Goal: Task Accomplishment & Management: Use online tool/utility

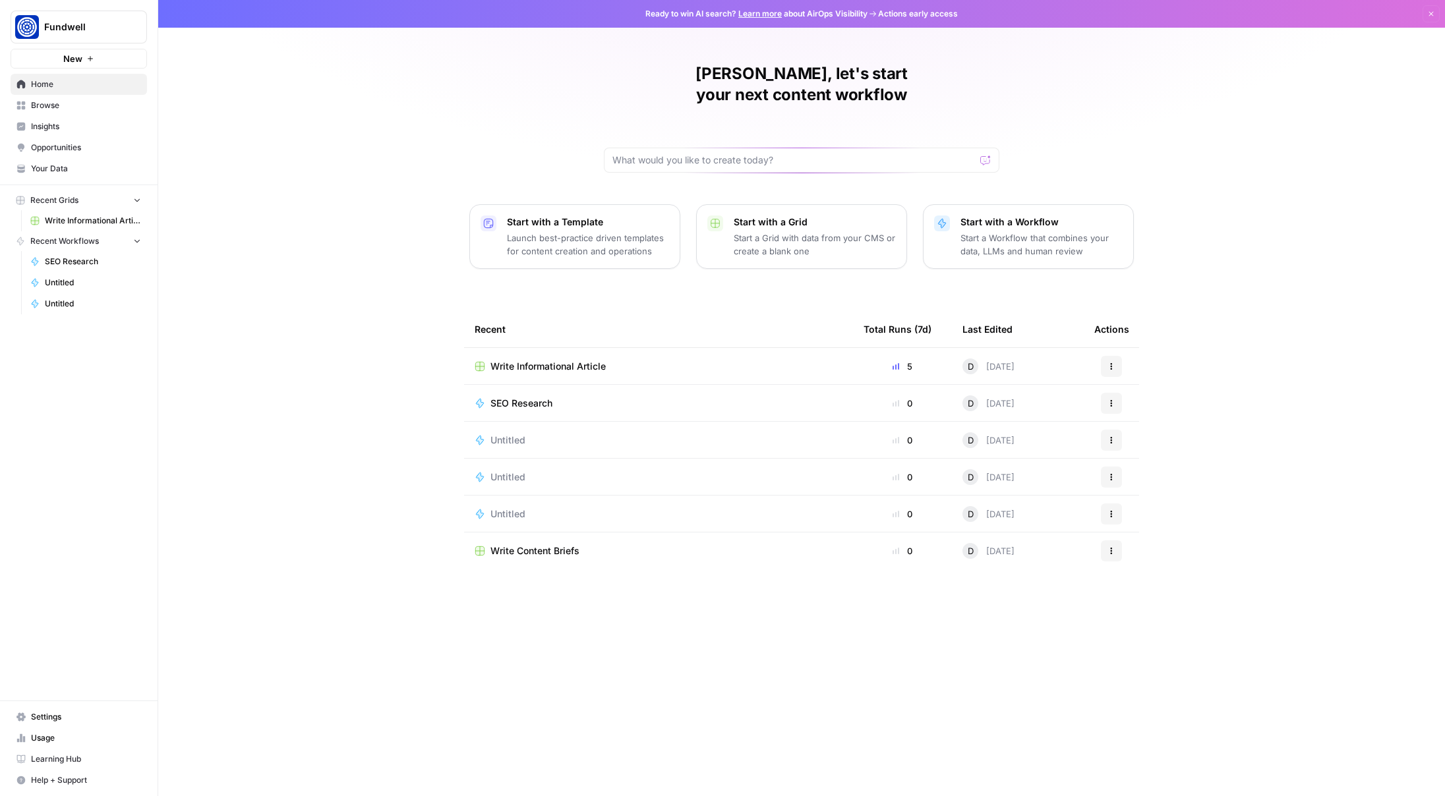
click at [92, 220] on span "Write Informational Article" at bounding box center [93, 221] width 96 height 12
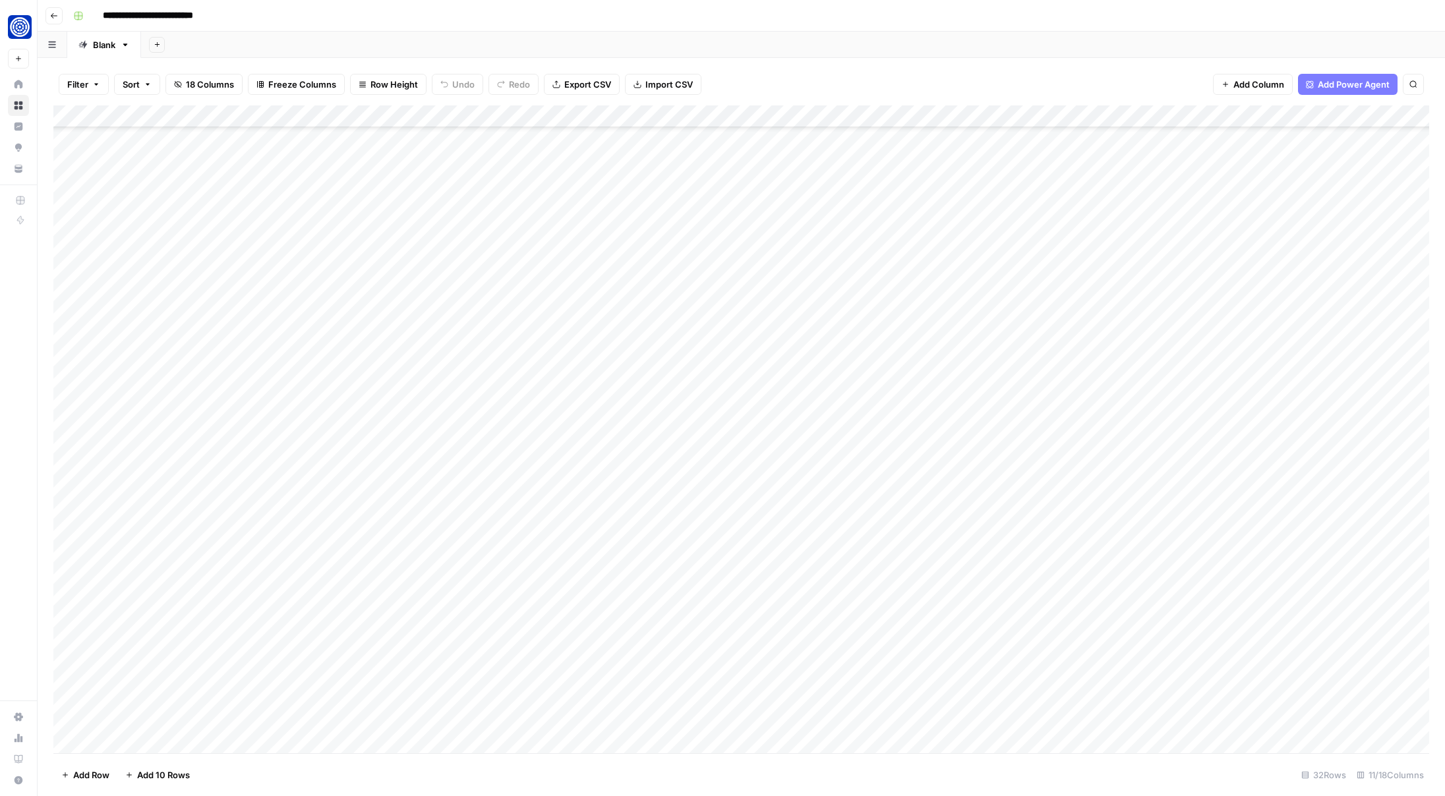
scroll to position [113, 0]
click at [127, 739] on div "Add Column" at bounding box center [740, 429] width 1375 height 648
type textarea "**********"
click at [394, 726] on div "Add Column" at bounding box center [740, 429] width 1375 height 648
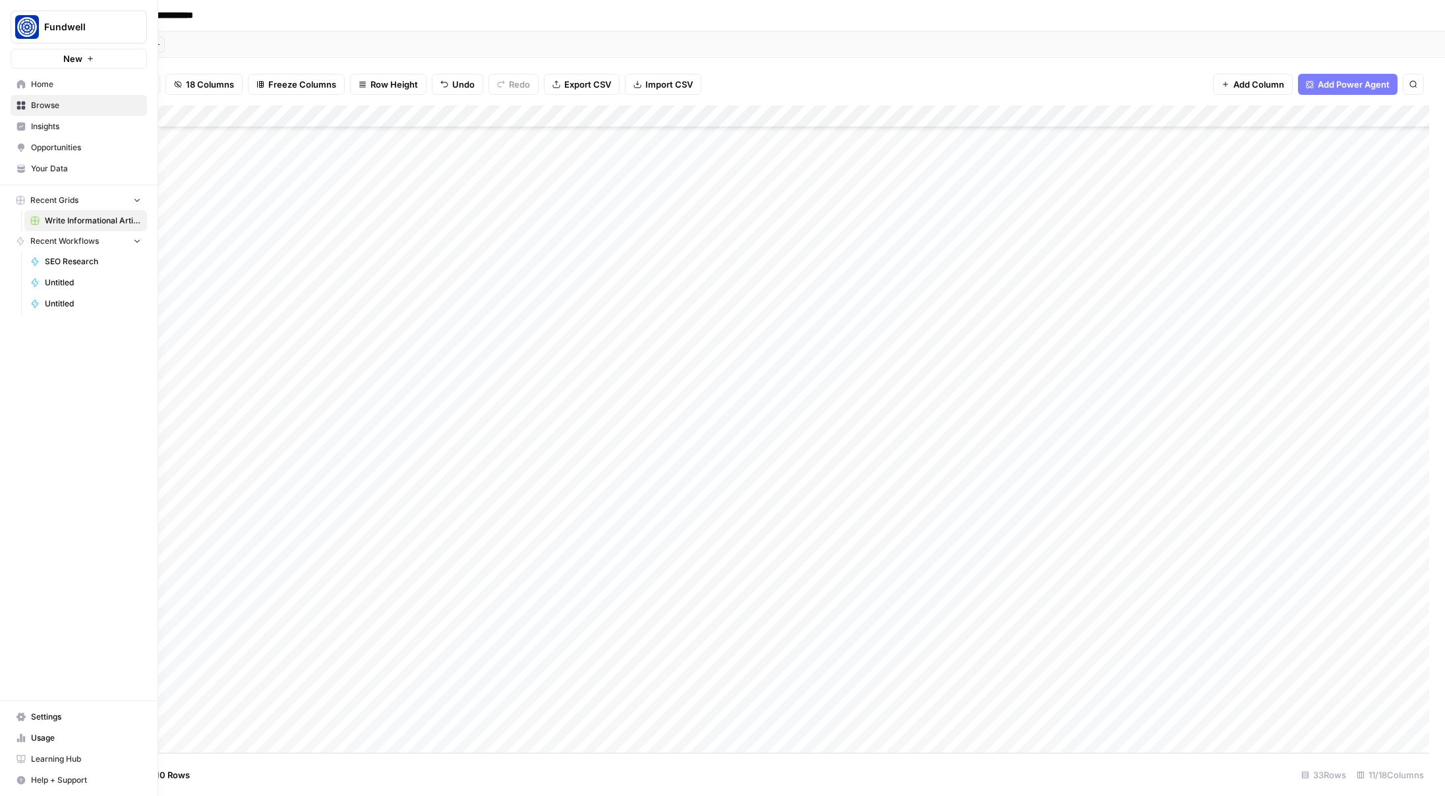
click at [49, 163] on span "Your Data" at bounding box center [86, 169] width 110 height 12
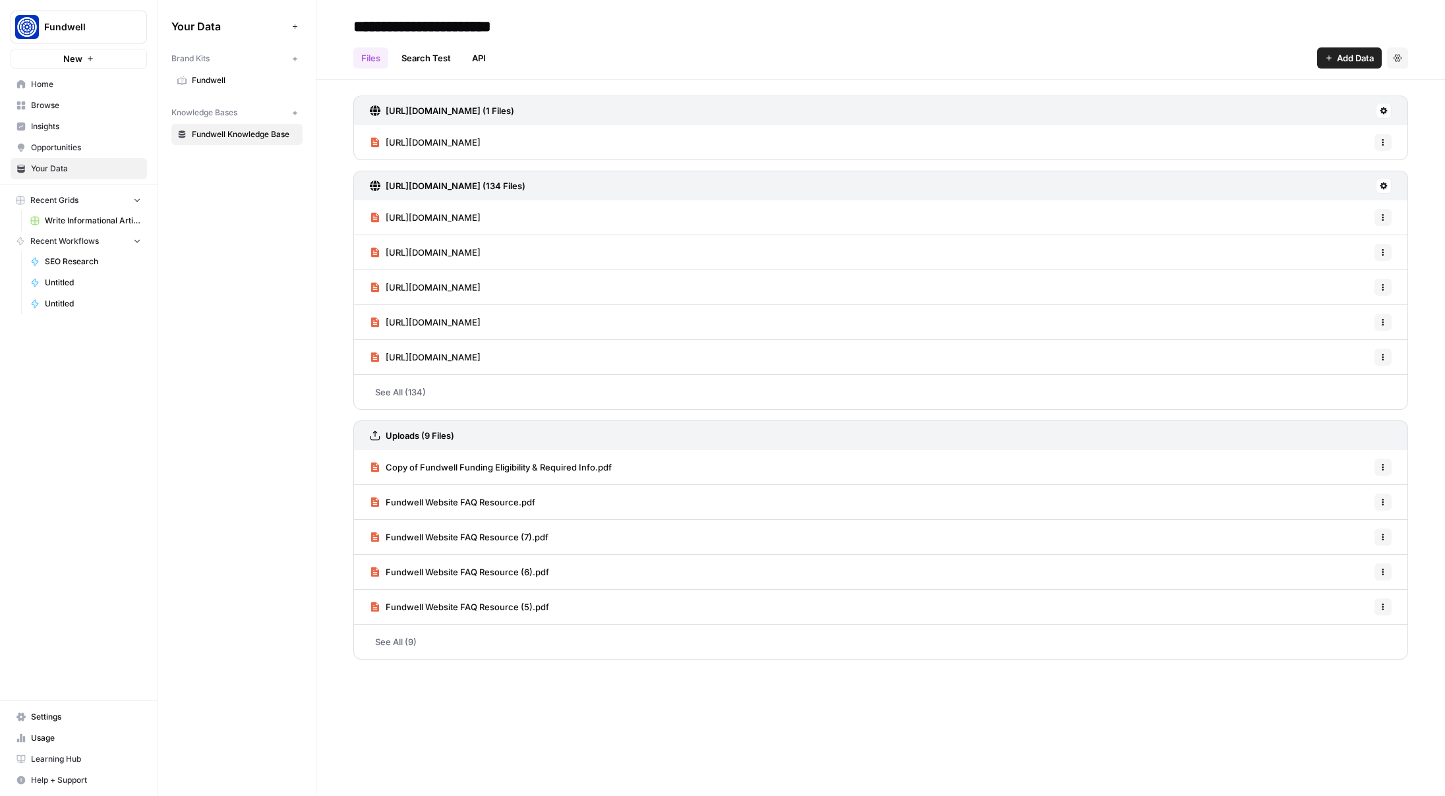
click at [43, 87] on span "Home" at bounding box center [86, 84] width 110 height 12
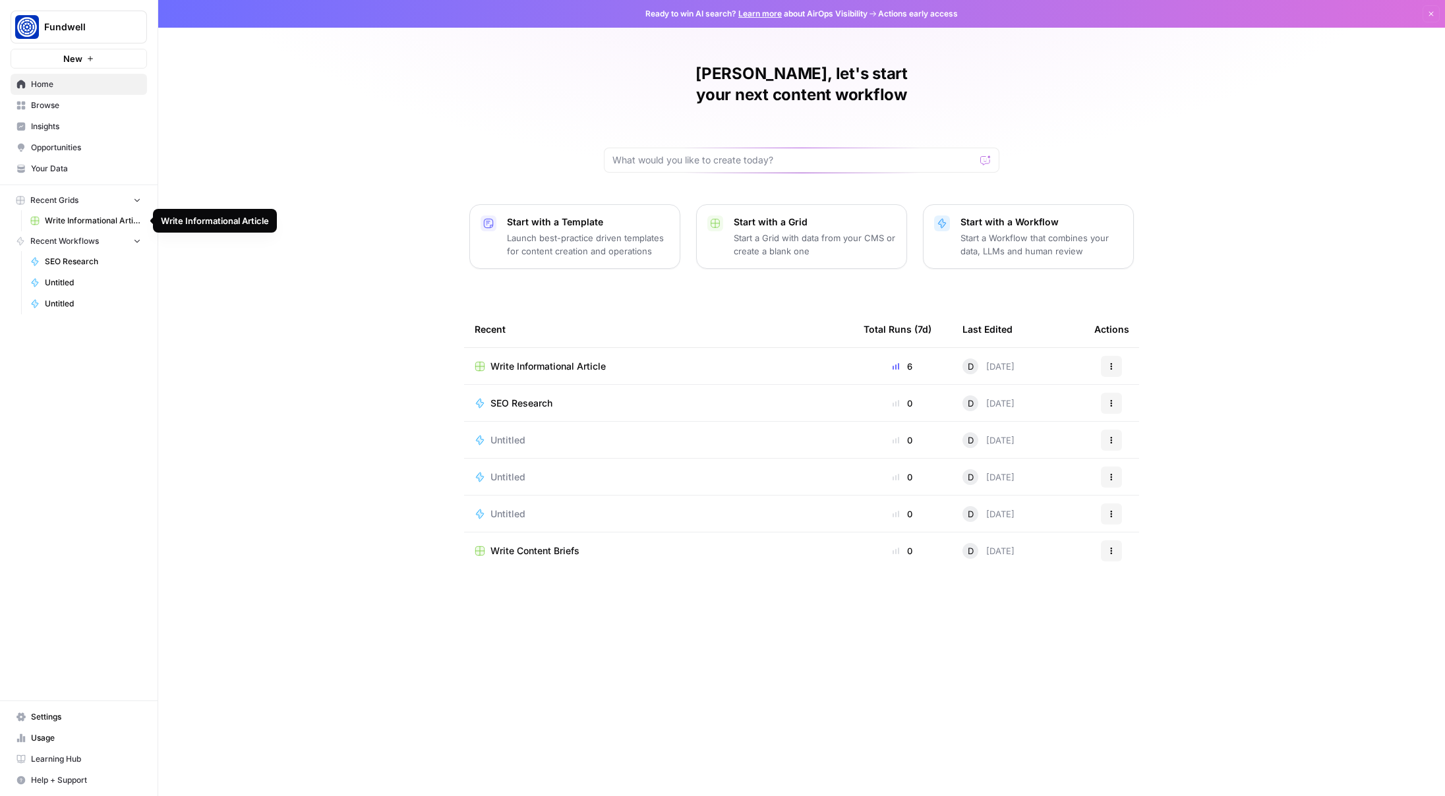
click at [96, 217] on span "Write Informational Article" at bounding box center [93, 221] width 96 height 12
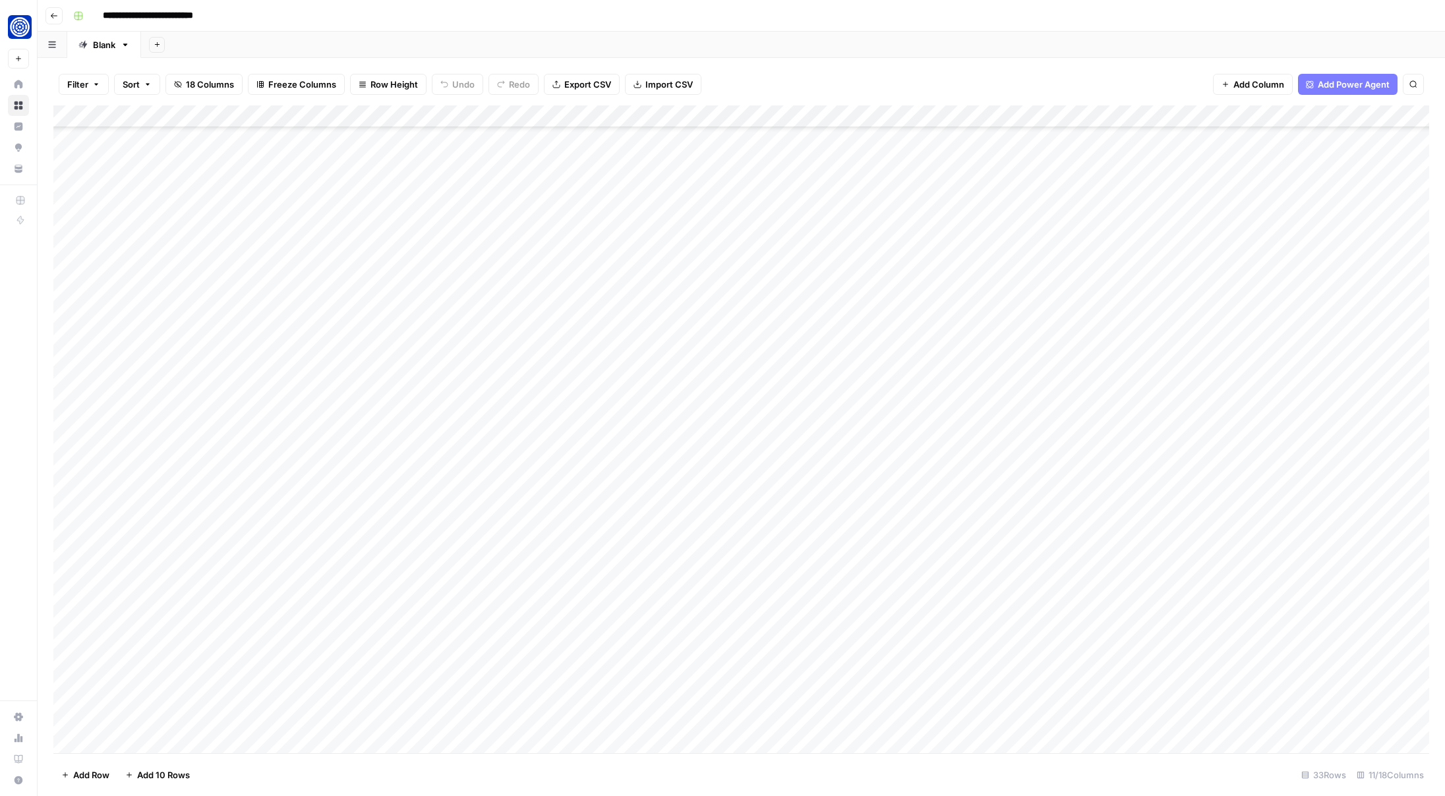
scroll to position [135, 0]
click at [525, 718] on div "Add Column" at bounding box center [740, 429] width 1375 height 648
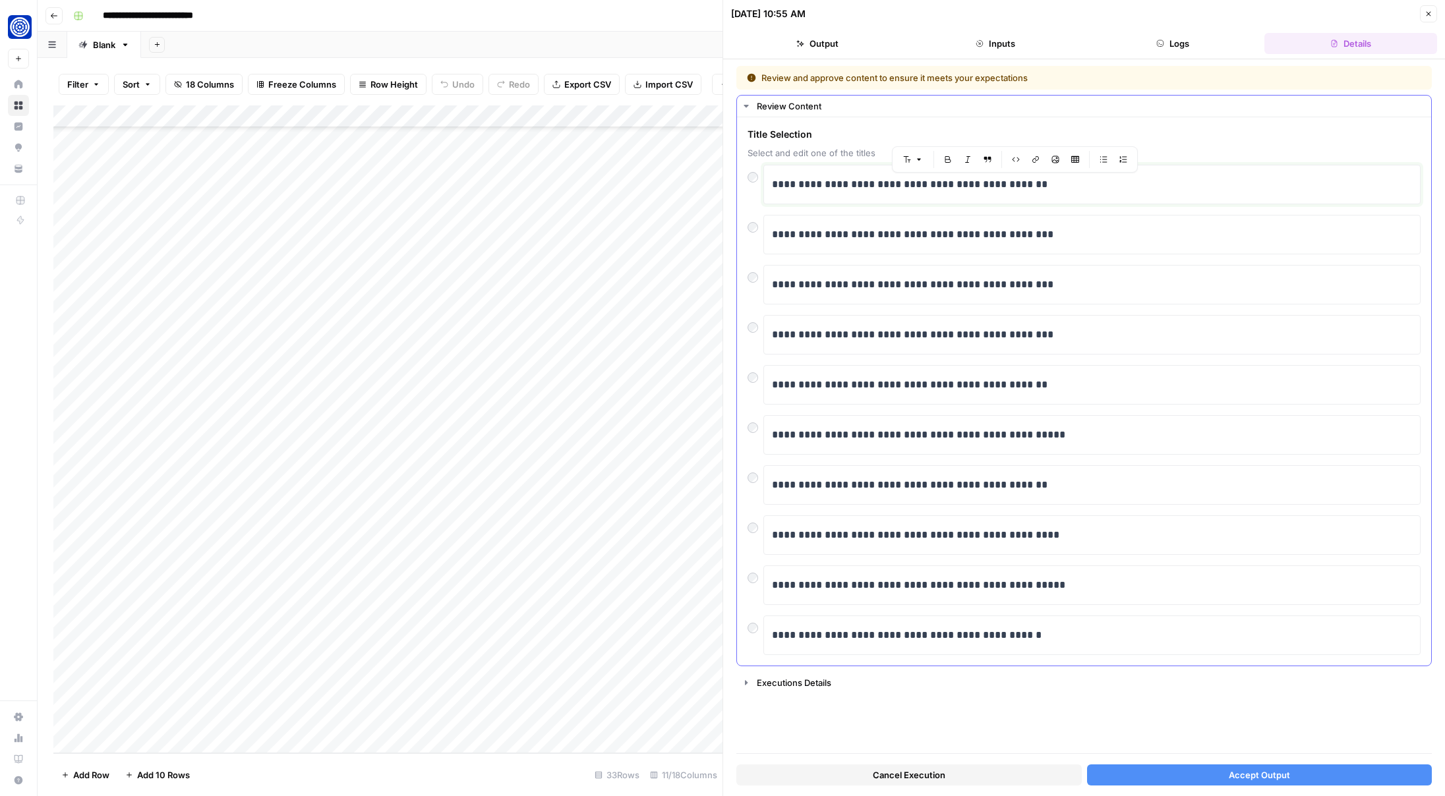
drag, startPoint x: 995, startPoint y: 185, endPoint x: 1035, endPoint y: 185, distance: 40.2
click at [1035, 185] on p "**********" at bounding box center [1092, 184] width 640 height 17
click at [1060, 154] on span "Select and edit one of the titles" at bounding box center [1083, 152] width 673 height 13
click at [1194, 778] on button "Accept Output" at bounding box center [1259, 775] width 345 height 21
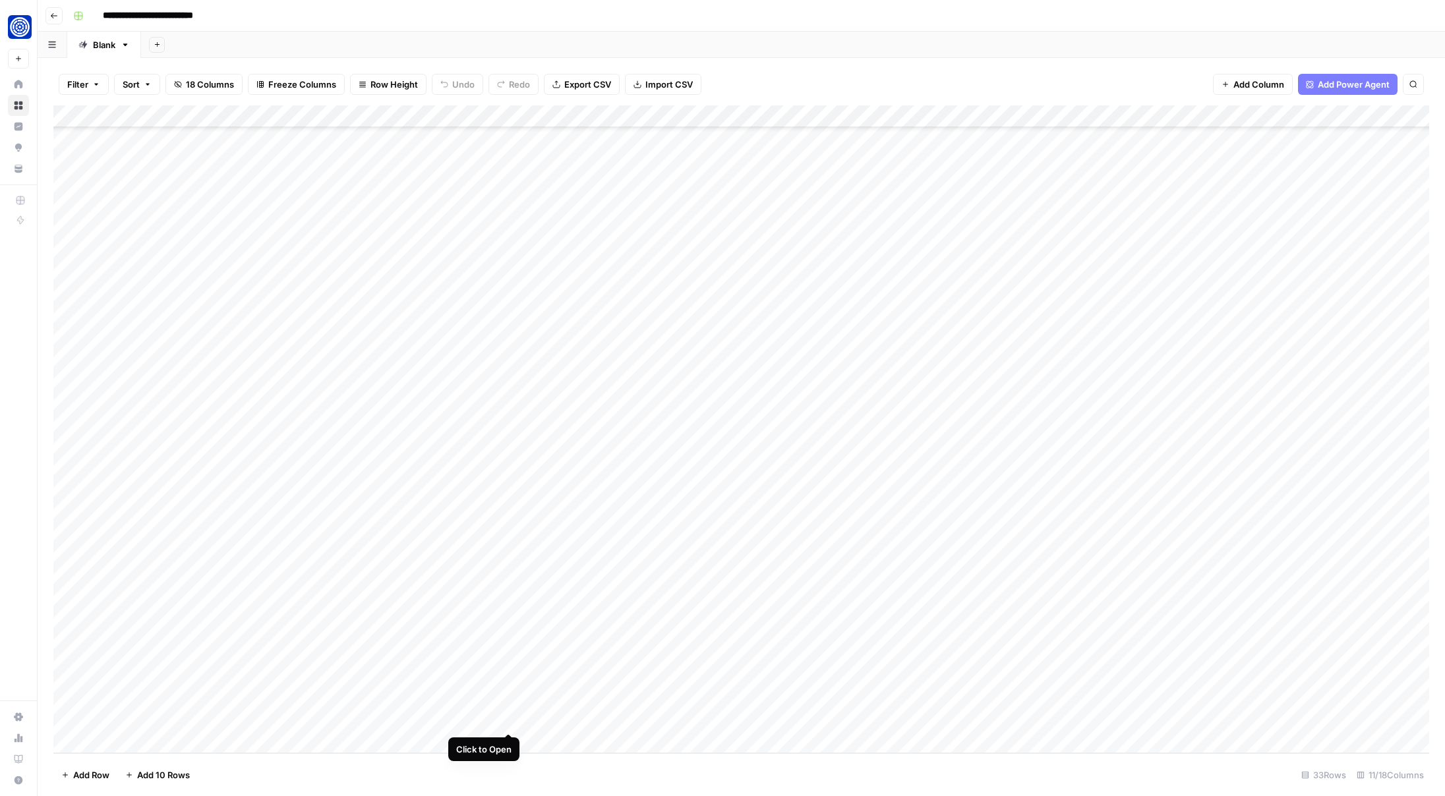
click at [506, 722] on div "Add Column" at bounding box center [740, 429] width 1375 height 648
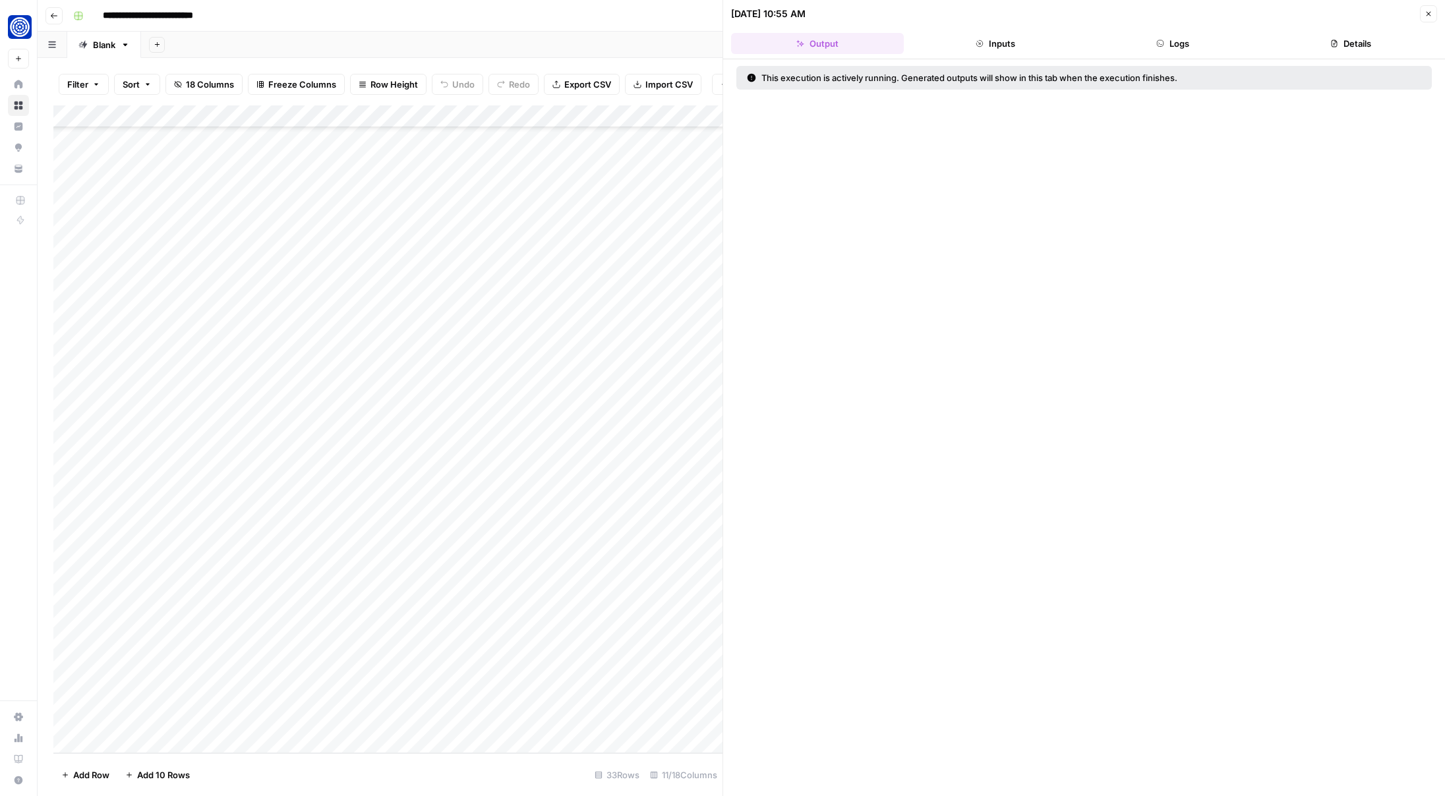
click at [1006, 47] on button "Inputs" at bounding box center [995, 43] width 173 height 21
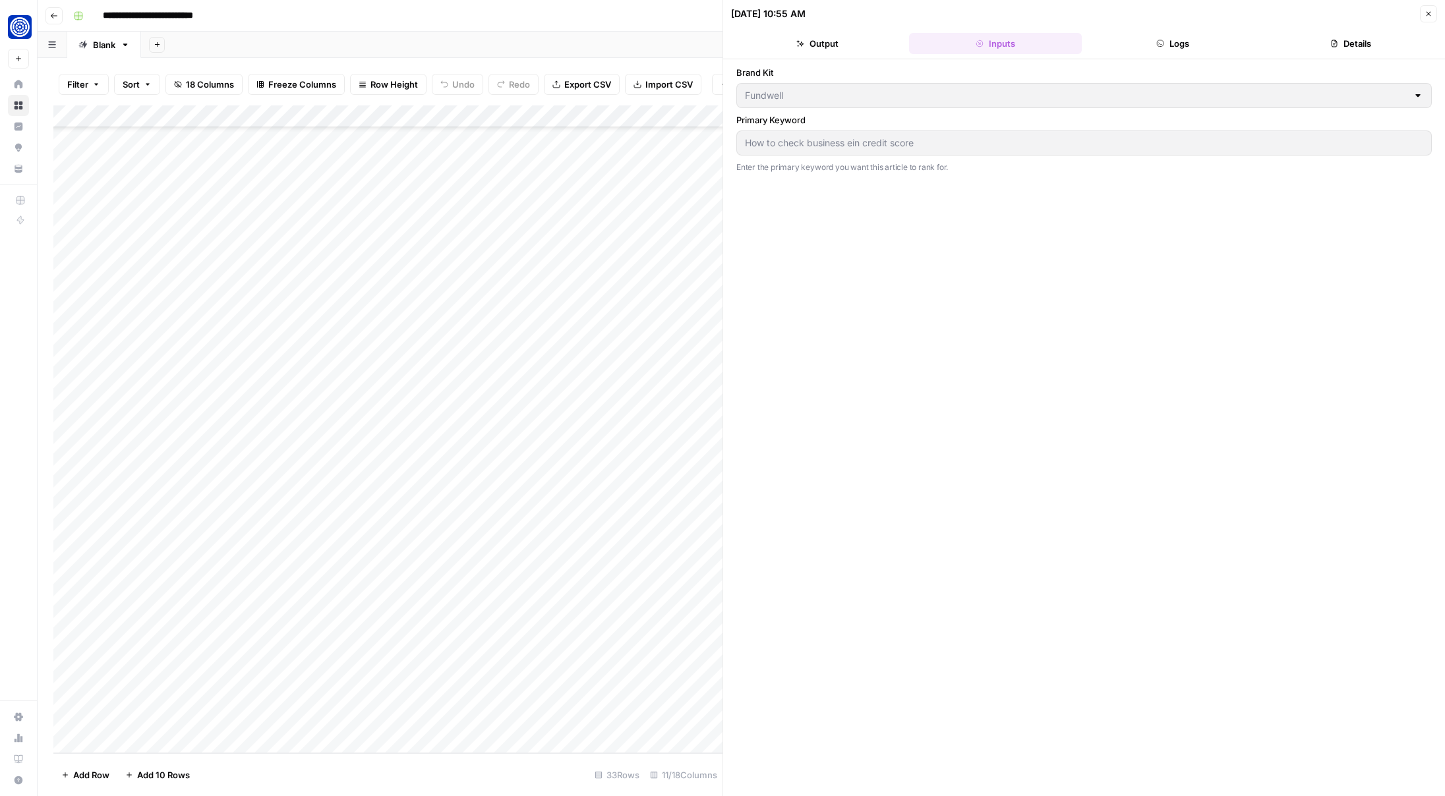
click at [871, 36] on button "Output" at bounding box center [817, 43] width 173 height 21
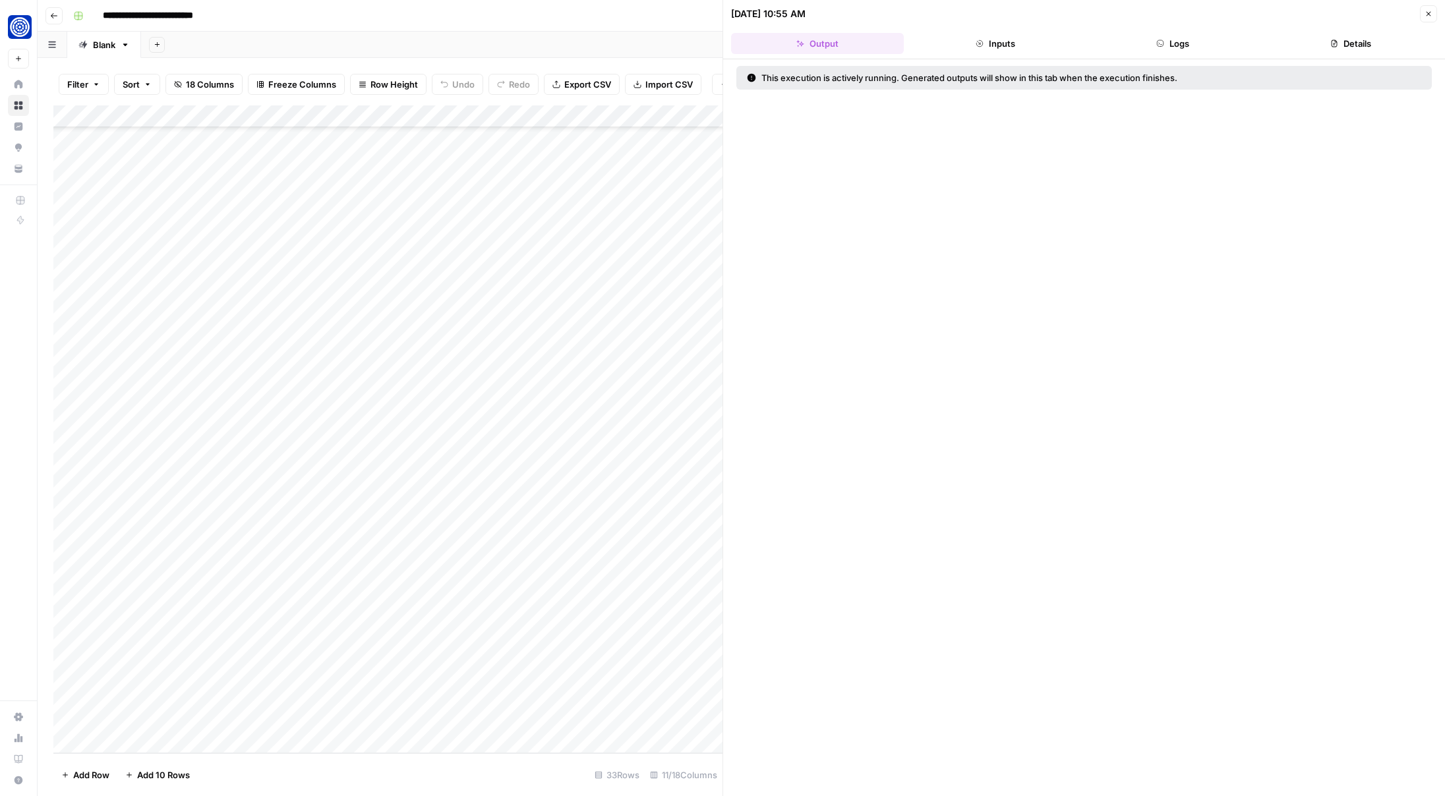
click at [1169, 38] on button "Logs" at bounding box center [1173, 43] width 173 height 21
click at [814, 34] on button "Output" at bounding box center [817, 43] width 173 height 21
click at [1426, 14] on icon "button" at bounding box center [1428, 14] width 8 height 8
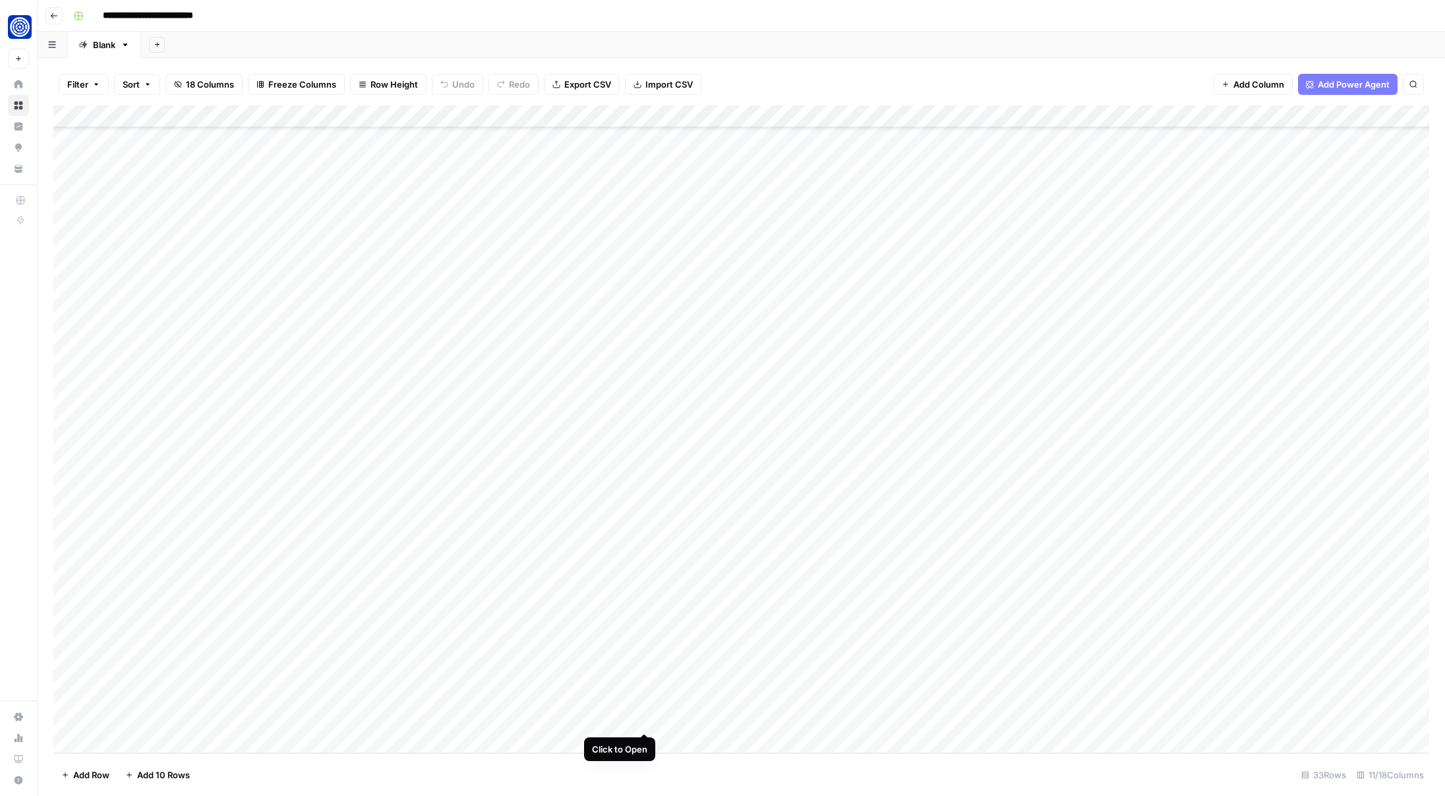
click at [643, 720] on div "Add Column" at bounding box center [740, 429] width 1375 height 648
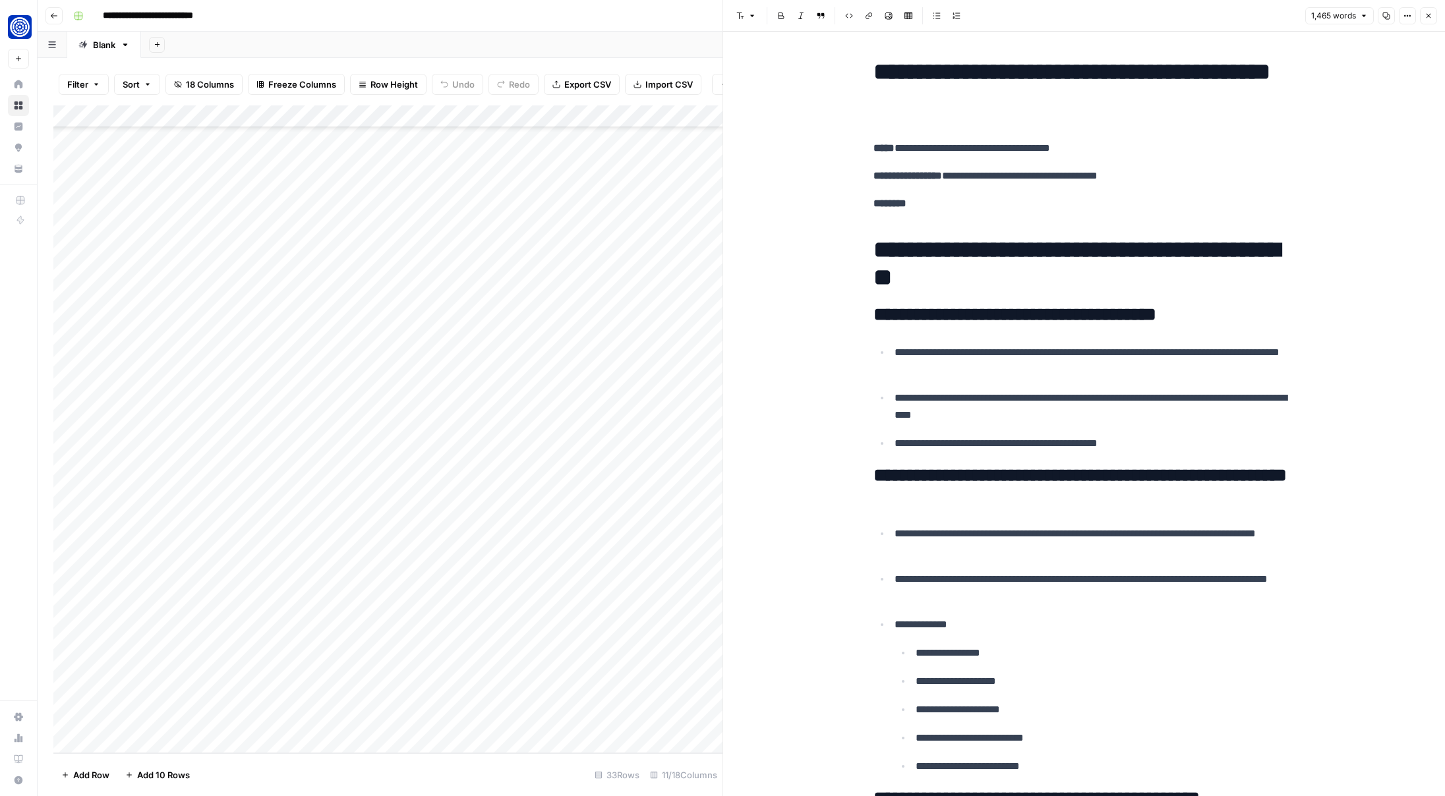
click at [874, 204] on strong "********" at bounding box center [889, 203] width 33 height 10
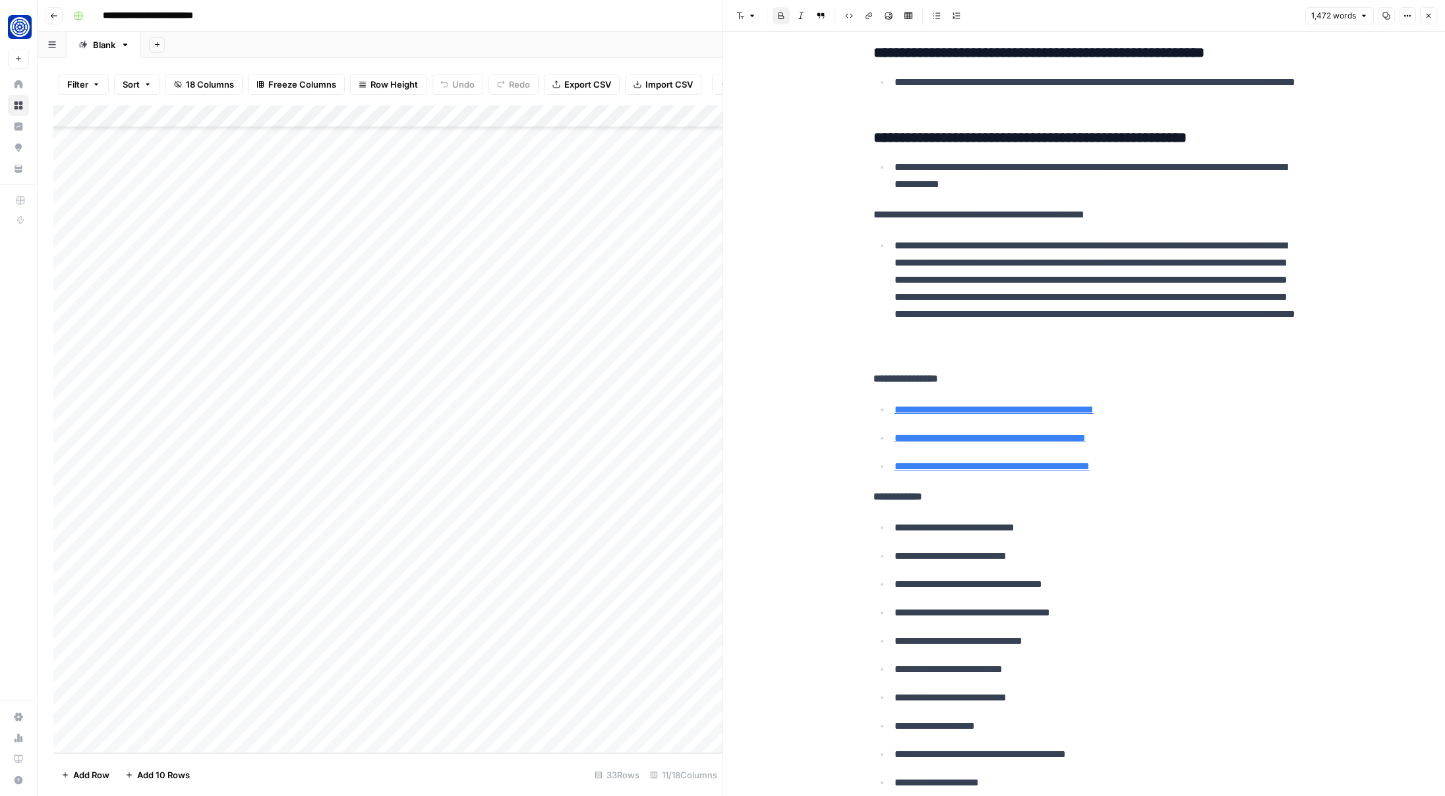
scroll to position [4405, 0]
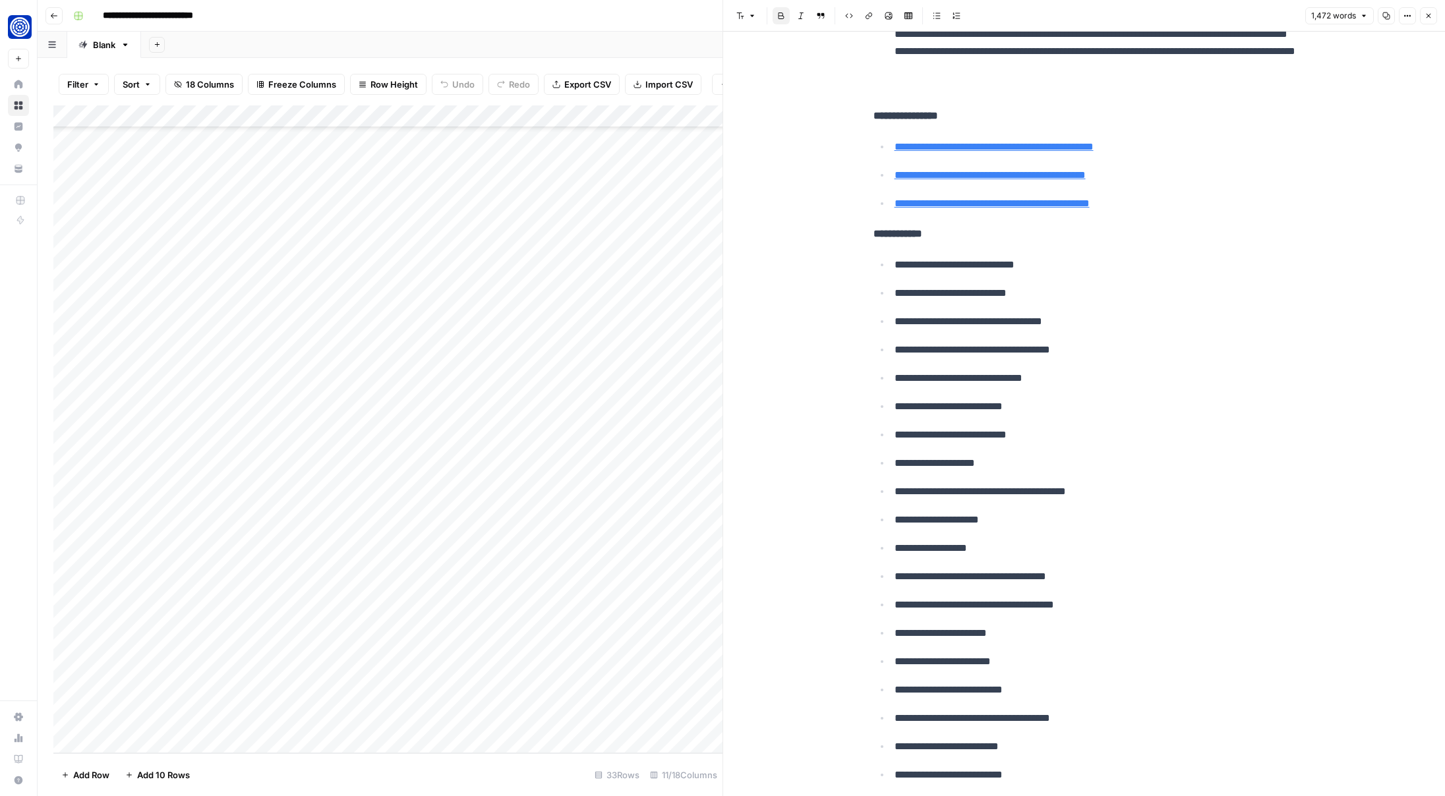
type input "[URL][DOMAIN_NAME]"
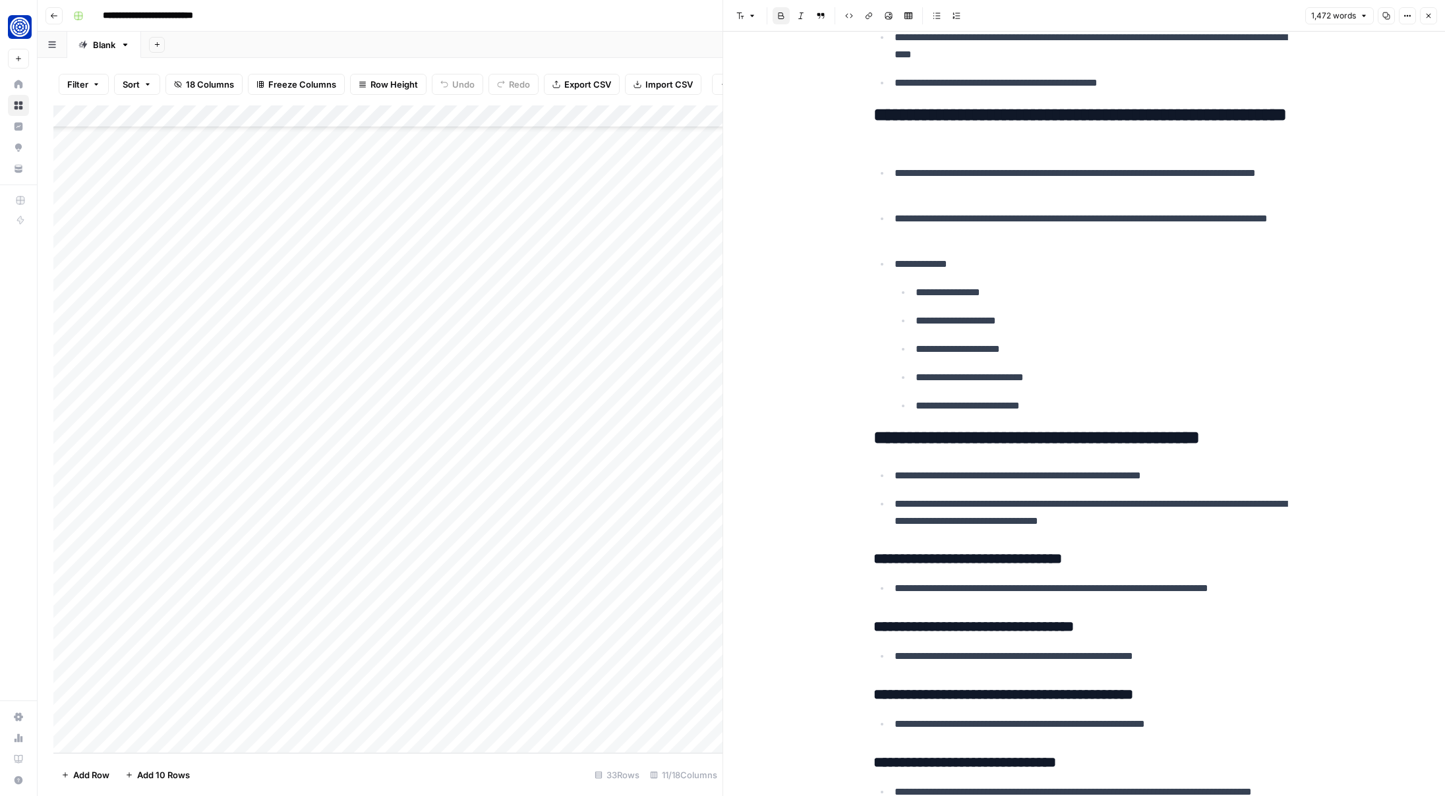
scroll to position [0, 0]
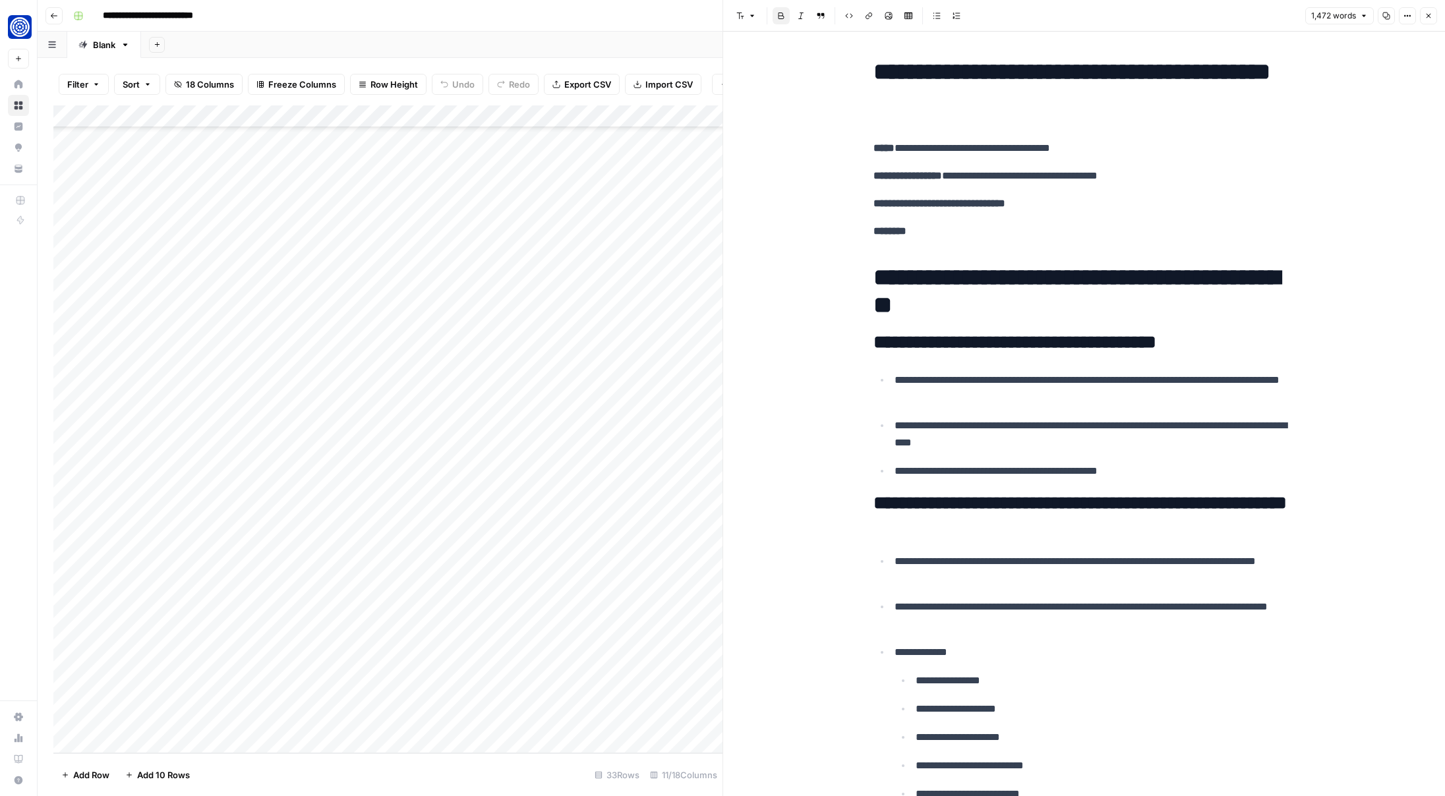
click at [1426, 21] on button "Close" at bounding box center [1428, 15] width 17 height 17
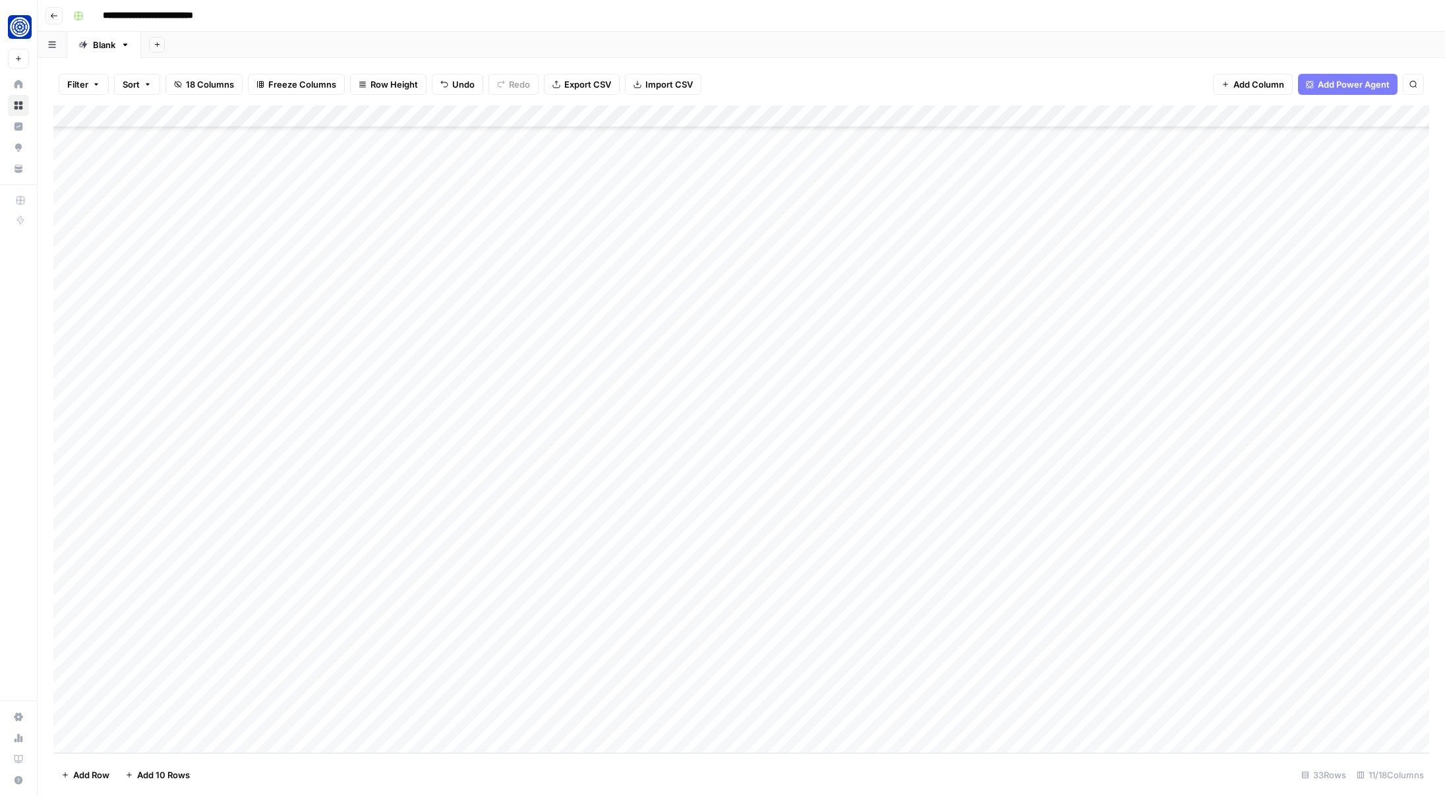
click at [714, 718] on div "Add Column" at bounding box center [740, 429] width 1375 height 648
click at [751, 720] on div "Add Column" at bounding box center [740, 429] width 1375 height 648
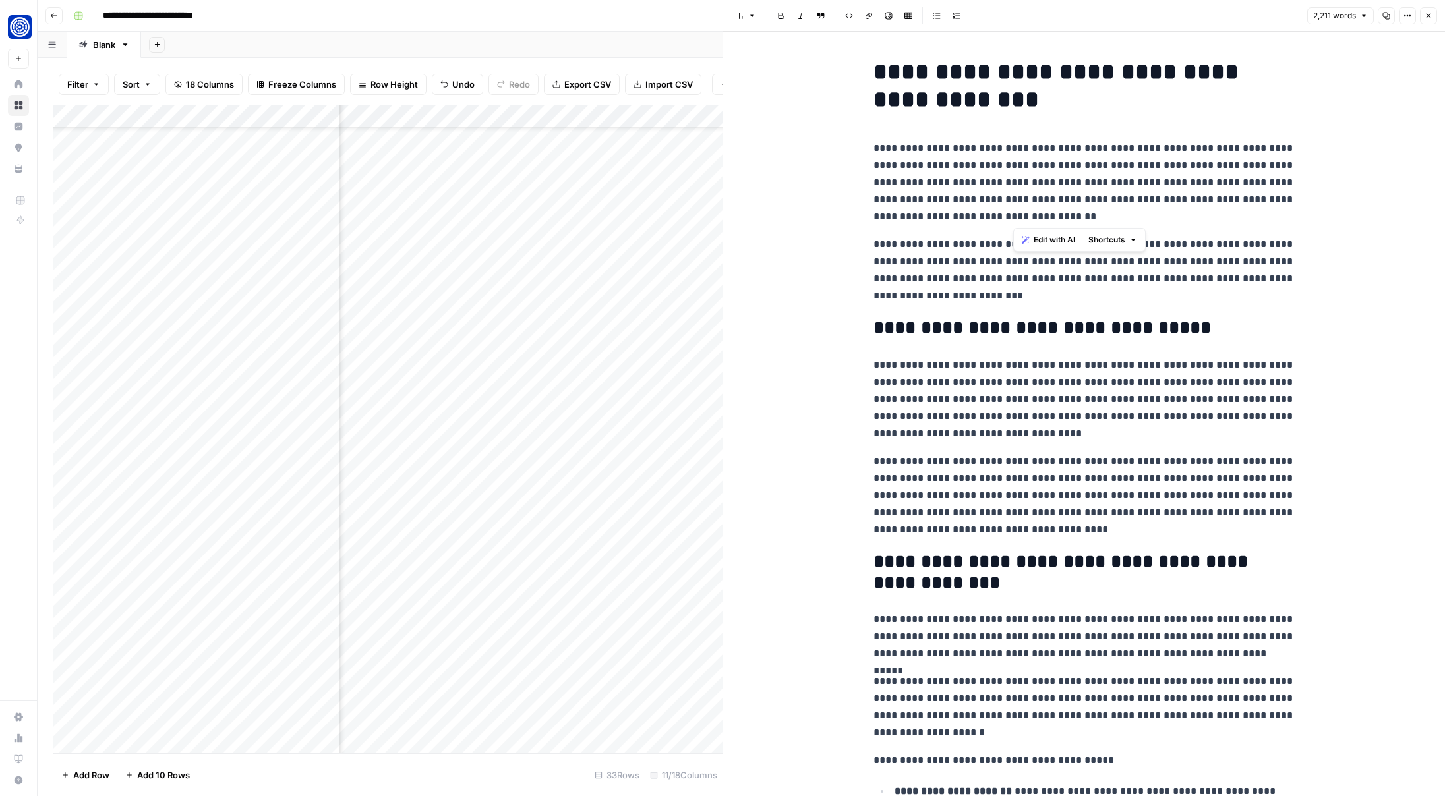
drag, startPoint x: 1025, startPoint y: 161, endPoint x: 1085, endPoint y: 212, distance: 79.5
click at [1085, 212] on p "**********" at bounding box center [1084, 183] width 422 height 86
click at [1047, 239] on span "Edit with AI" at bounding box center [1054, 240] width 42 height 12
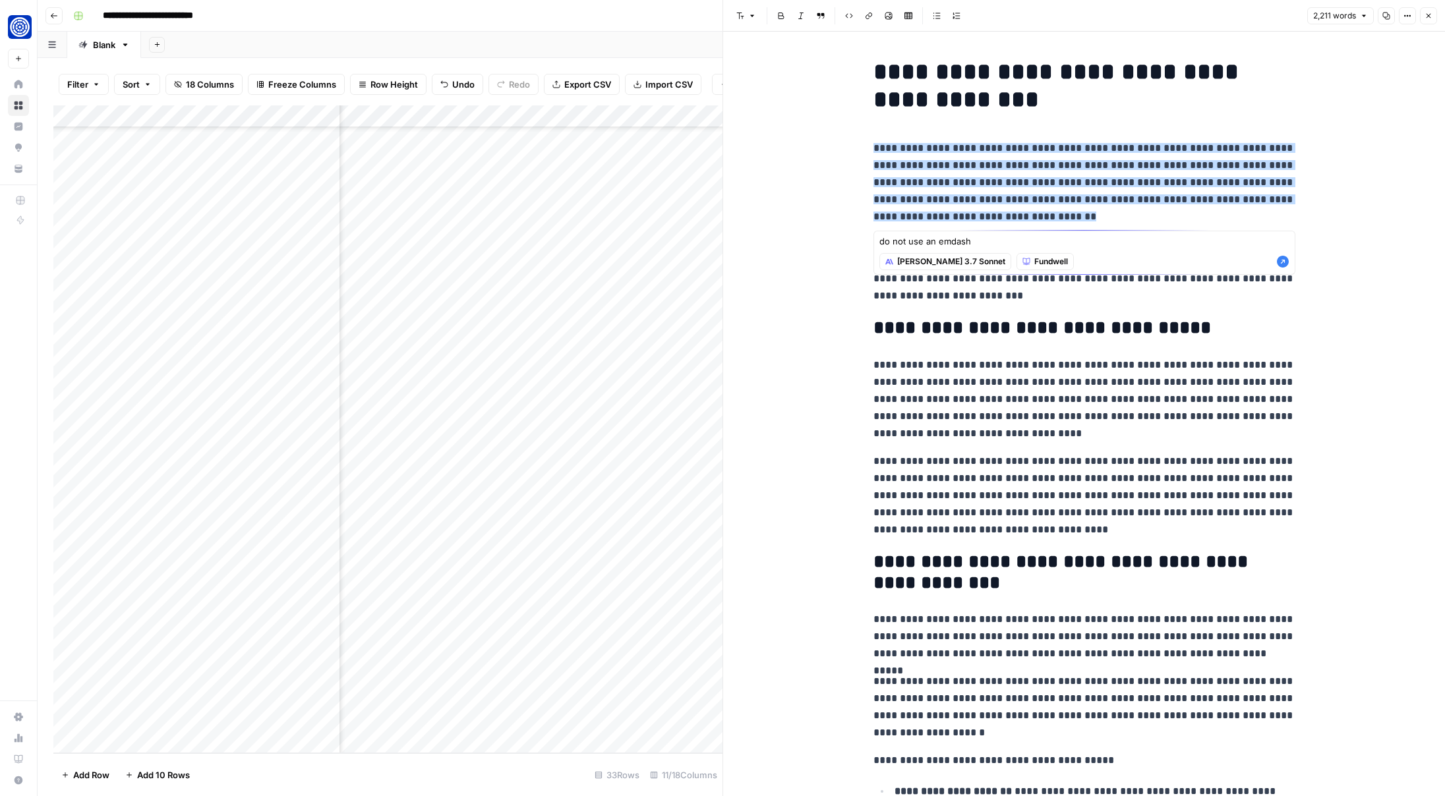
type textarea "do not use an emdash"
click at [1284, 262] on icon "button" at bounding box center [1282, 261] width 13 height 13
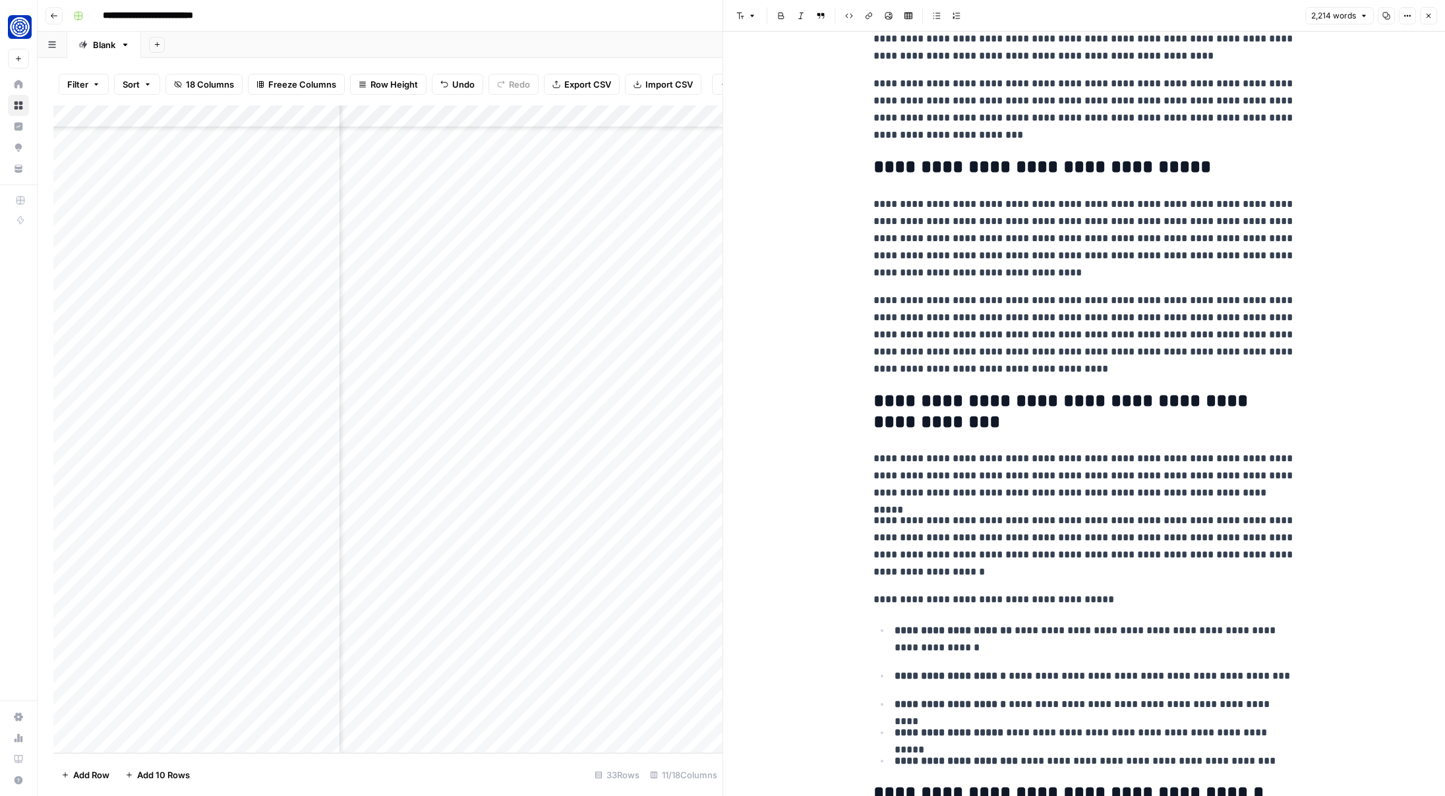
scroll to position [175, 0]
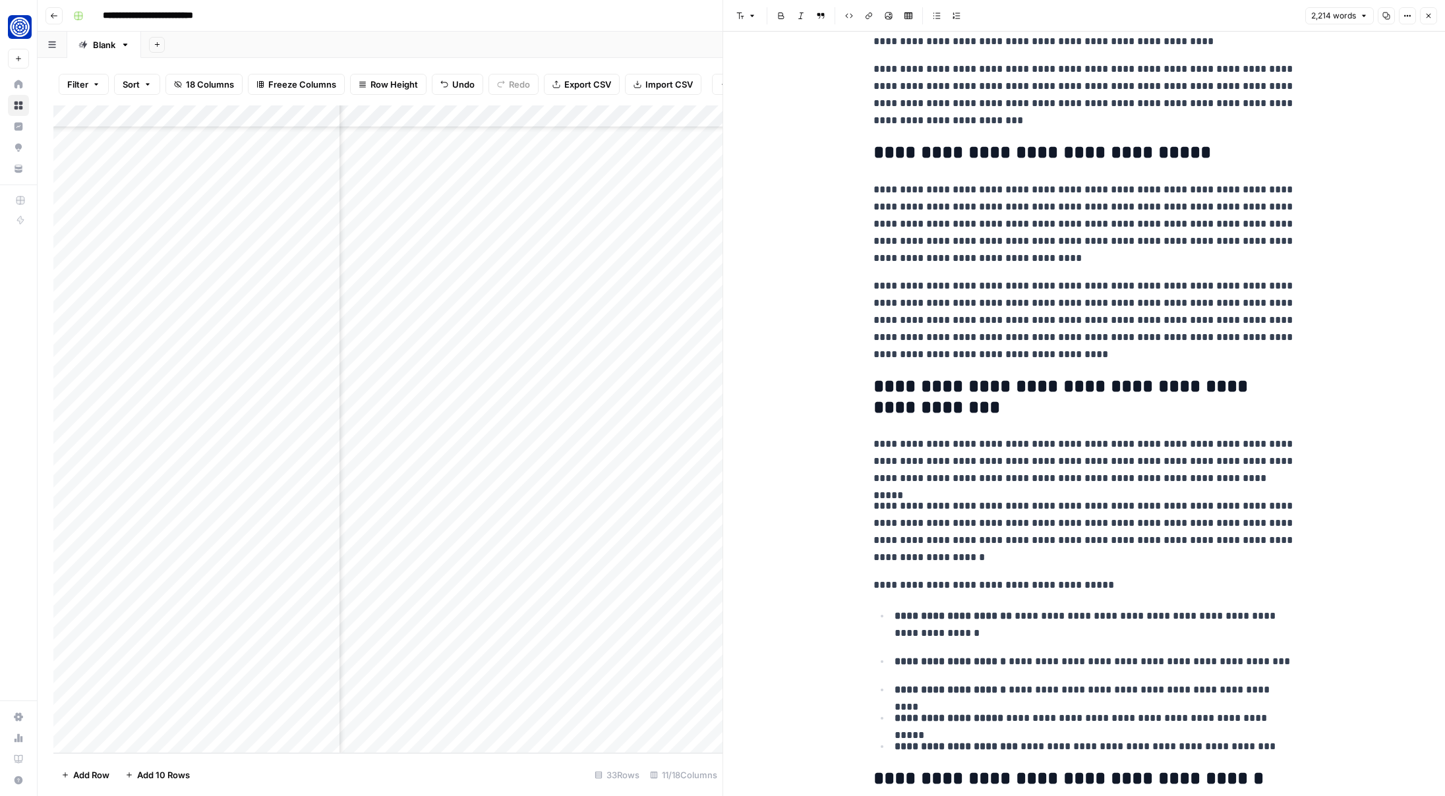
click at [961, 462] on p "**********" at bounding box center [1084, 461] width 422 height 51
click at [904, 506] on span "Edit with AI" at bounding box center [915, 502] width 42 height 12
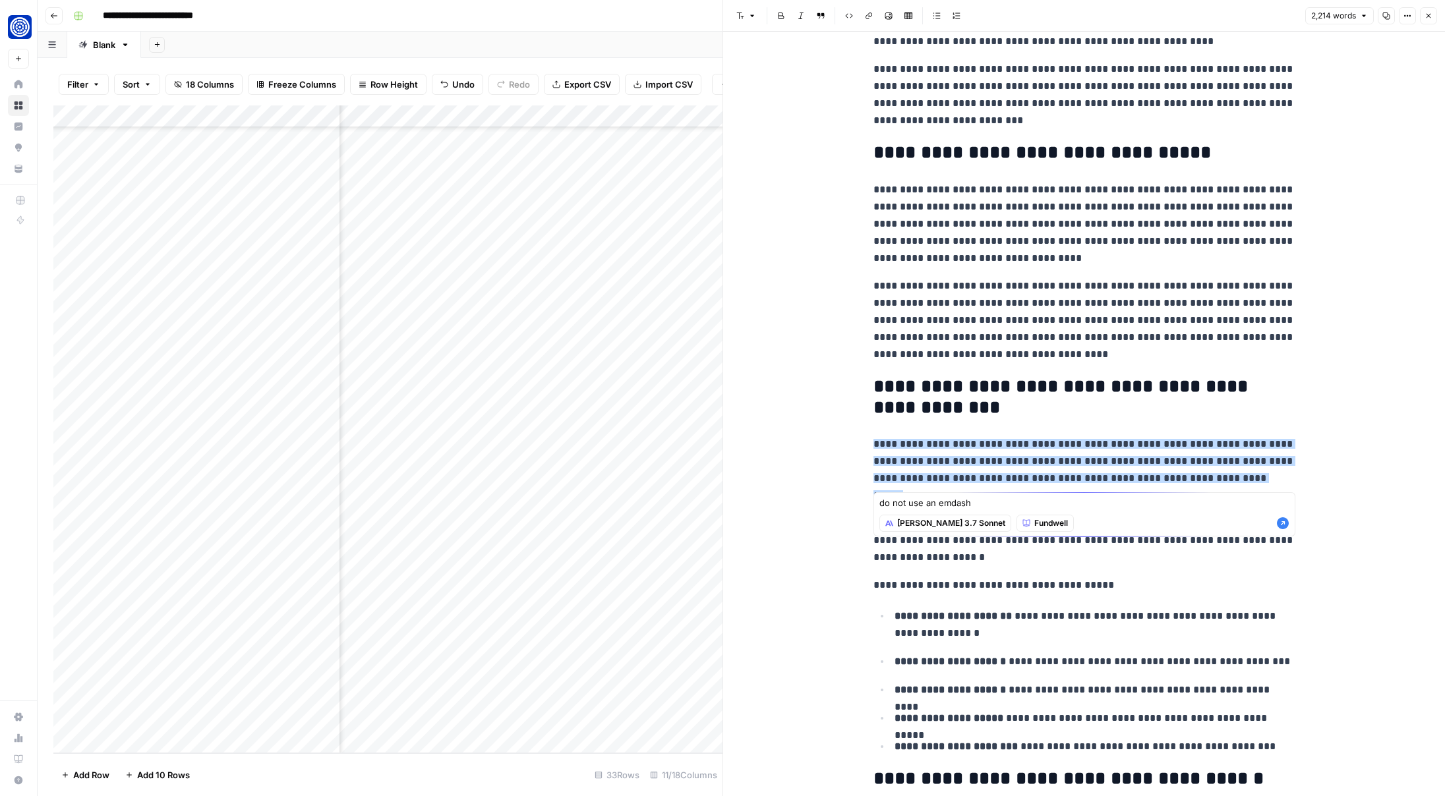
type textarea "do not use an emdash"
click at [1279, 526] on icon "button" at bounding box center [1283, 523] width 12 height 12
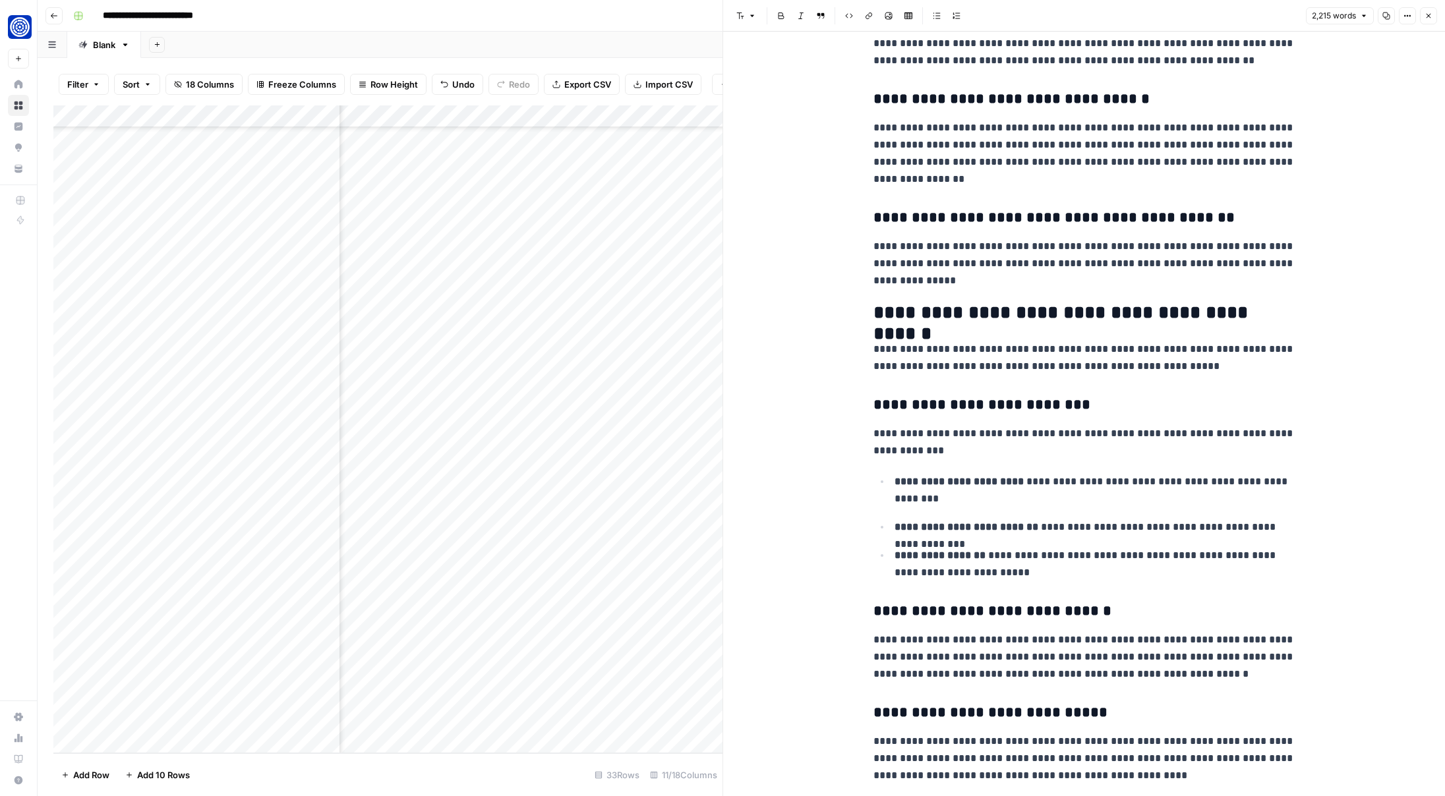
scroll to position [2743, 0]
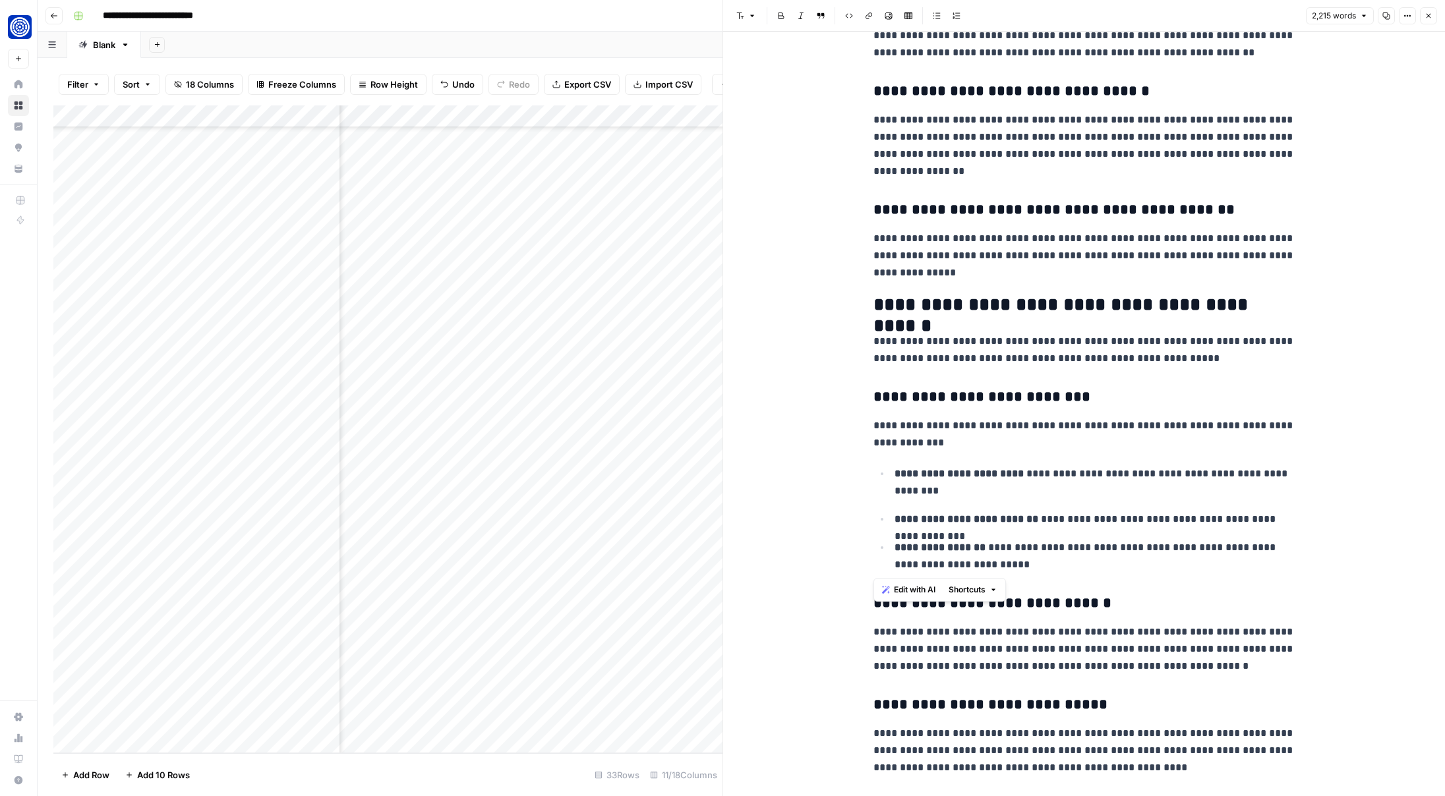
drag, startPoint x: 991, startPoint y: 568, endPoint x: 865, endPoint y: 386, distance: 220.8
click at [865, 386] on div "**********" at bounding box center [1084, 168] width 438 height 5717
click at [889, 591] on icon "button" at bounding box center [886, 590] width 8 height 8
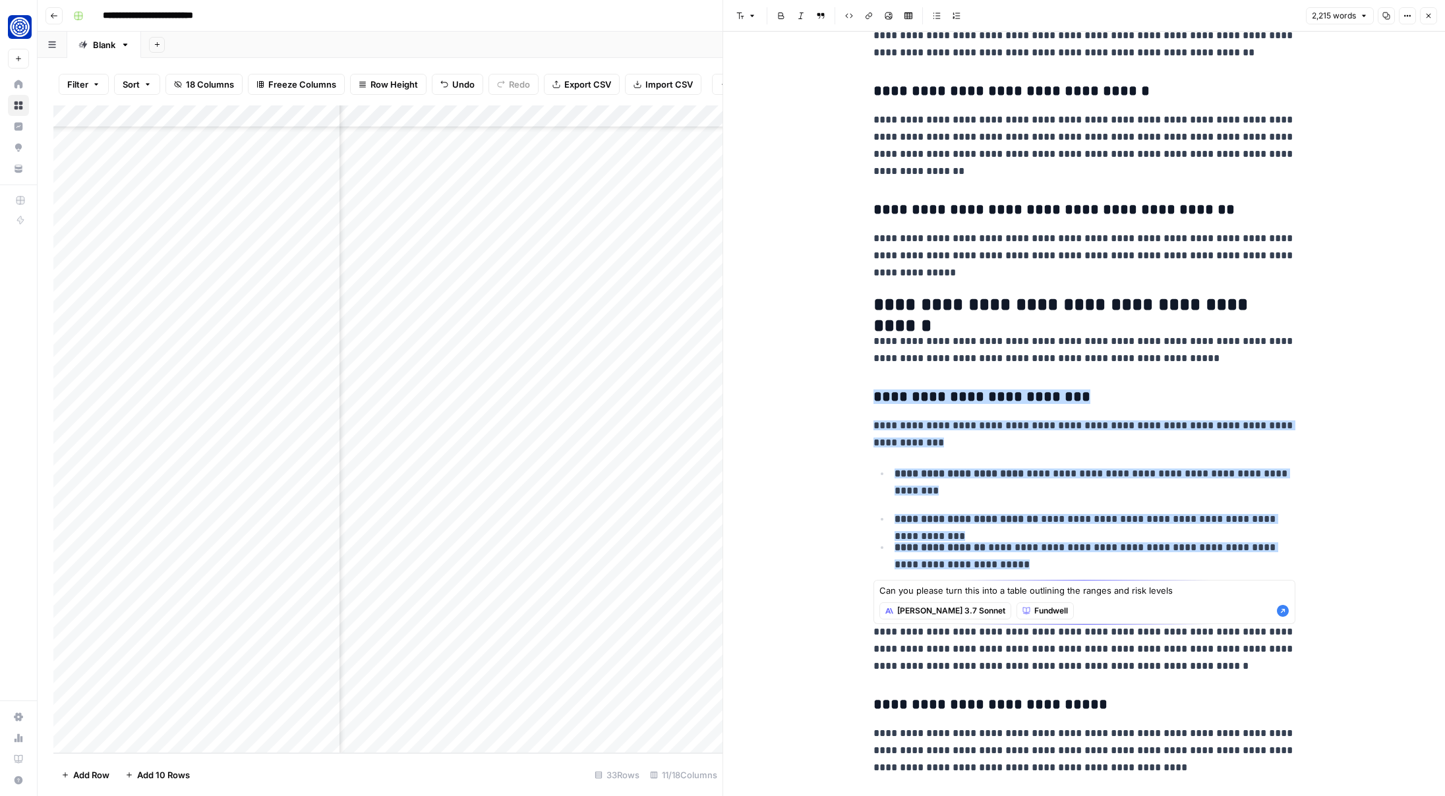
type textarea "Can you please turn this into a table outlining the ranges and risk levels"
click at [1287, 613] on icon "button" at bounding box center [1283, 611] width 12 height 12
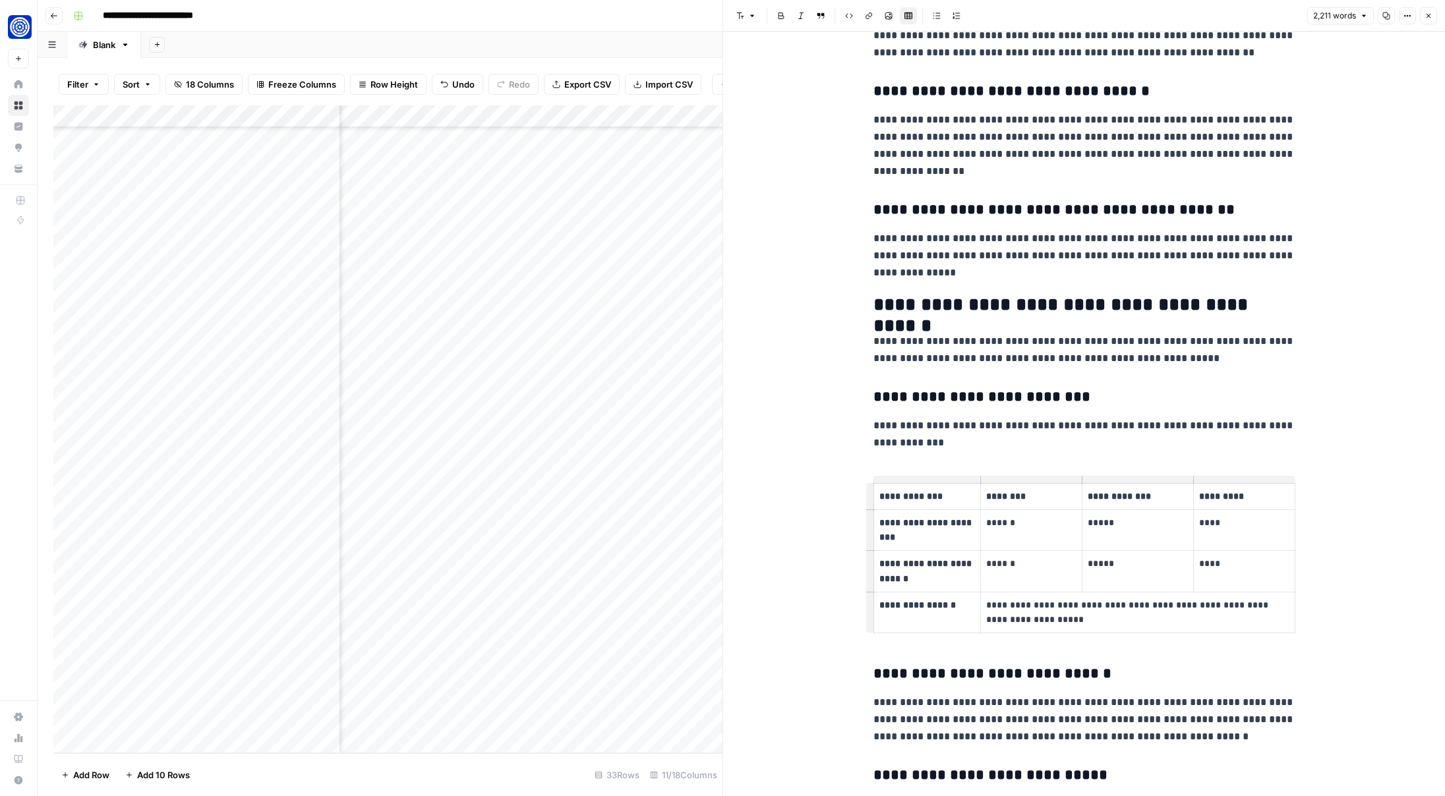
scroll to position [2763, 0]
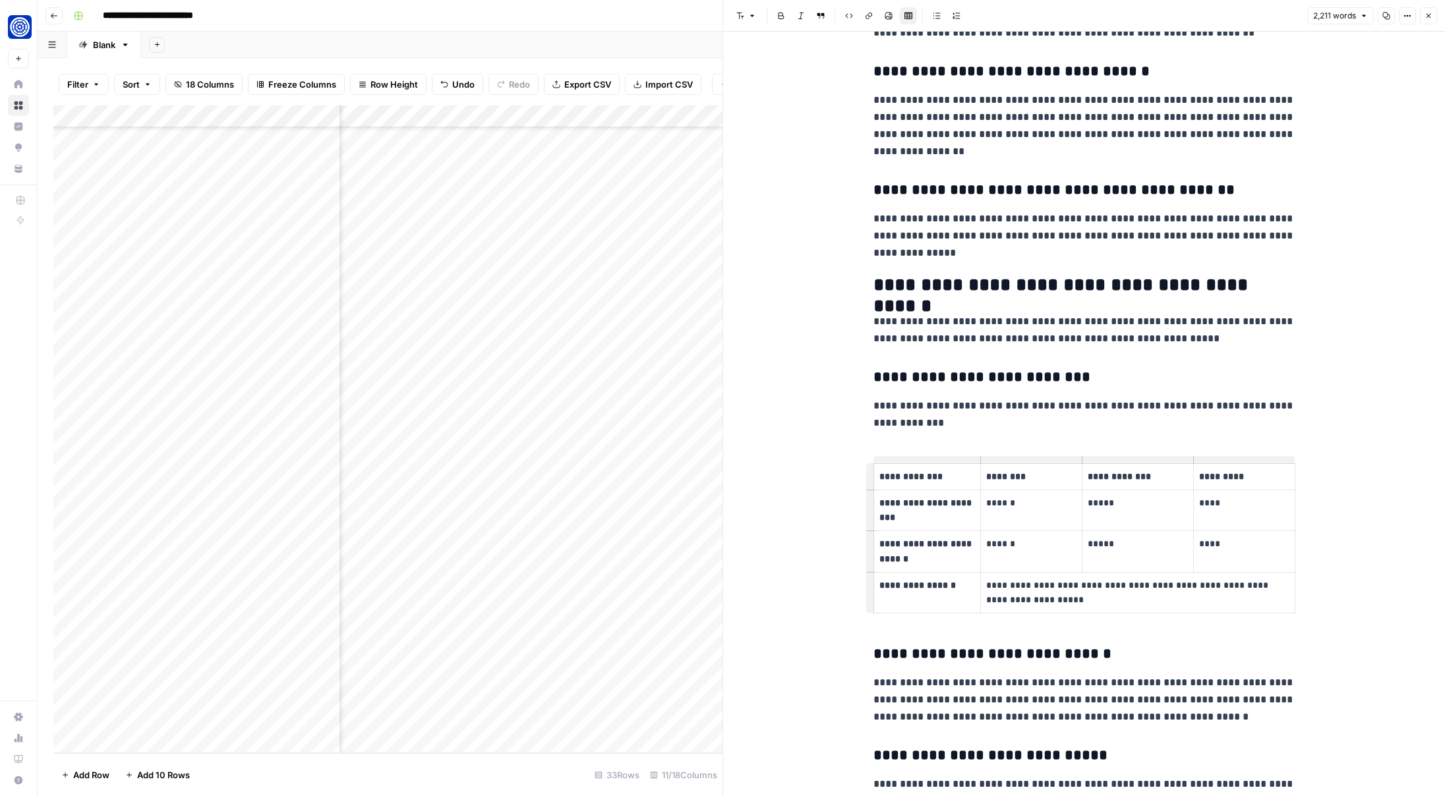
click at [1275, 368] on div "**********" at bounding box center [1084, 183] width 438 height 5787
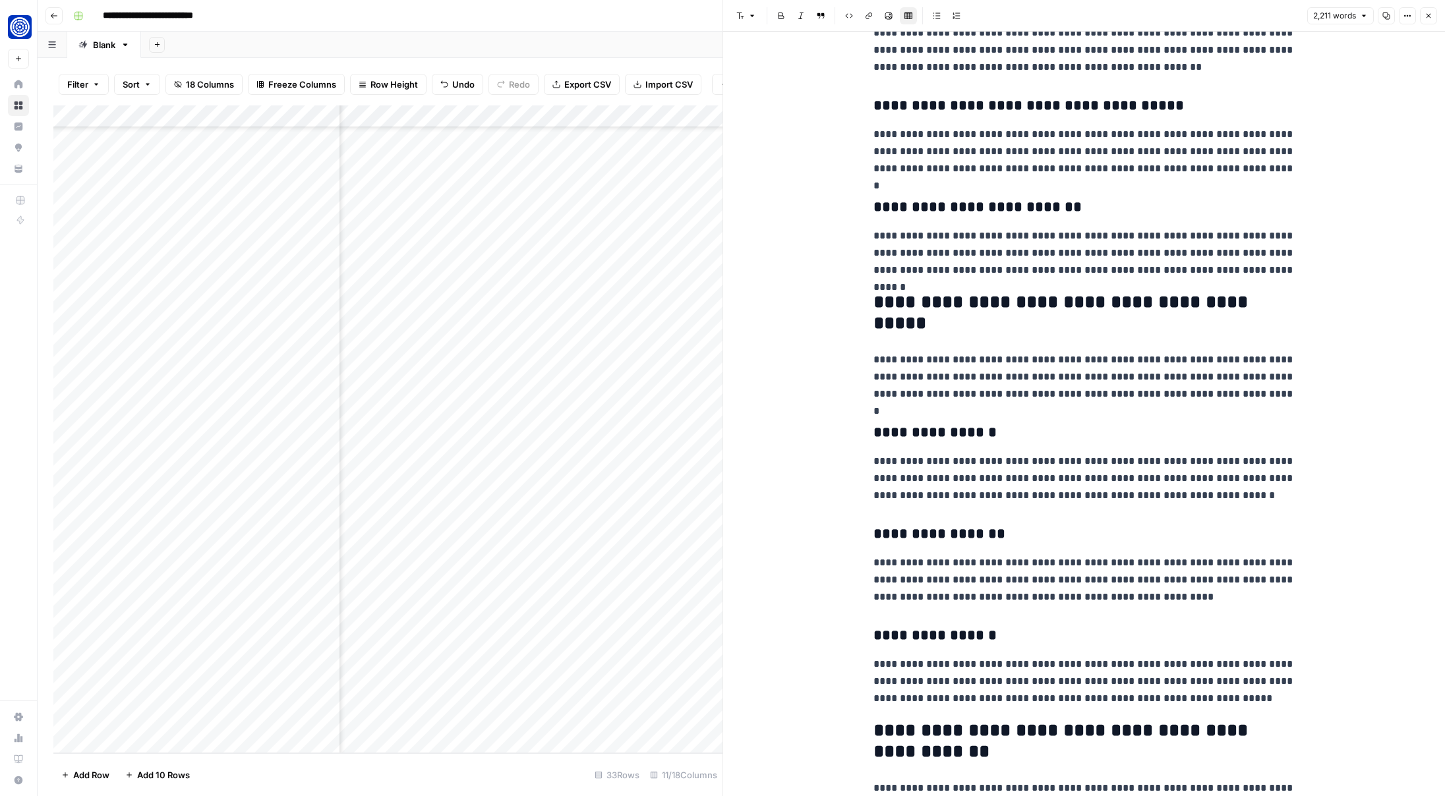
scroll to position [0, 0]
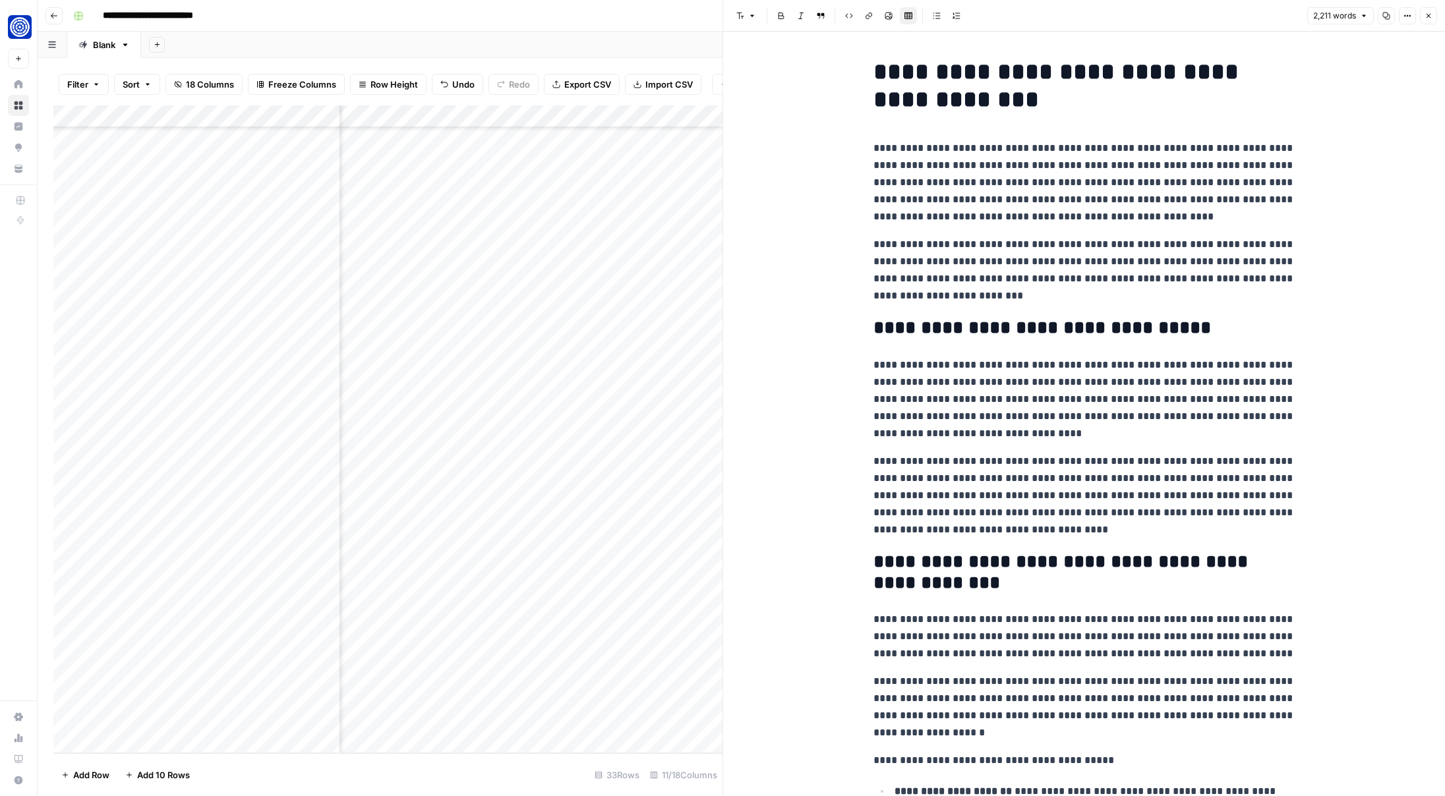
click at [1426, 16] on icon "button" at bounding box center [1428, 16] width 8 height 8
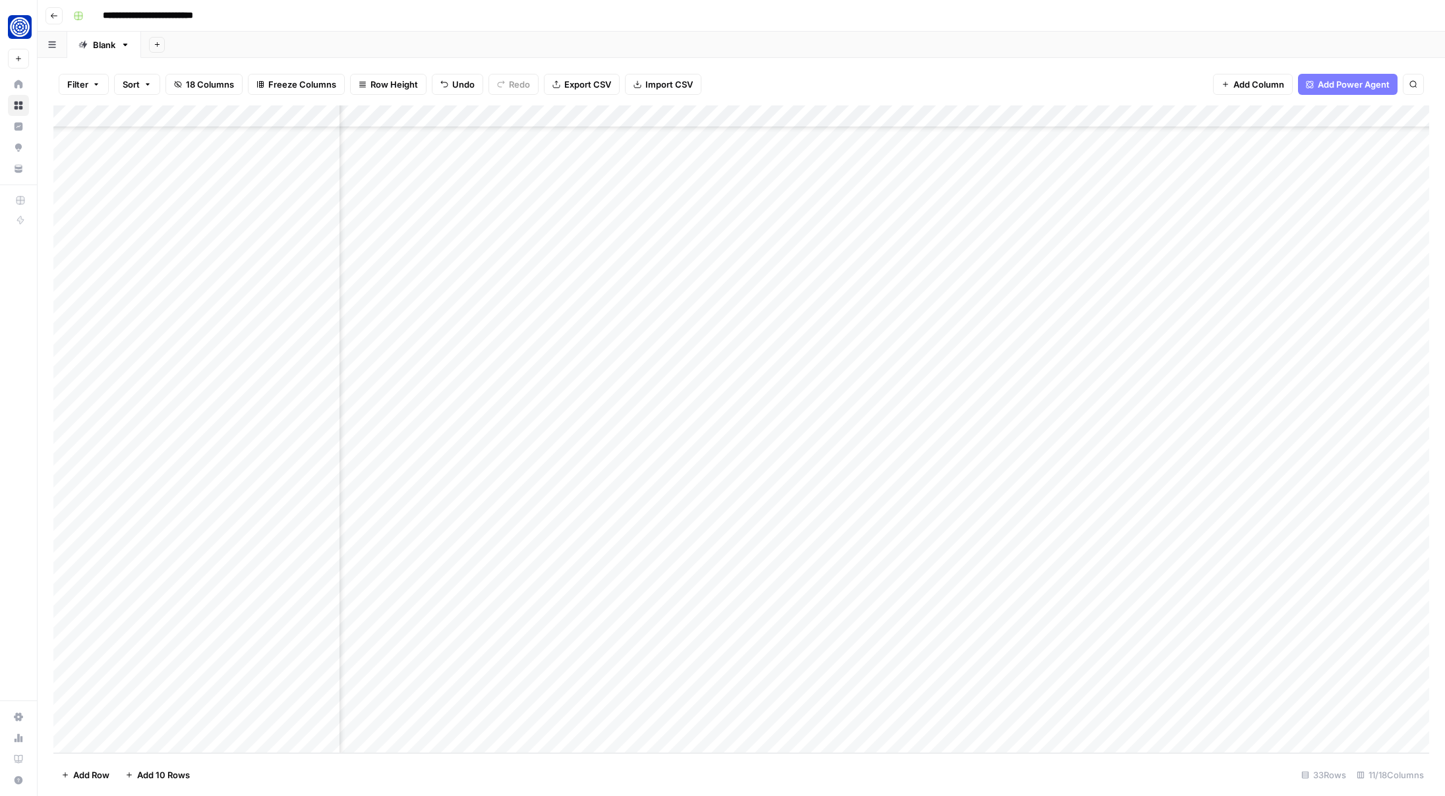
click at [794, 718] on div "Add Column" at bounding box center [740, 429] width 1375 height 648
click at [728, 721] on div "Add Column" at bounding box center [740, 429] width 1375 height 648
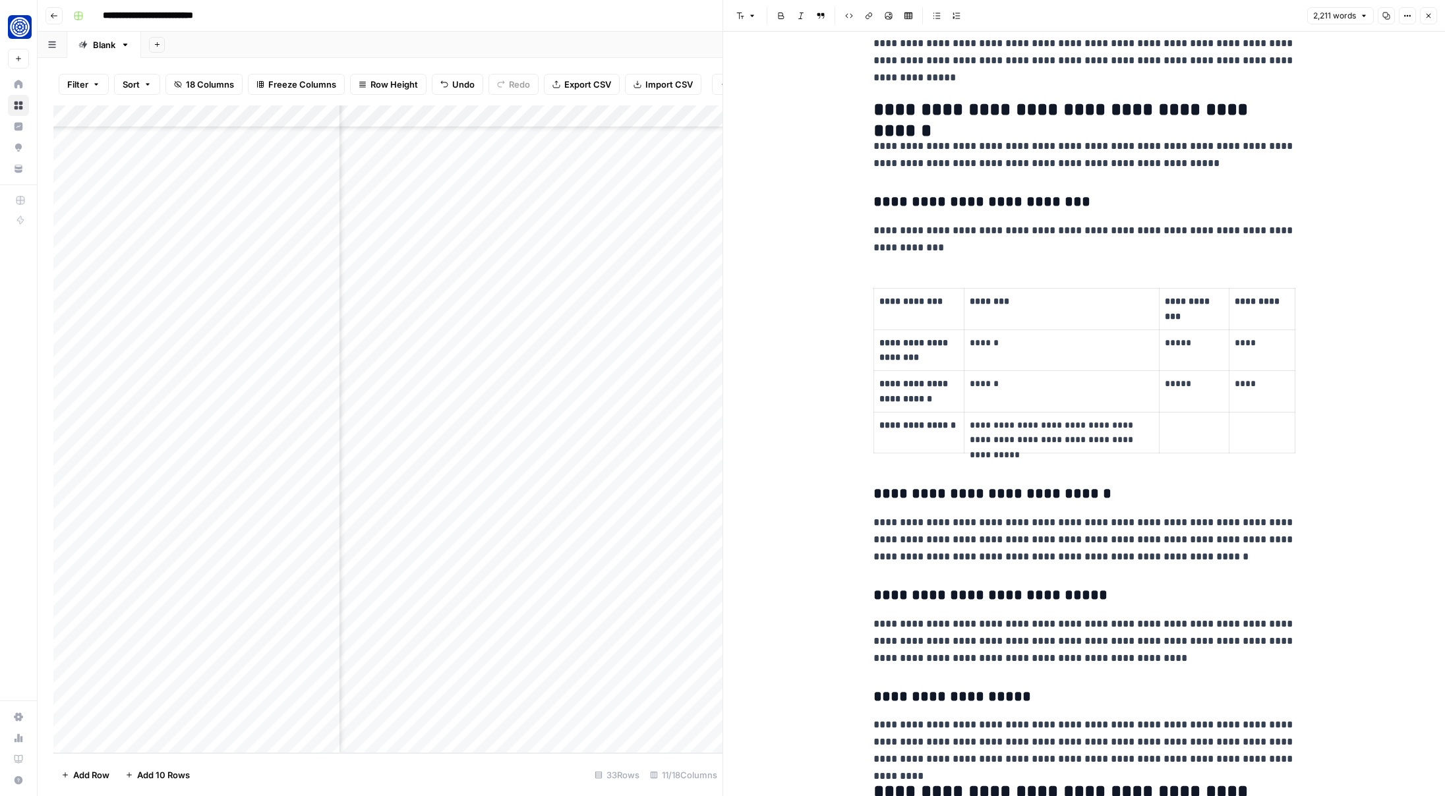
scroll to position [2943, 0]
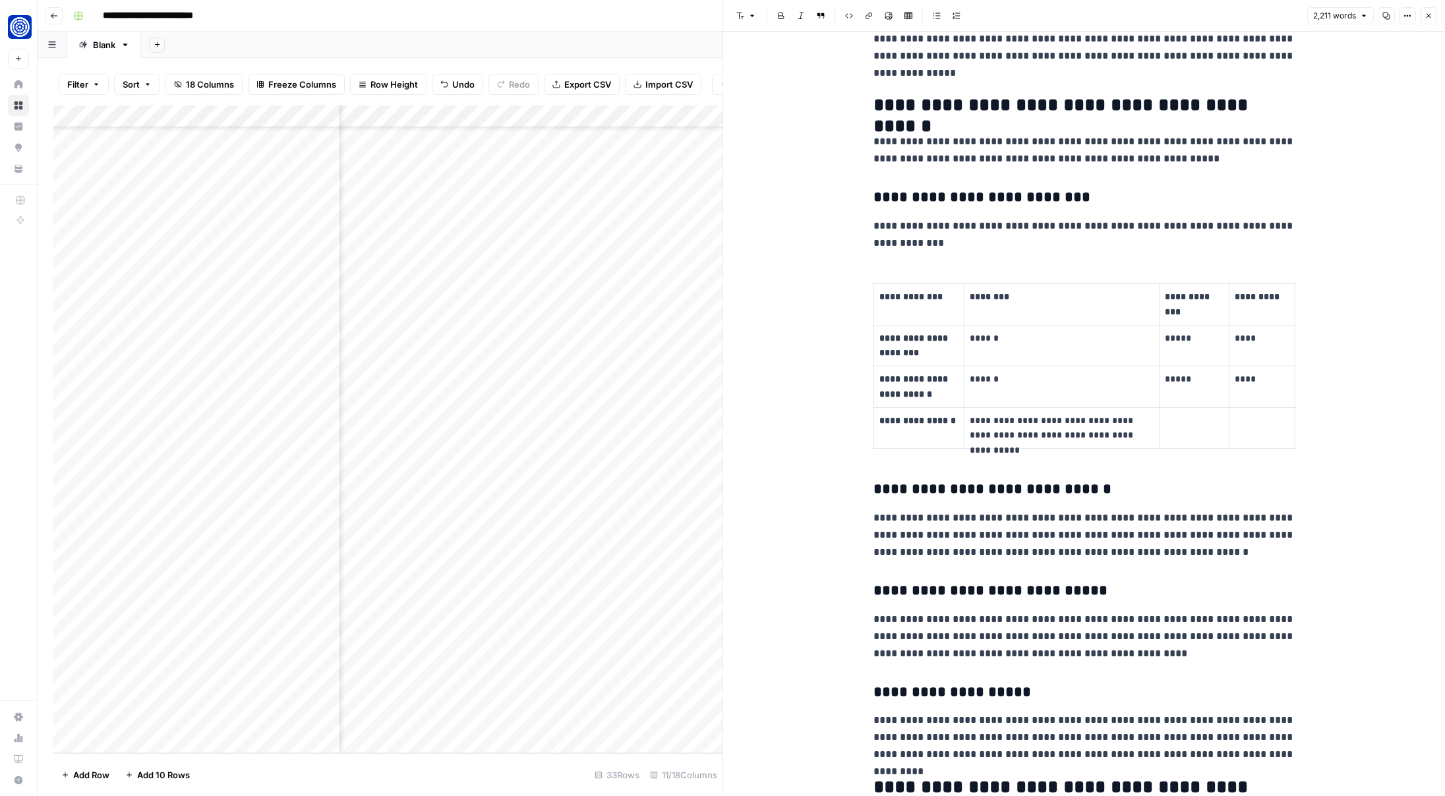
click at [1430, 15] on icon "button" at bounding box center [1428, 16] width 8 height 8
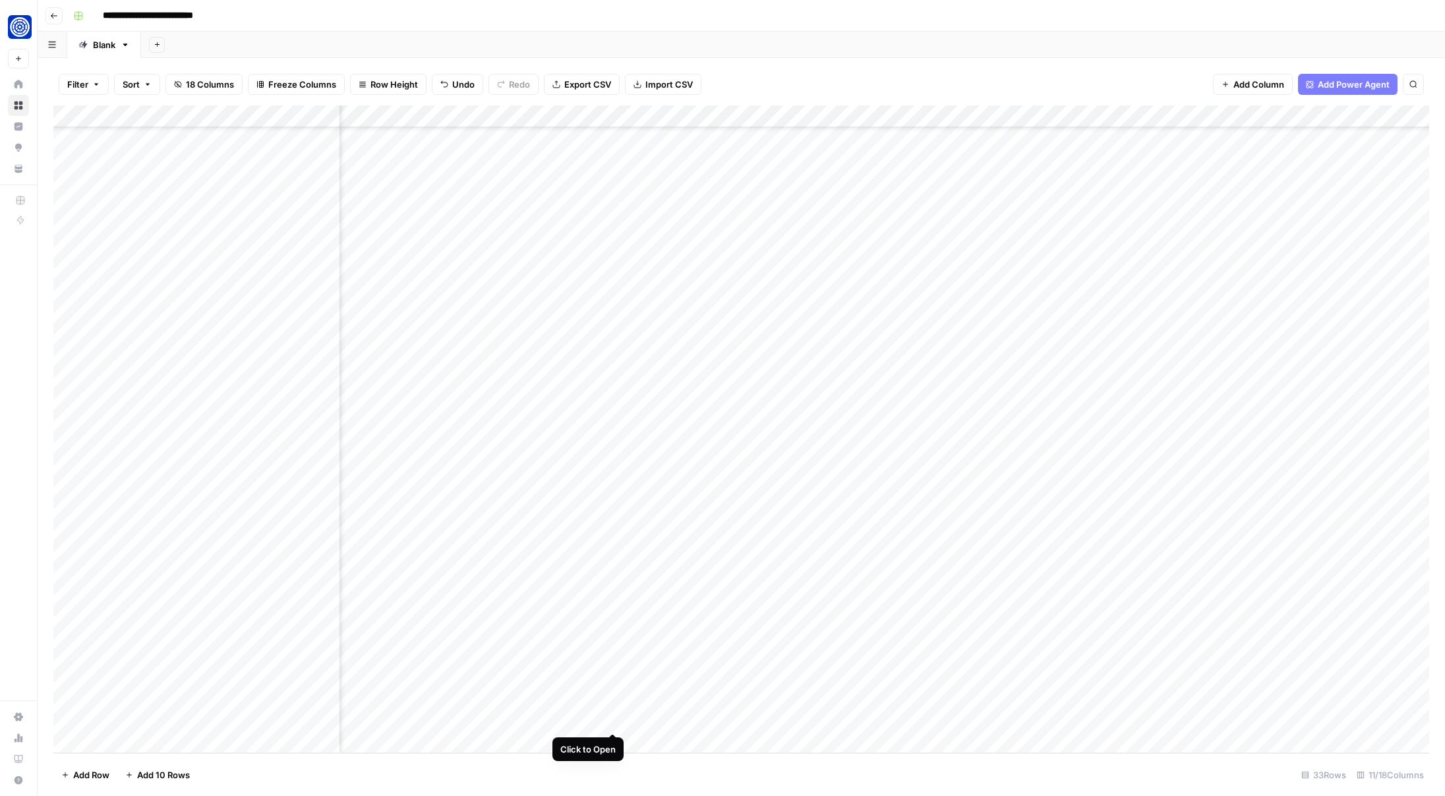
click at [614, 722] on div "Add Column" at bounding box center [740, 429] width 1375 height 648
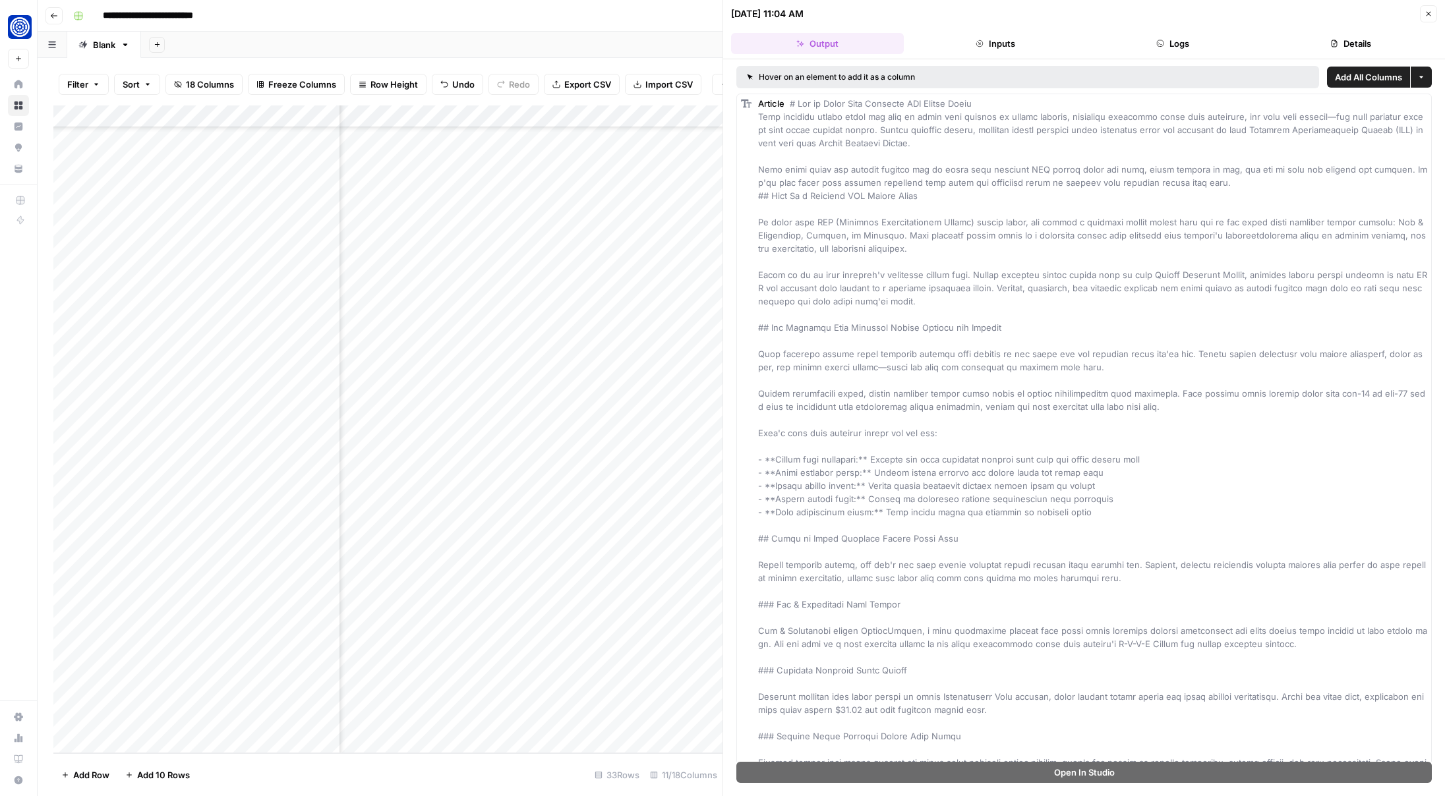
click at [1196, 34] on button "Logs" at bounding box center [1173, 43] width 173 height 21
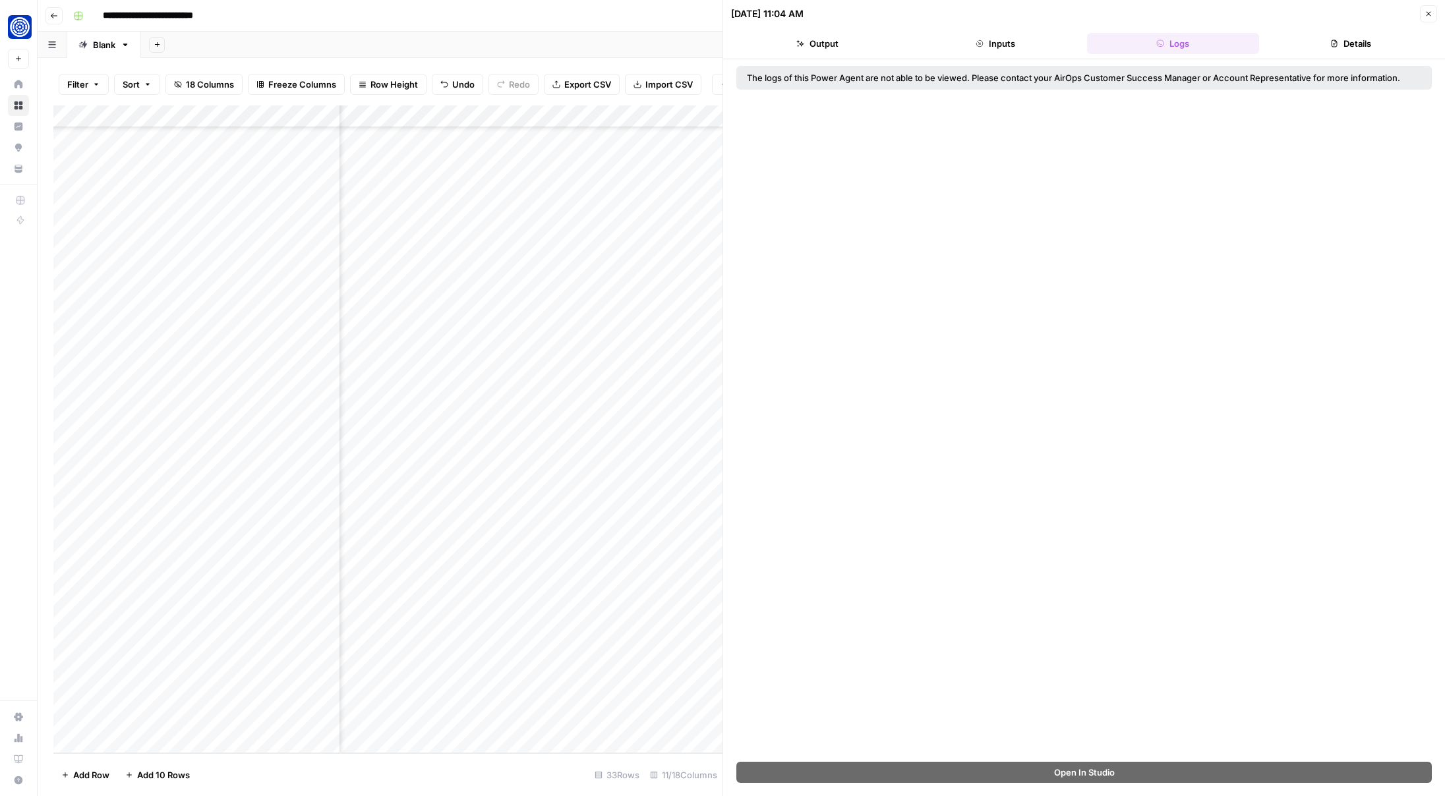
click at [1078, 34] on button "Inputs" at bounding box center [995, 43] width 173 height 21
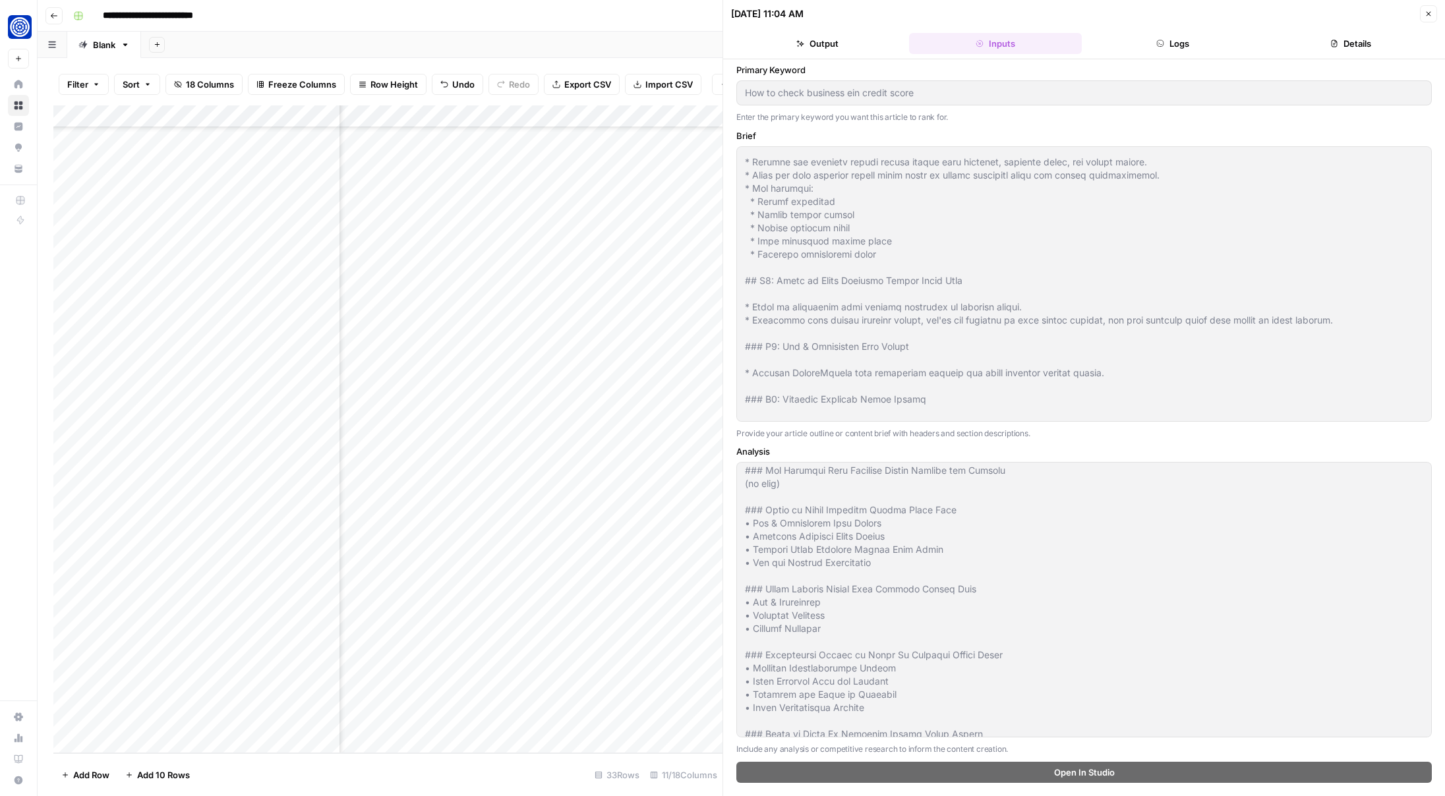
scroll to position [1834, 0]
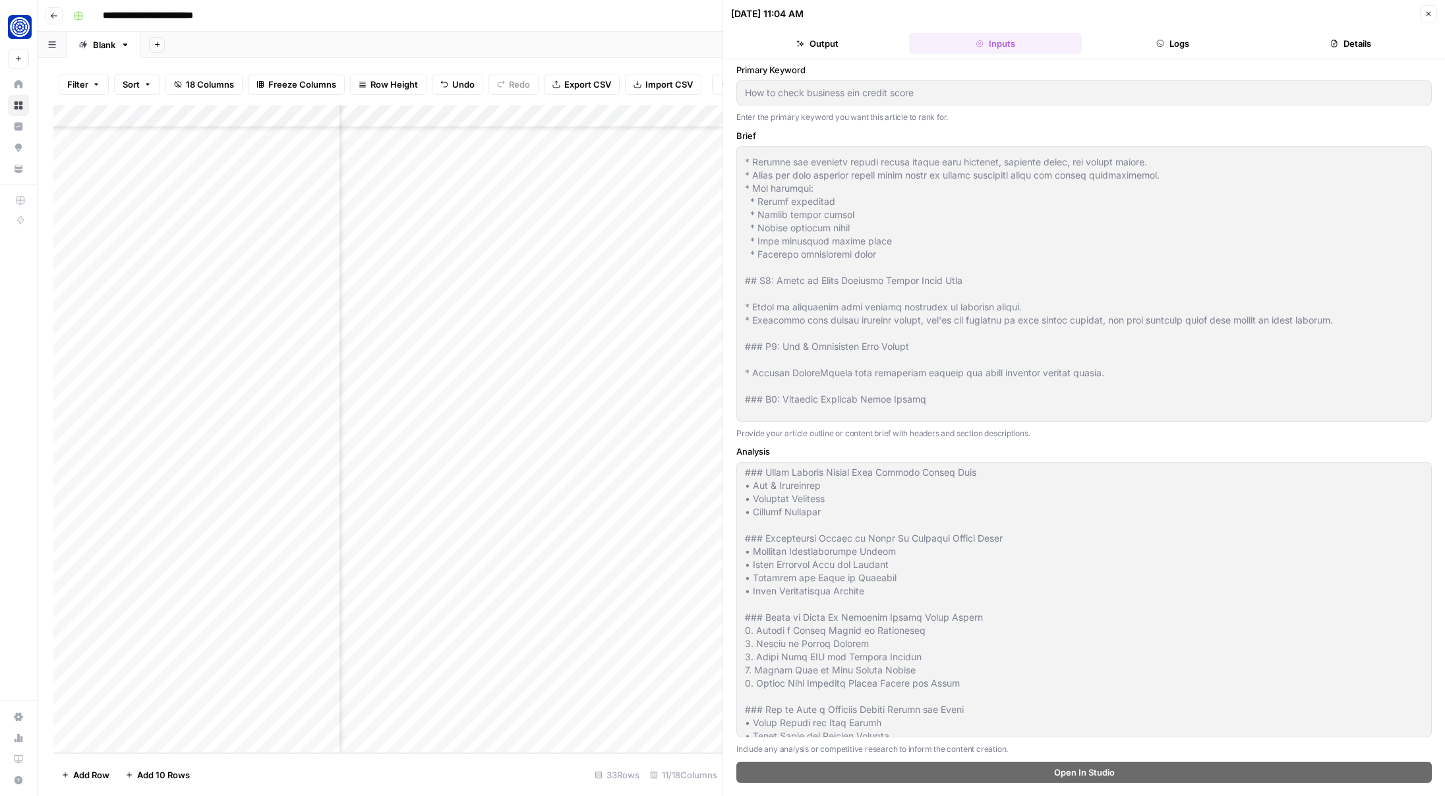
click at [1180, 49] on button "Logs" at bounding box center [1173, 43] width 173 height 21
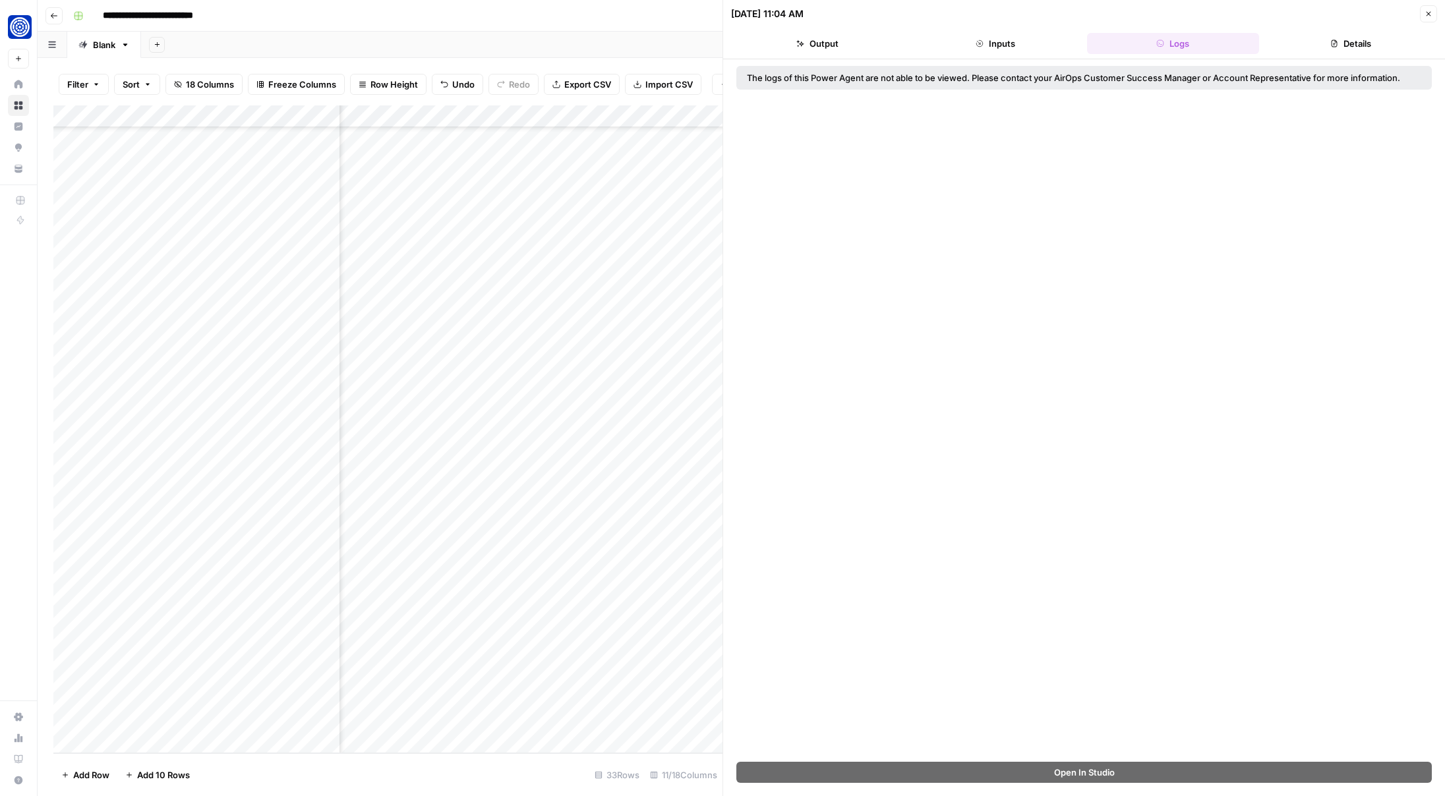
click at [1335, 53] on button "Details" at bounding box center [1350, 43] width 173 height 21
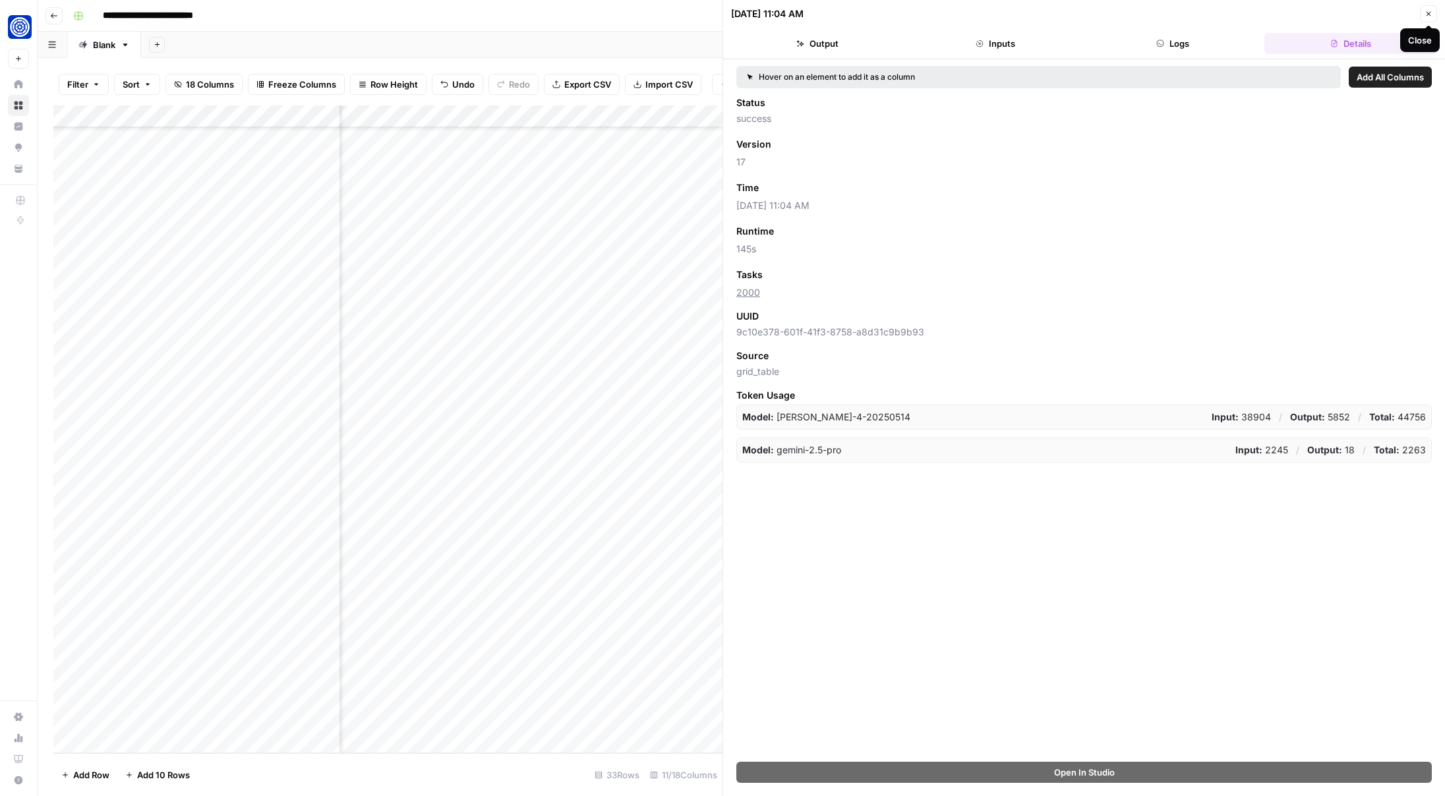
click at [1430, 14] on icon "button" at bounding box center [1428, 14] width 8 height 8
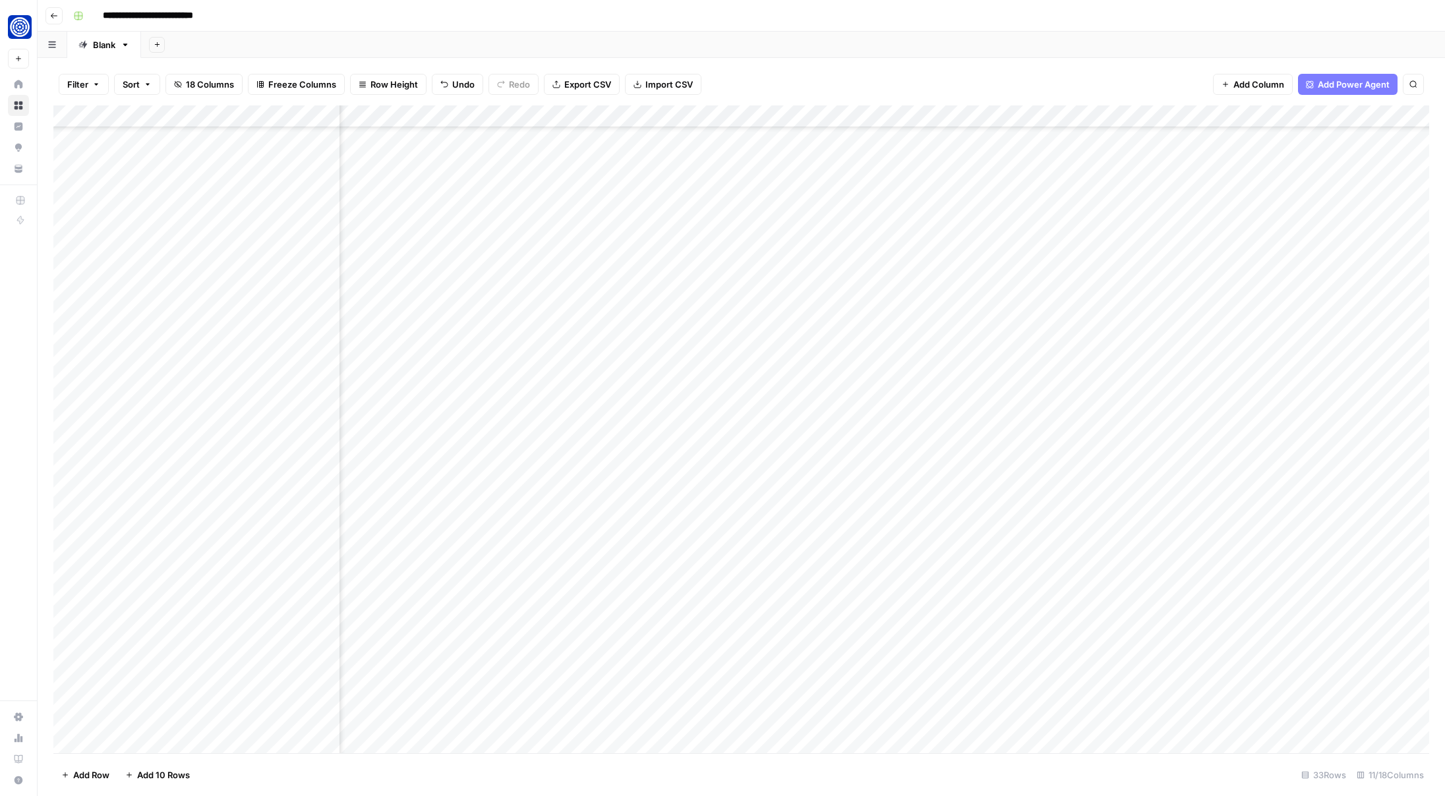
scroll to position [135, 200]
click at [913, 718] on div "Add Column" at bounding box center [740, 429] width 1375 height 648
click at [869, 716] on div "Add Column" at bounding box center [740, 429] width 1375 height 648
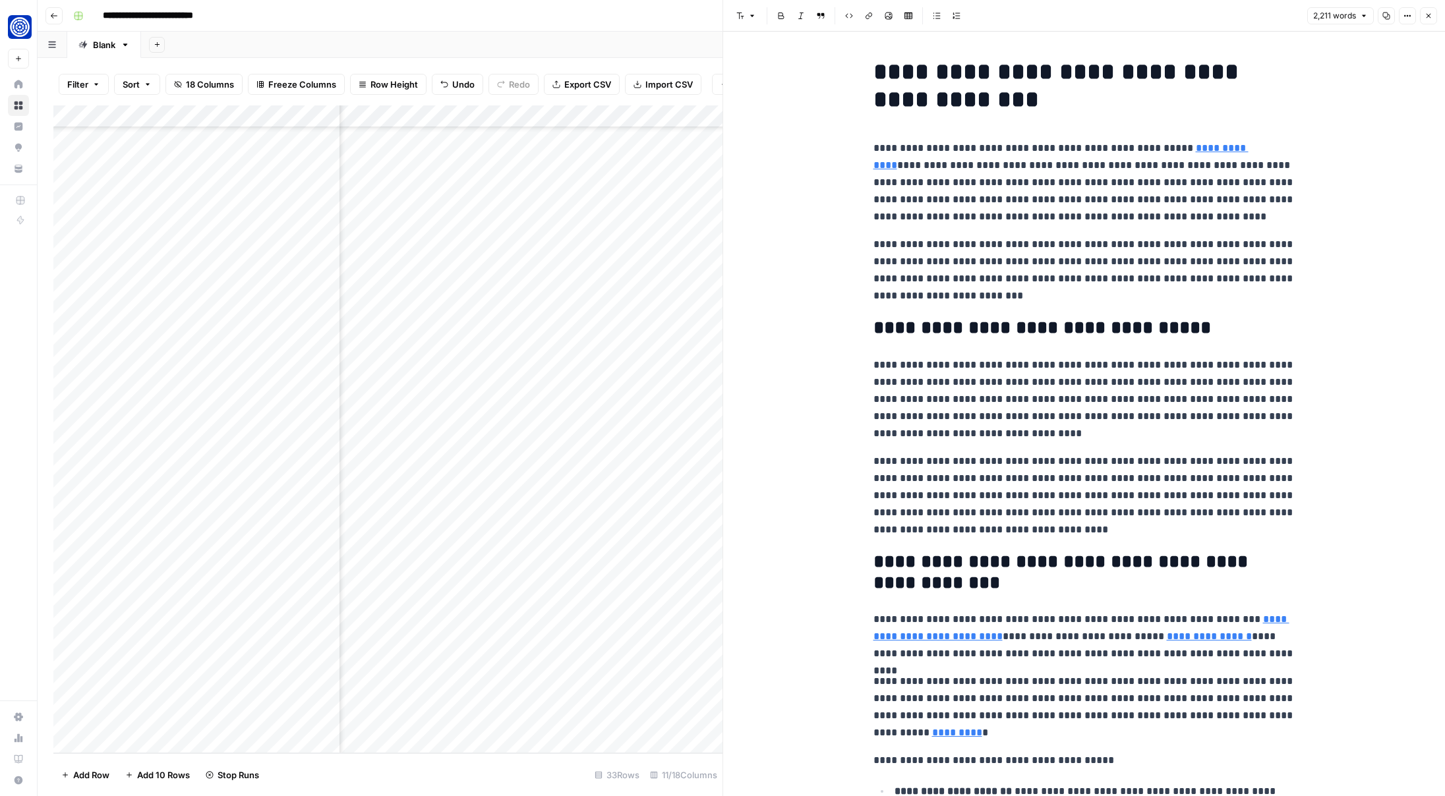
click at [1043, 199] on p "**********" at bounding box center [1084, 183] width 422 height 86
click at [1002, 169] on p "**********" at bounding box center [1084, 183] width 422 height 86
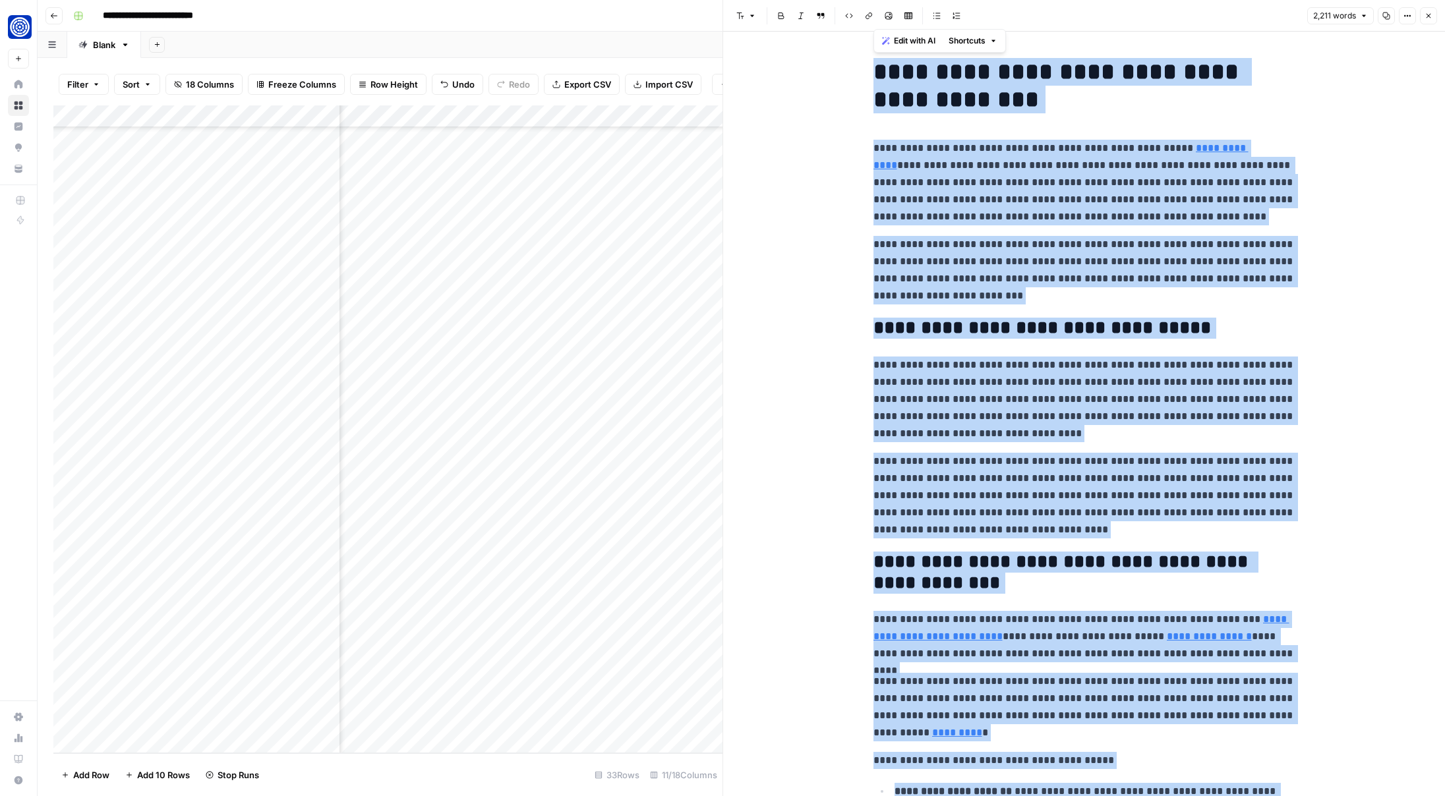
copy div "**********"
click at [1432, 14] on button "Close" at bounding box center [1428, 15] width 17 height 17
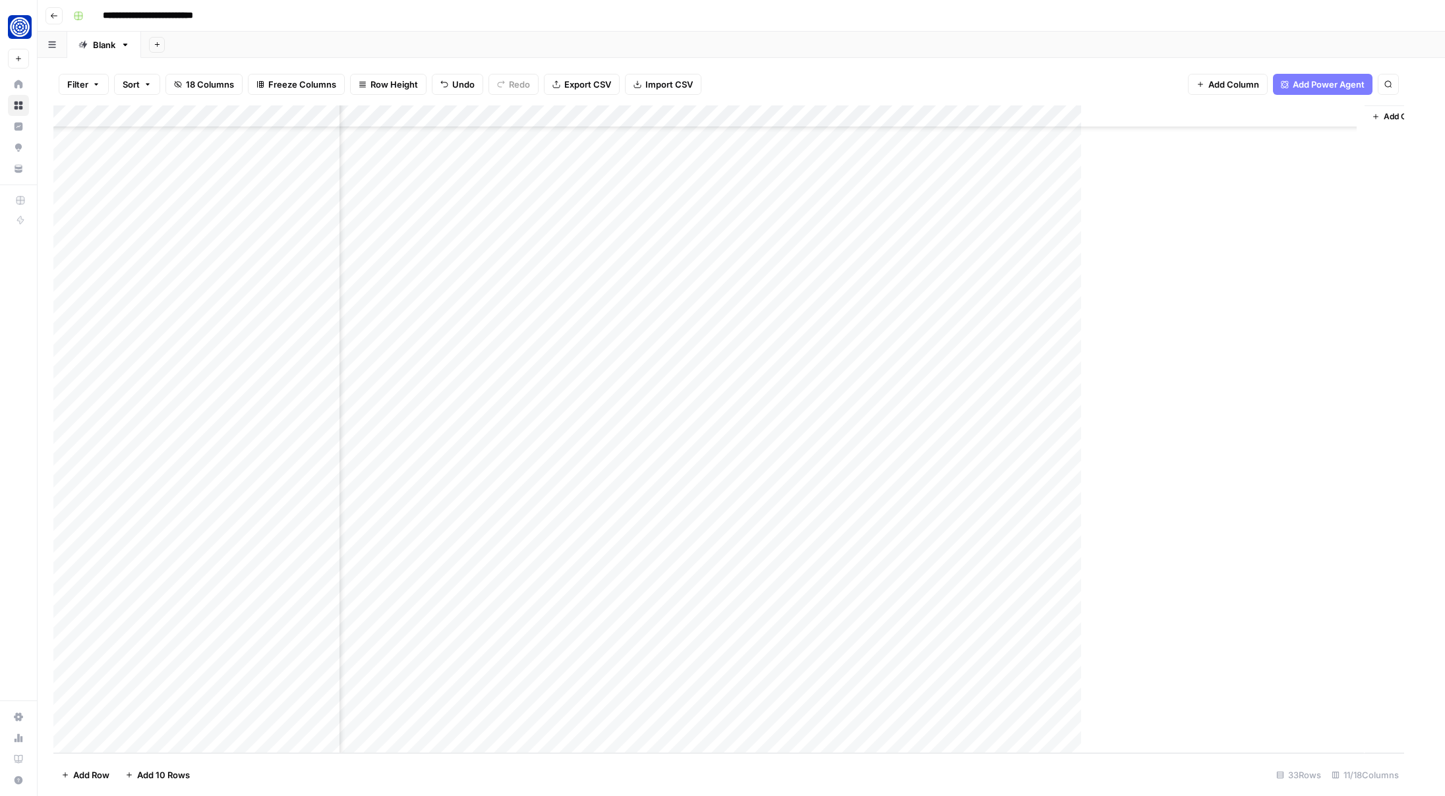
scroll to position [135, 302]
click at [982, 49] on div "Add Sheet" at bounding box center [793, 45] width 1304 height 26
click at [885, 718] on div "Add Column" at bounding box center [740, 429] width 1375 height 648
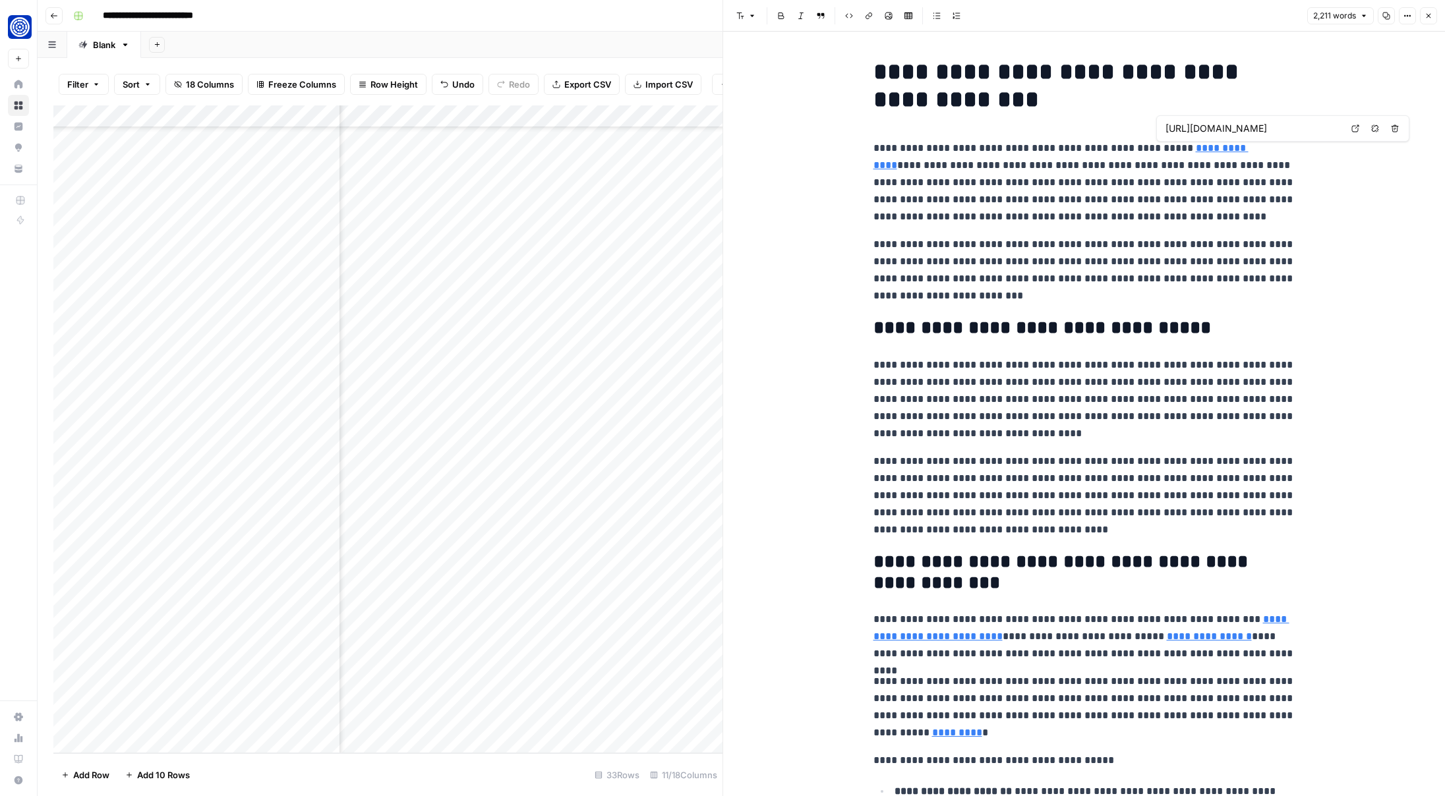
click at [1244, 129] on input "https://www.fundwell.com/solution/small-business-loan" at bounding box center [1252, 128] width 175 height 13
click at [1087, 179] on p "**********" at bounding box center [1084, 183] width 422 height 86
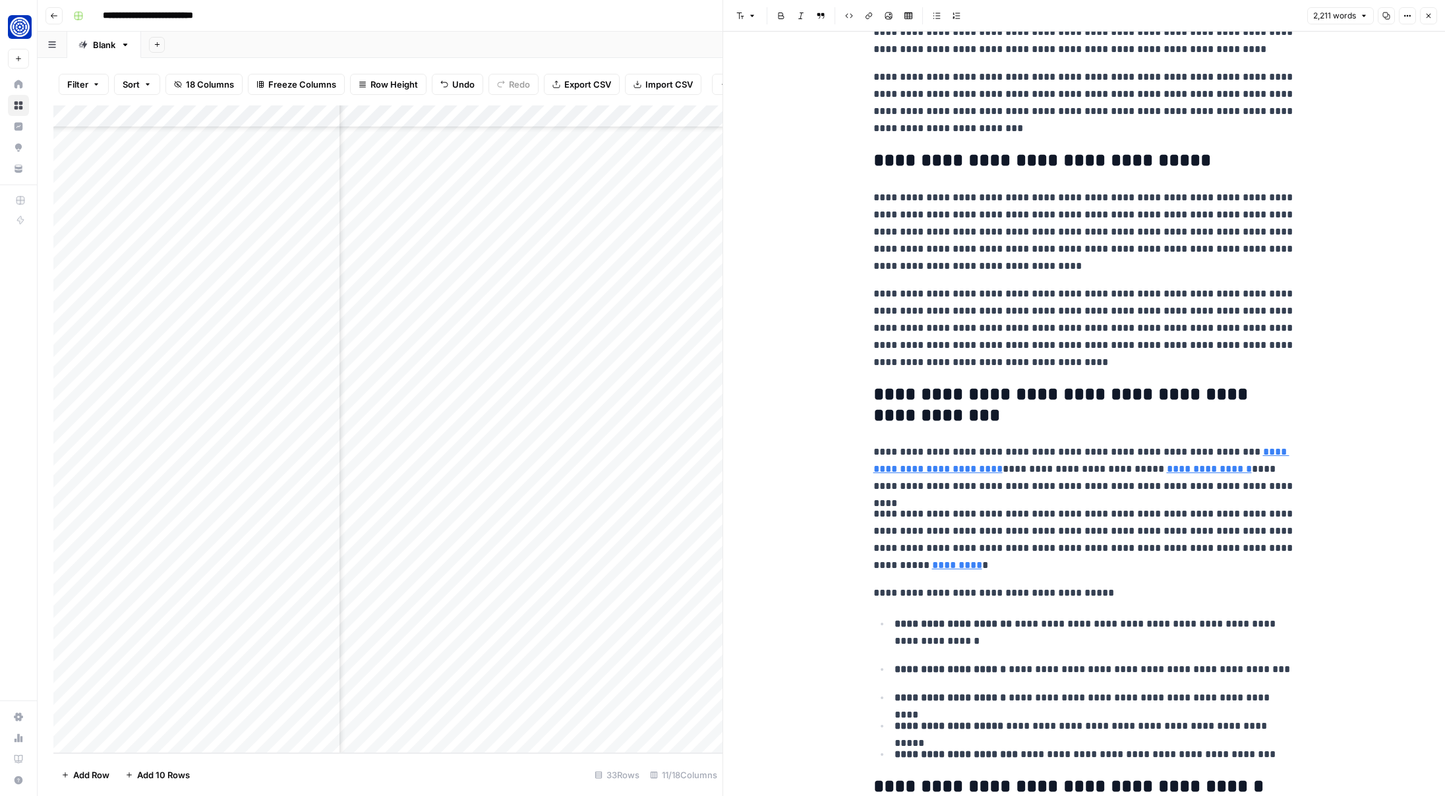
scroll to position [209, 0]
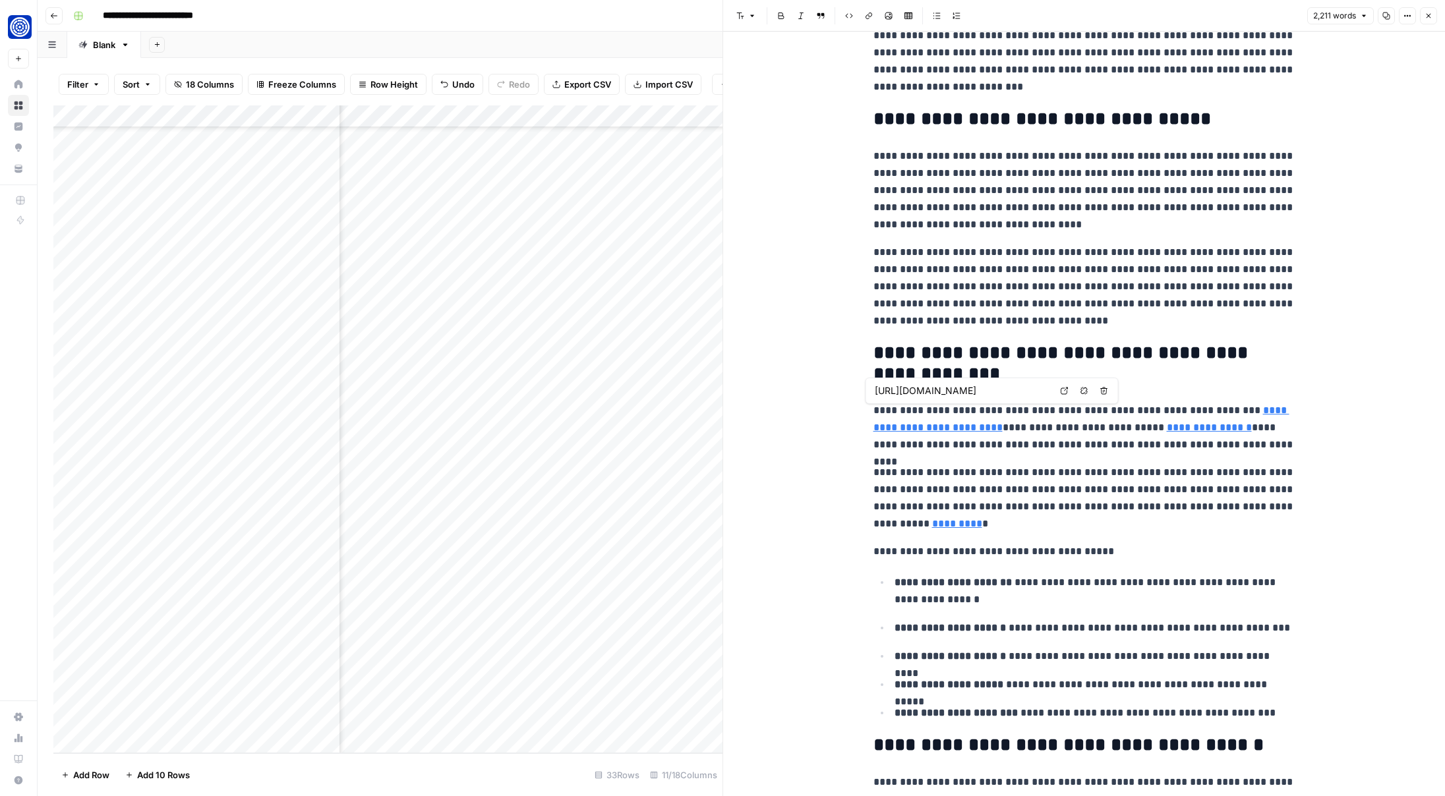
click at [1244, 411] on link "**********" at bounding box center [1081, 418] width 416 height 27
type input "https://www.fundwell.com/blog/instant-business-loans"
click at [1165, 409] on input "https://www.fundwell.com/blog/instant-business-loans" at bounding box center [1184, 407] width 175 height 13
click at [962, 469] on p "**********" at bounding box center [1084, 498] width 422 height 69
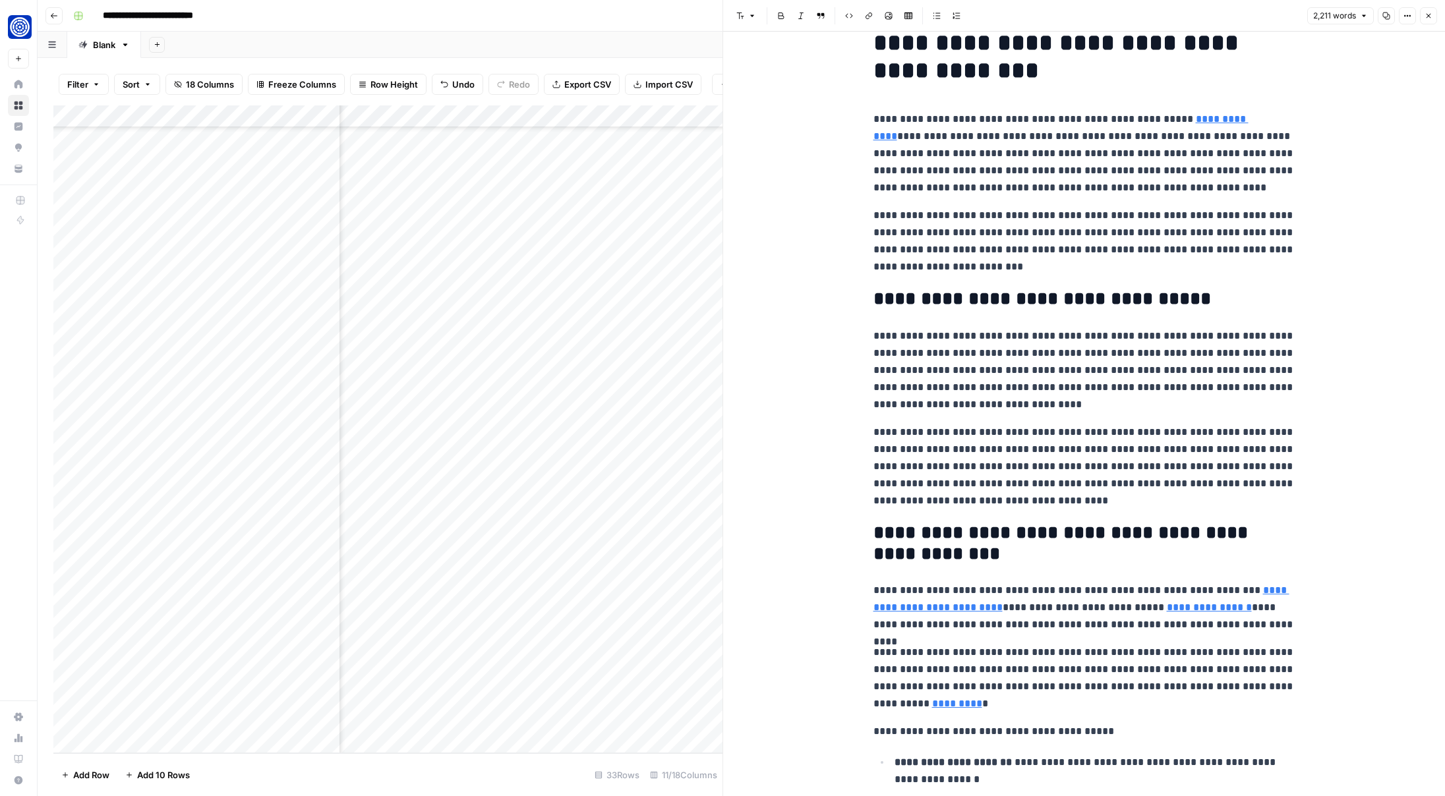
scroll to position [0, 0]
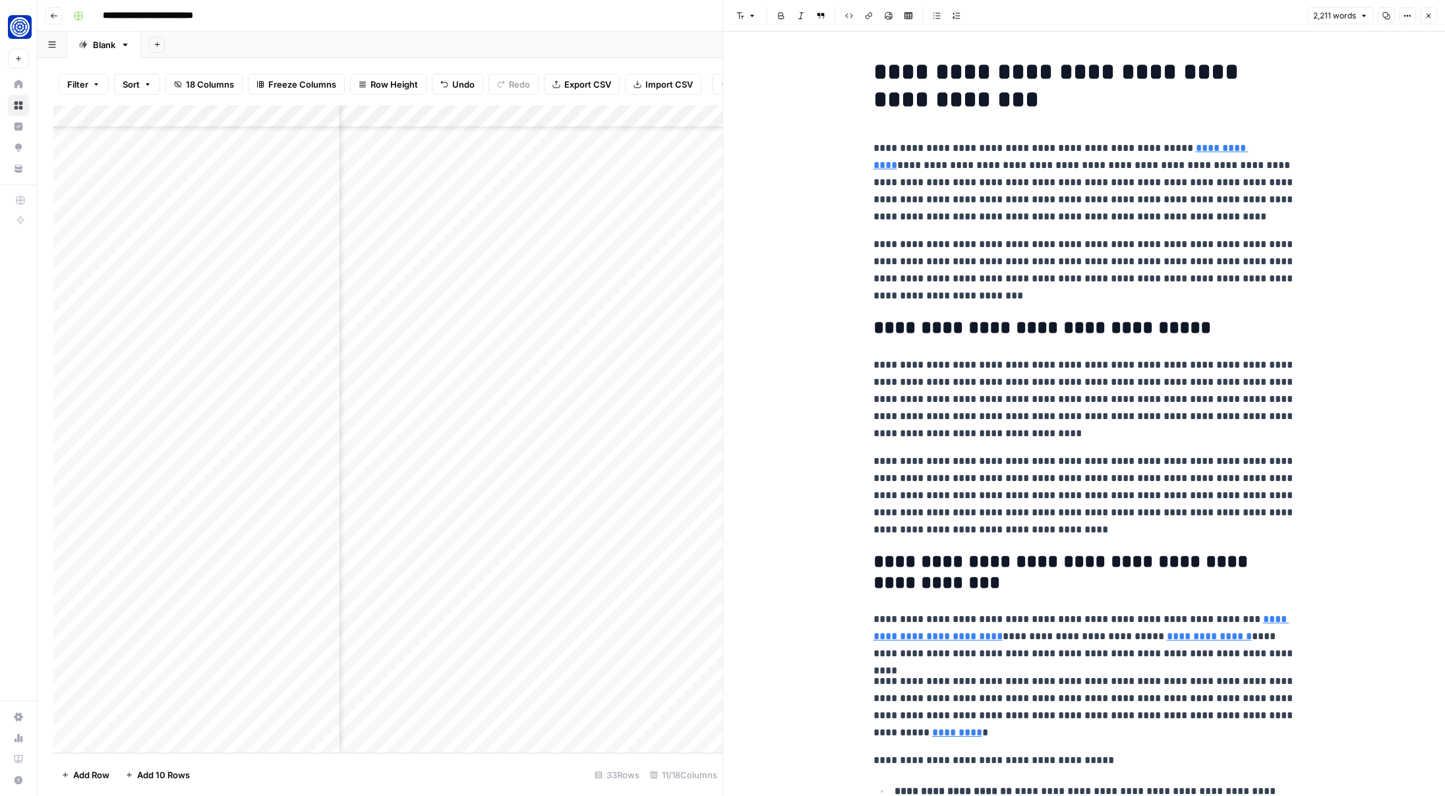
click at [913, 82] on h1 "**********" at bounding box center [1084, 85] width 422 height 55
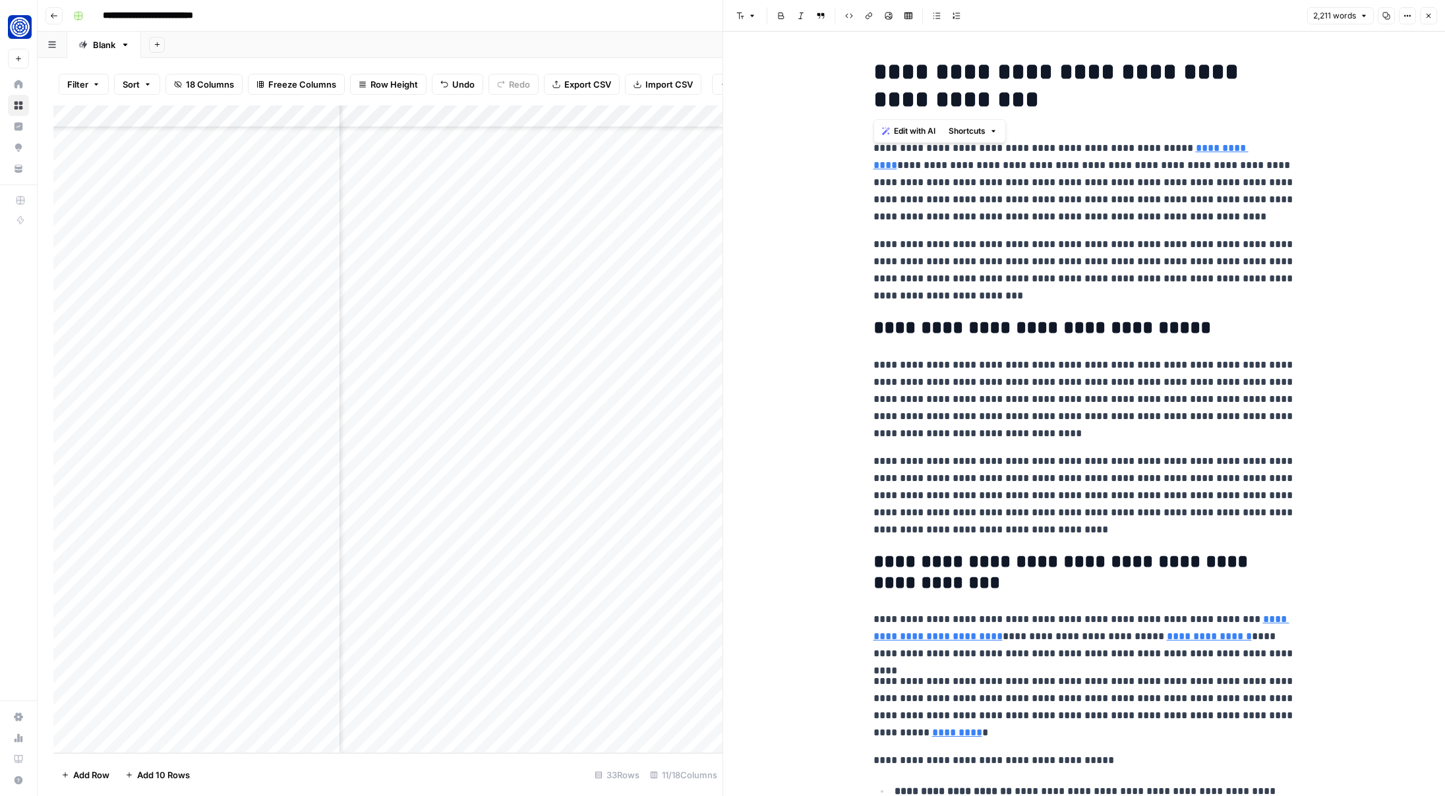
copy h1 "**********"
click at [1428, 15] on icon "button" at bounding box center [1428, 16] width 5 height 5
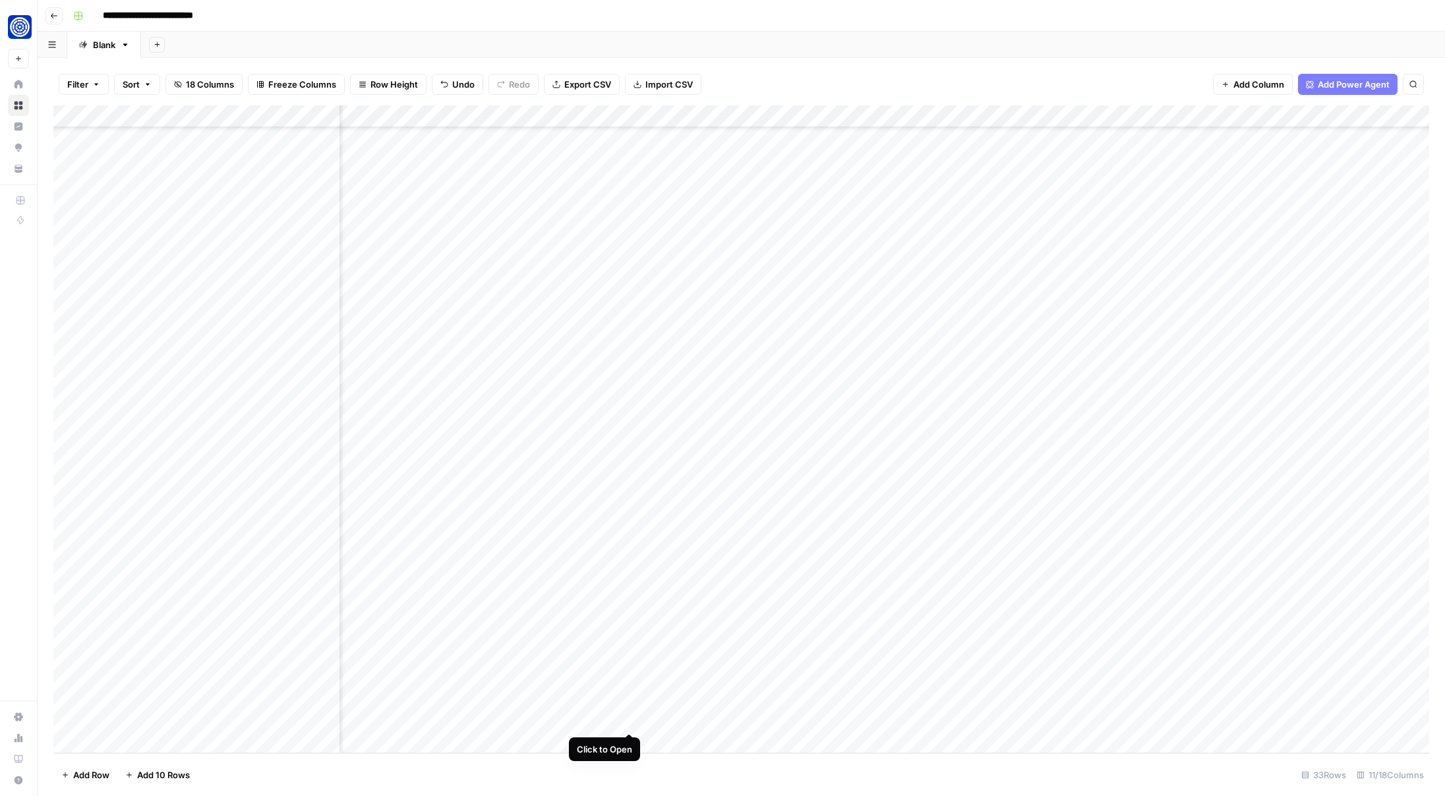
scroll to position [135, 3]
click at [620, 722] on div "Add Column" at bounding box center [740, 429] width 1375 height 648
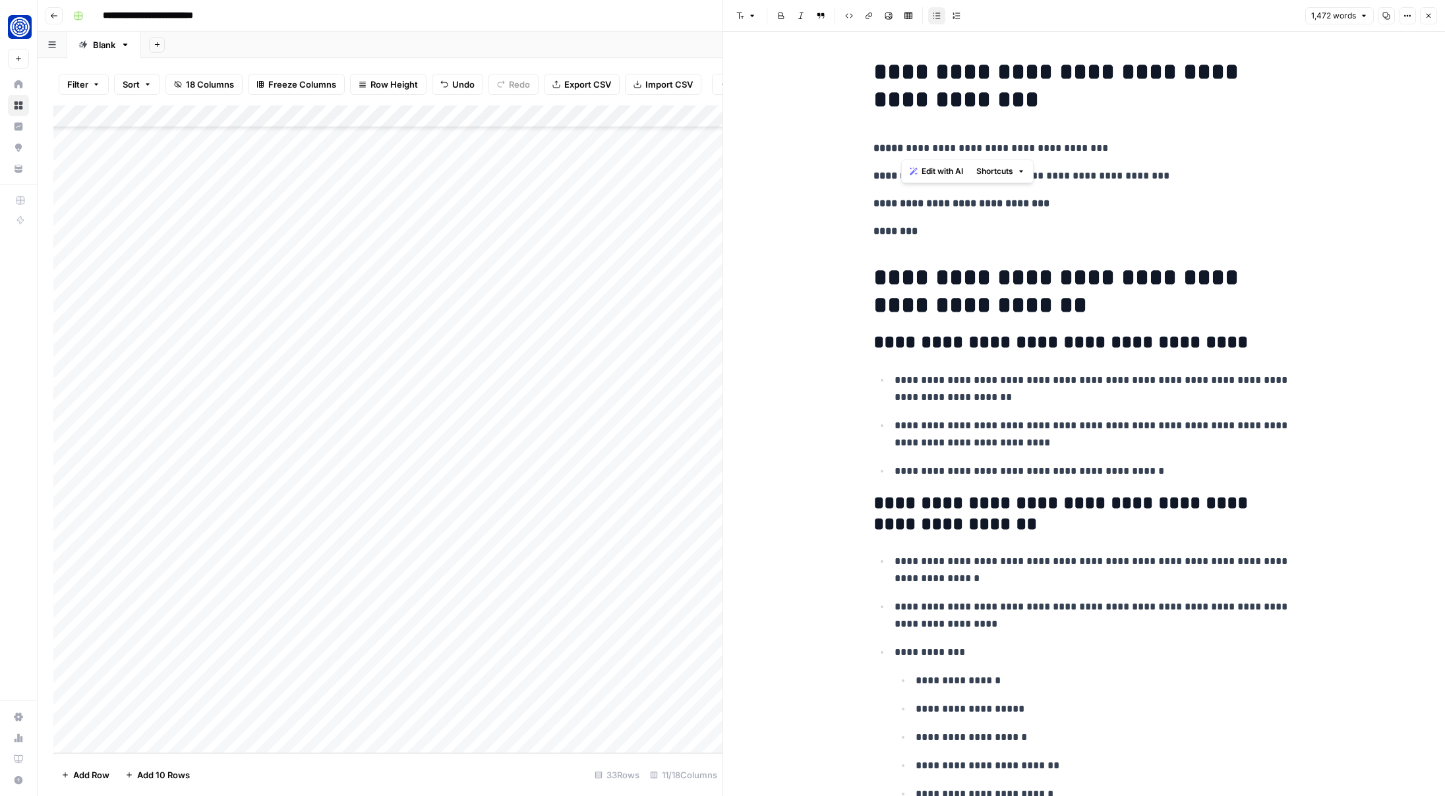
drag, startPoint x: 900, startPoint y: 147, endPoint x: 1106, endPoint y: 148, distance: 205.6
click at [1106, 148] on p "**********" at bounding box center [1084, 148] width 422 height 17
copy p "**********"
click at [956, 281] on h1 "**********" at bounding box center [1084, 291] width 422 height 55
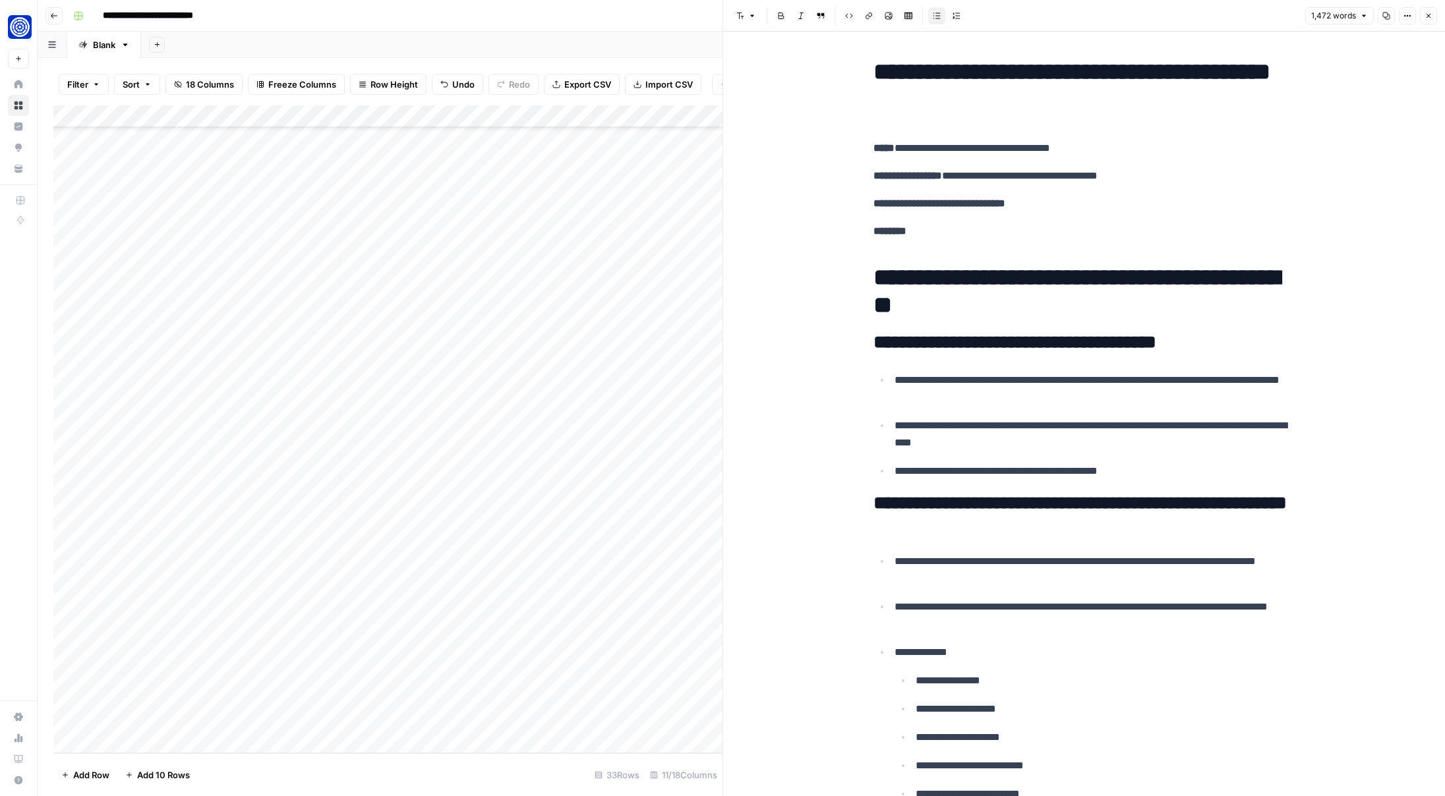
click at [1427, 16] on icon "button" at bounding box center [1428, 16] width 8 height 8
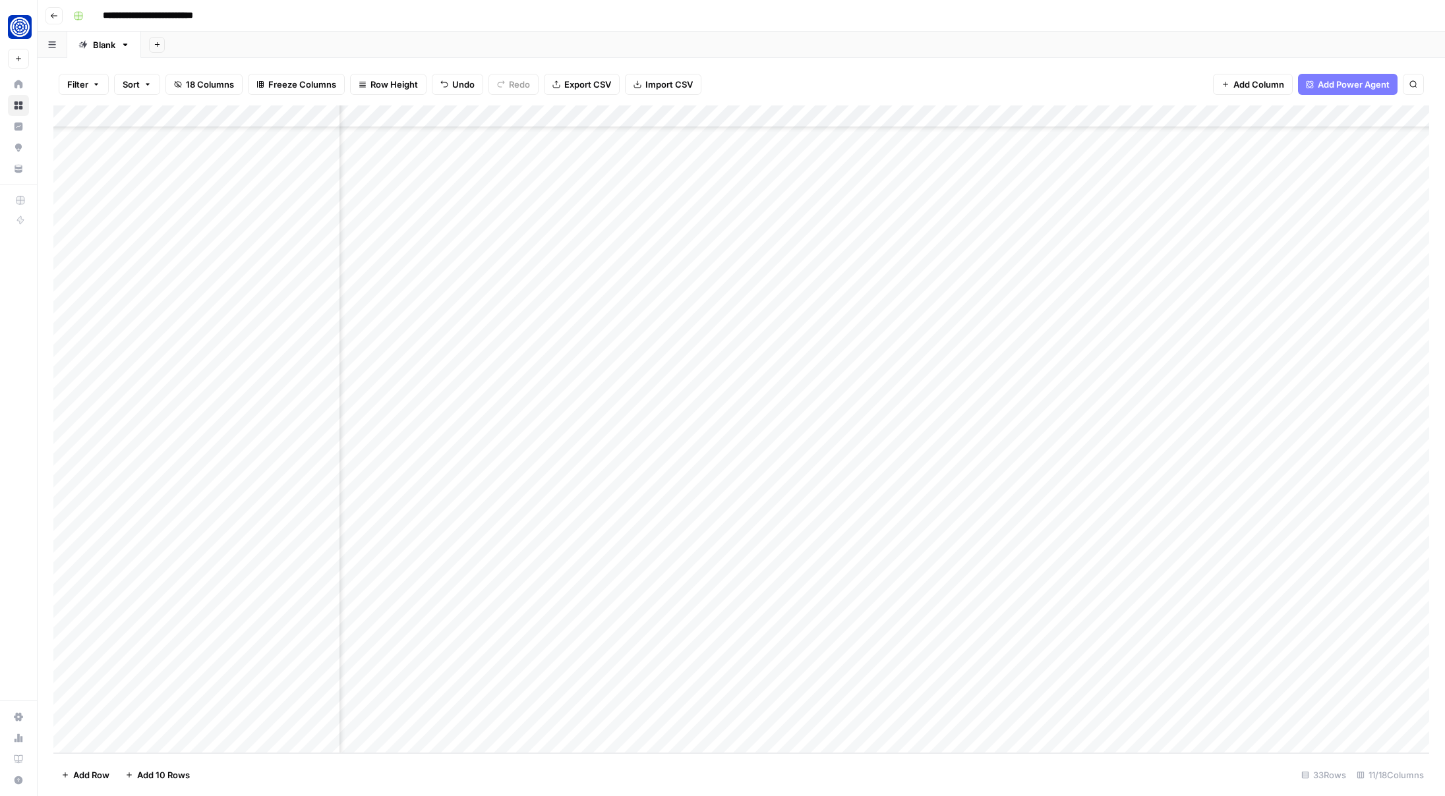
scroll to position [135, 250]
click at [936, 719] on div "Add Column" at bounding box center [740, 429] width 1375 height 648
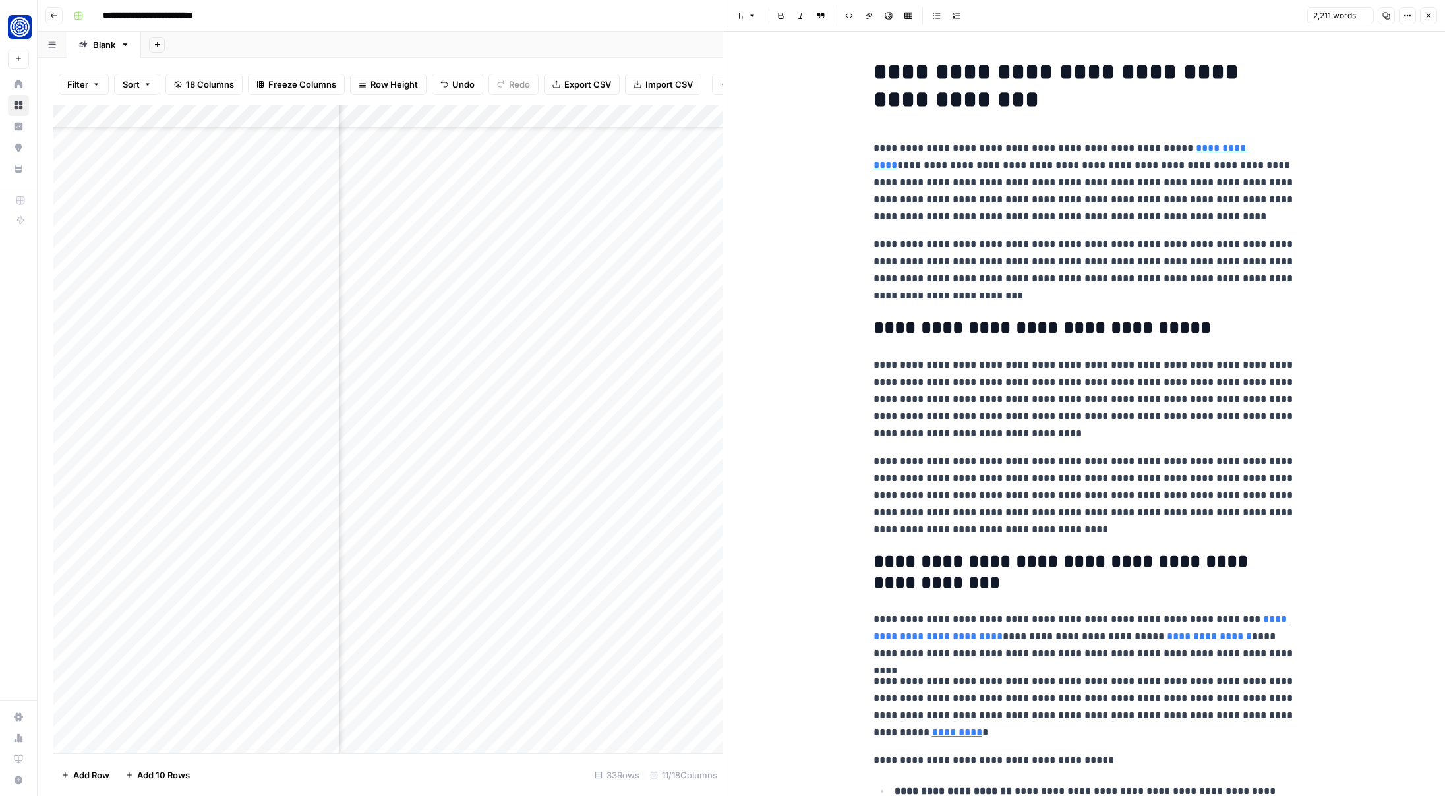
click at [892, 220] on p "**********" at bounding box center [1084, 183] width 422 height 86
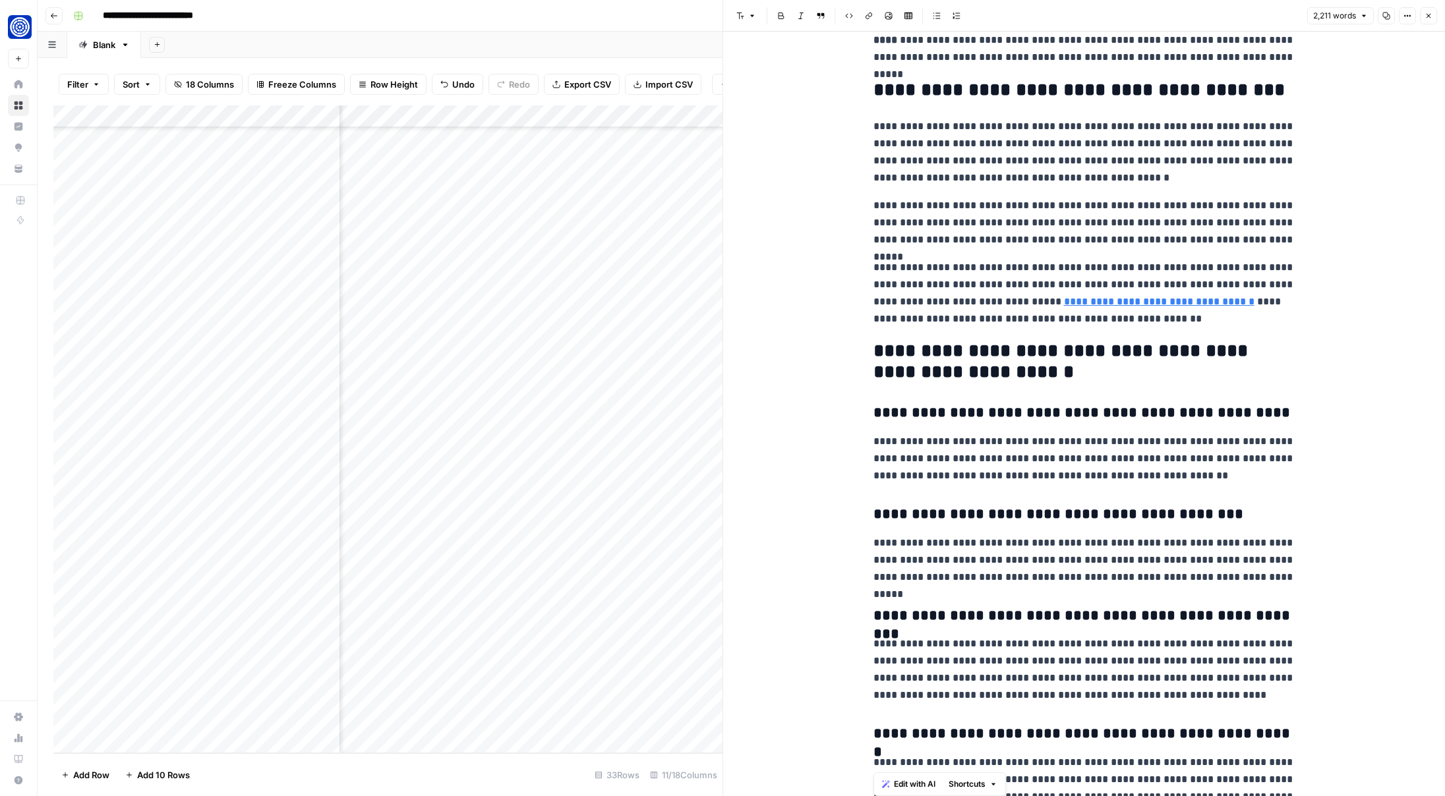
scroll to position [5104, 0]
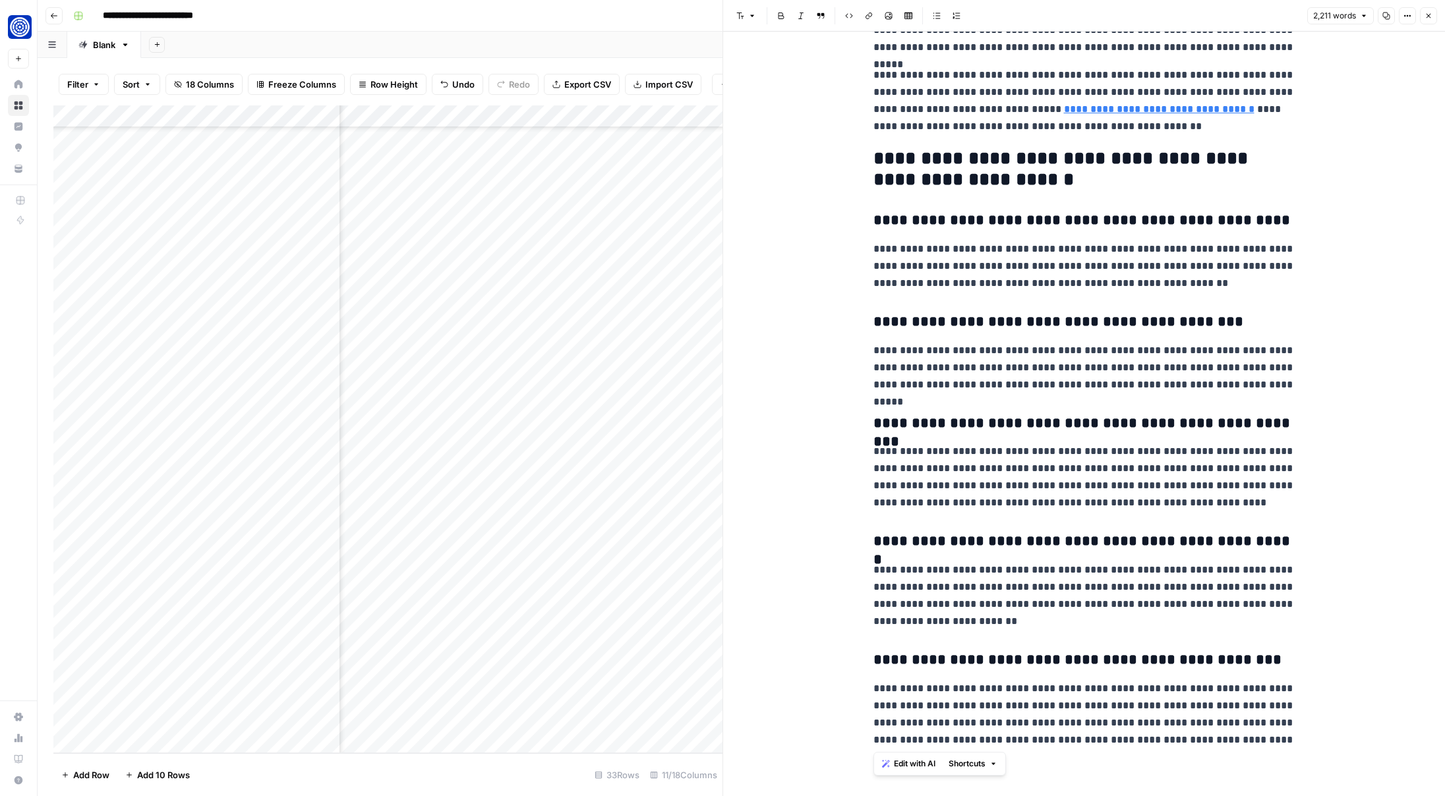
drag, startPoint x: 872, startPoint y: 149, endPoint x: 1286, endPoint y: 760, distance: 738.0
copy div "**********"
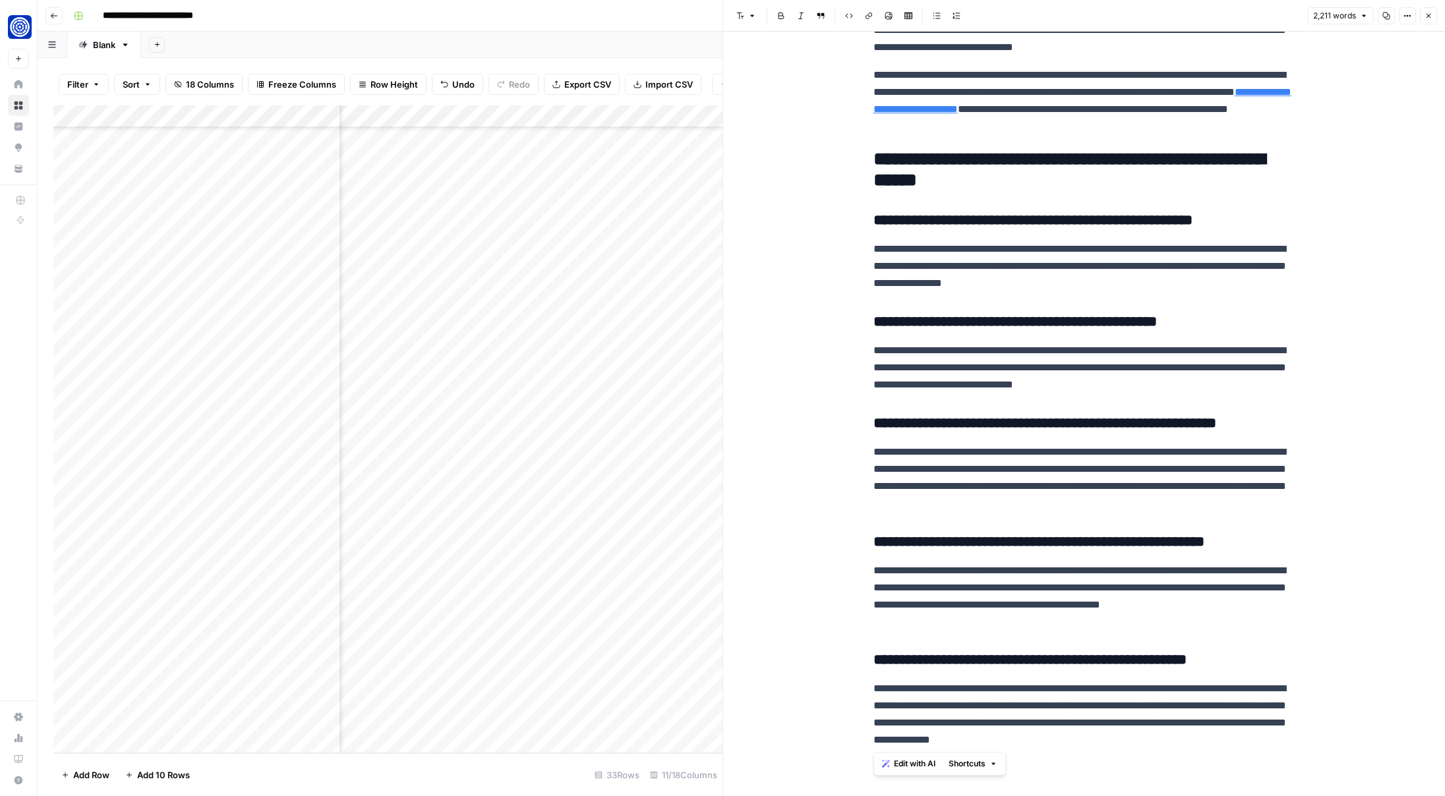
click at [1430, 15] on icon "button" at bounding box center [1428, 16] width 8 height 8
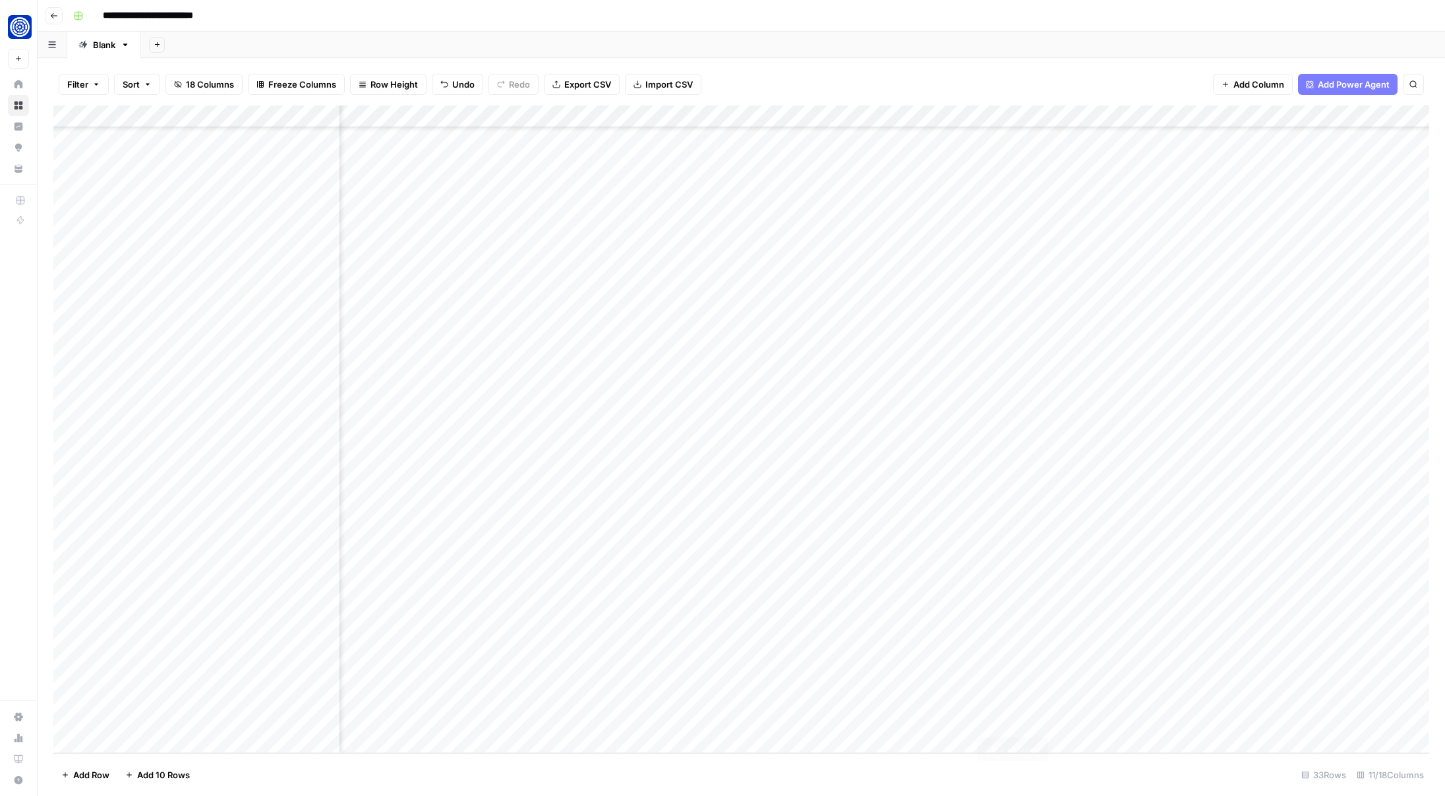
click at [1037, 720] on div "Add Column" at bounding box center [740, 429] width 1375 height 648
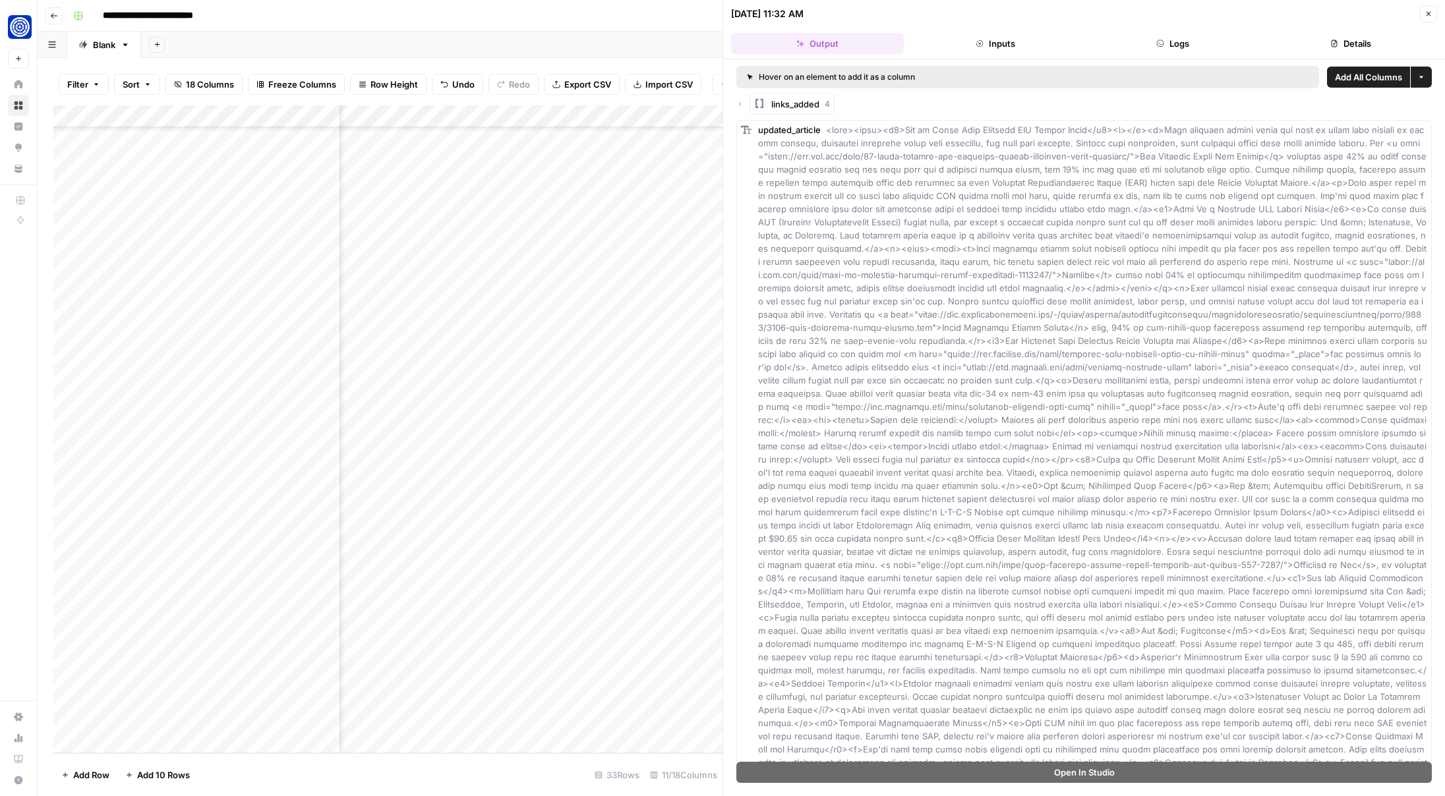
click at [739, 105] on icon "button" at bounding box center [740, 104] width 8 height 8
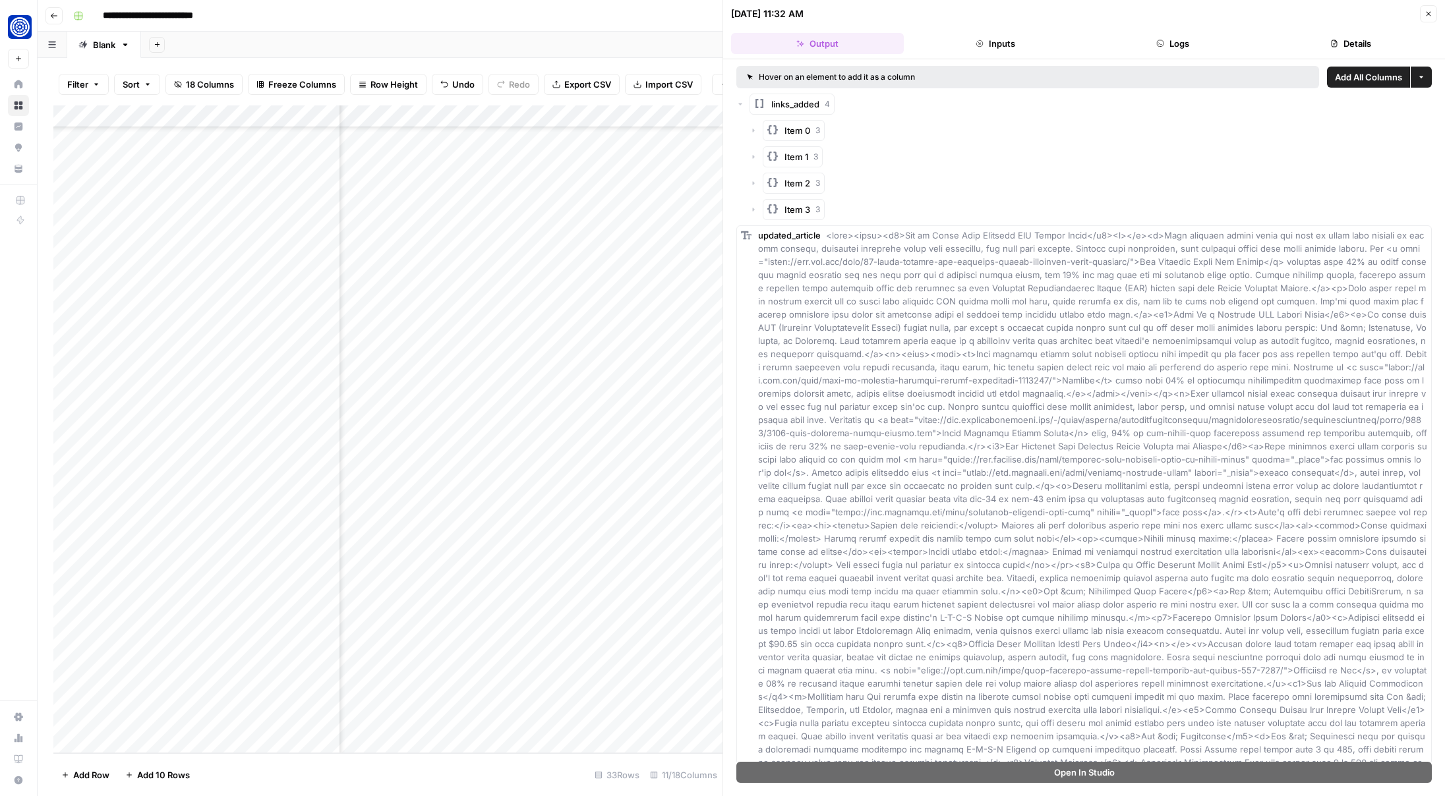
click at [753, 134] on icon "button" at bounding box center [753, 131] width 8 height 8
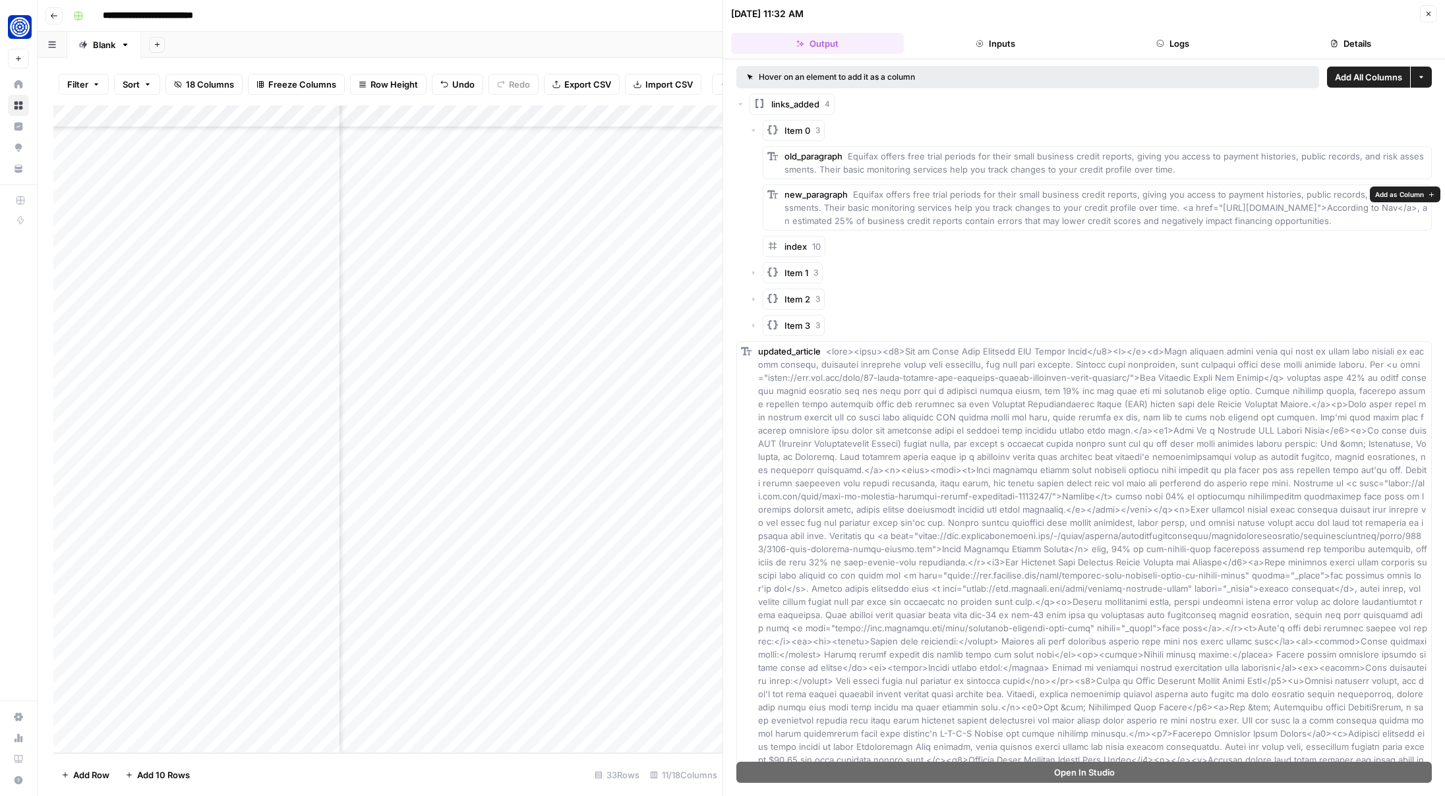
drag, startPoint x: 1169, startPoint y: 208, endPoint x: 1194, endPoint y: 233, distance: 35.0
click at [1194, 227] on div "new_paragraph Equifax offers free trial periods for their small business credit…" at bounding box center [1105, 208] width 643 height 40
copy span "<a href="https://www.nav.com/blog/your-business-credit-report-probably-has-erro…"
click at [753, 275] on icon "button" at bounding box center [754, 273] width 2 height 4
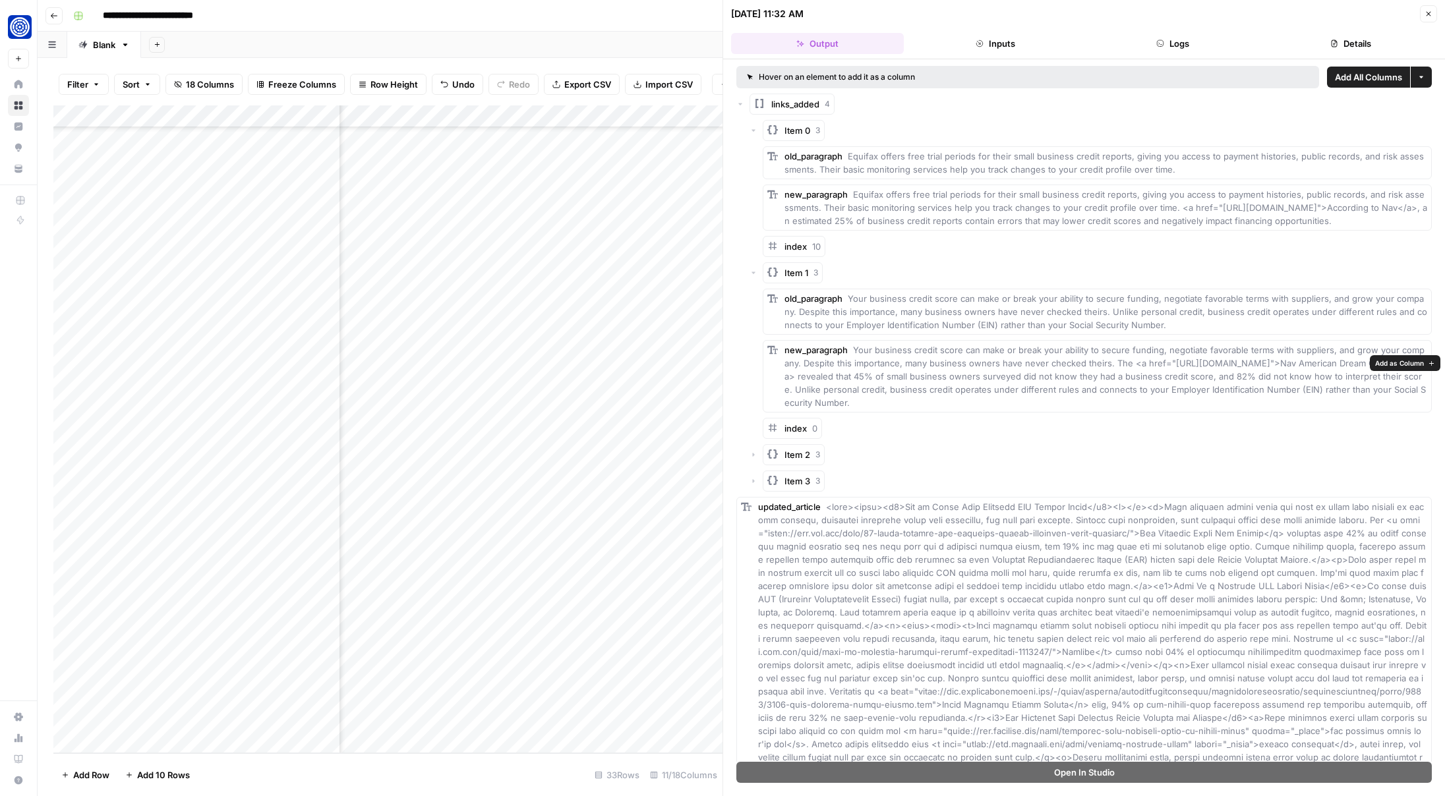
drag, startPoint x: 1103, startPoint y: 375, endPoint x: 1125, endPoint y: 419, distance: 49.5
click at [1125, 409] on div "new_paragraph Your business credit score can make or break your ability to secu…" at bounding box center [1105, 376] width 643 height 66
copy span "The <a href="https://www.nav.com/blog/10-stats-explain-why-business-credit-impo…"
click at [755, 459] on icon "button" at bounding box center [753, 455] width 8 height 8
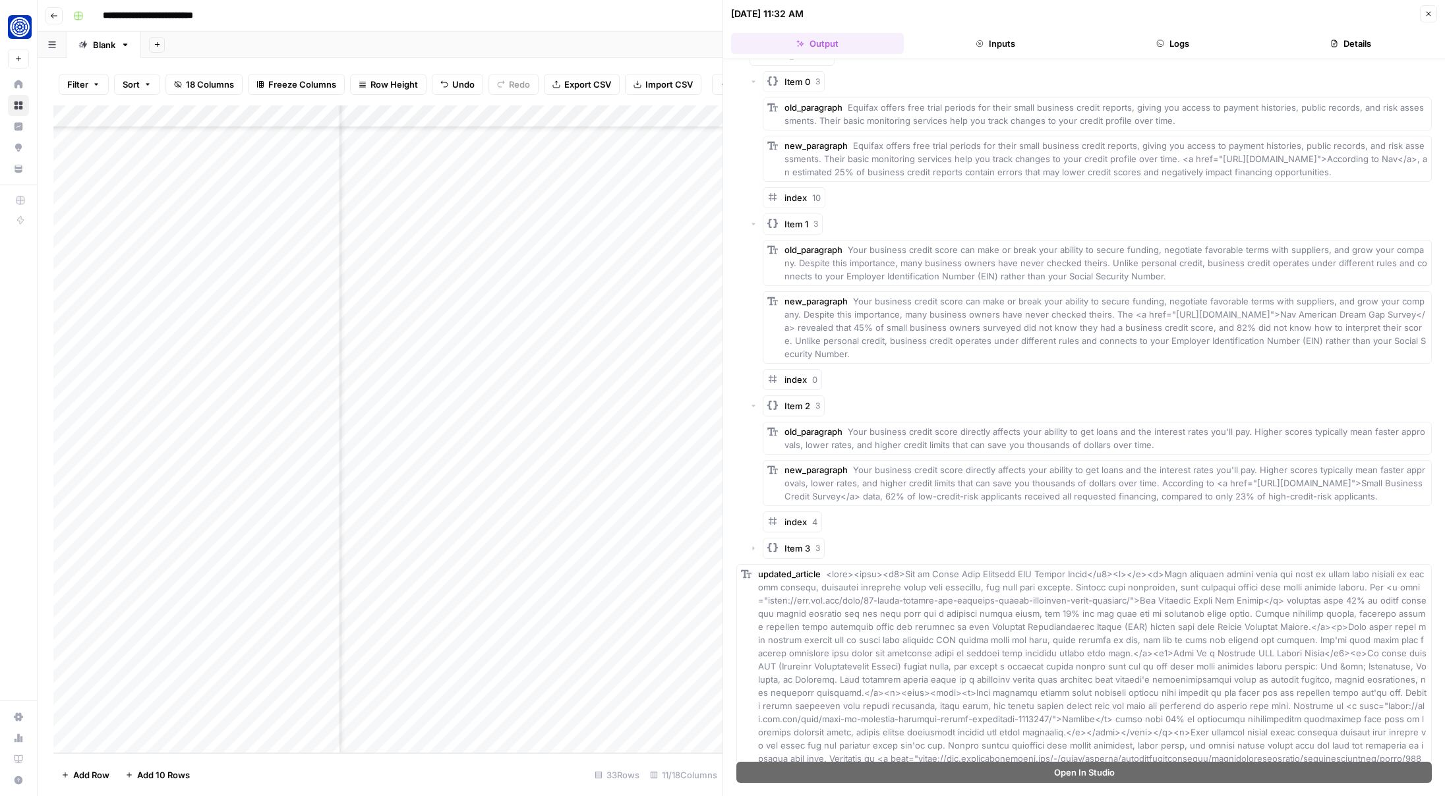
scroll to position [50, 0]
drag, startPoint x: 1150, startPoint y: 494, endPoint x: 1290, endPoint y: 519, distance: 142.5
click at [1290, 502] on div "new_paragraph Your business credit score directly affects your ability to get l…" at bounding box center [1105, 482] width 643 height 40
copy span "According to <a href="https://www.fedsmallbusiness.org/-/media/project/smallbiz…"
click at [753, 551] on icon "button" at bounding box center [753, 547] width 8 height 8
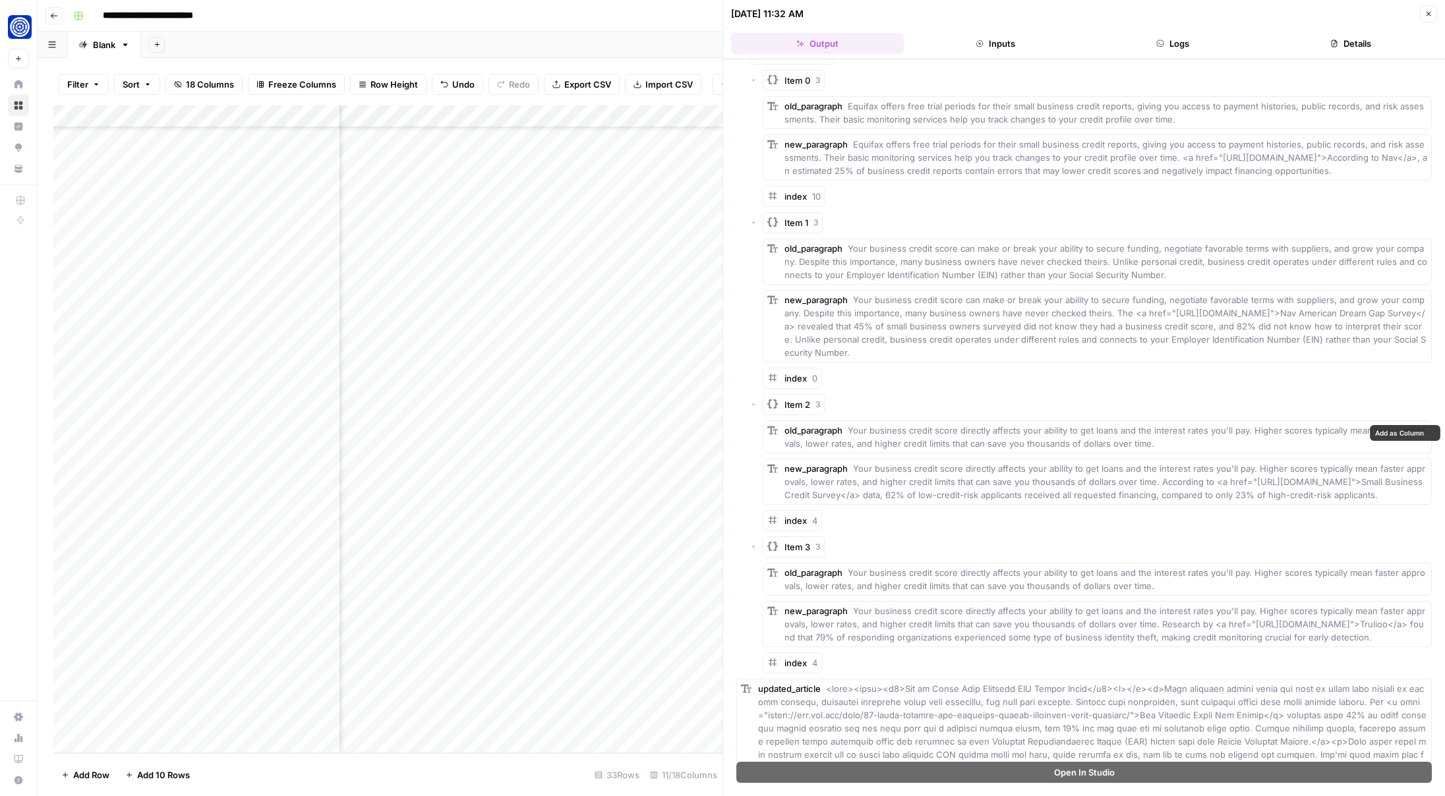
scroll to position [138, 0]
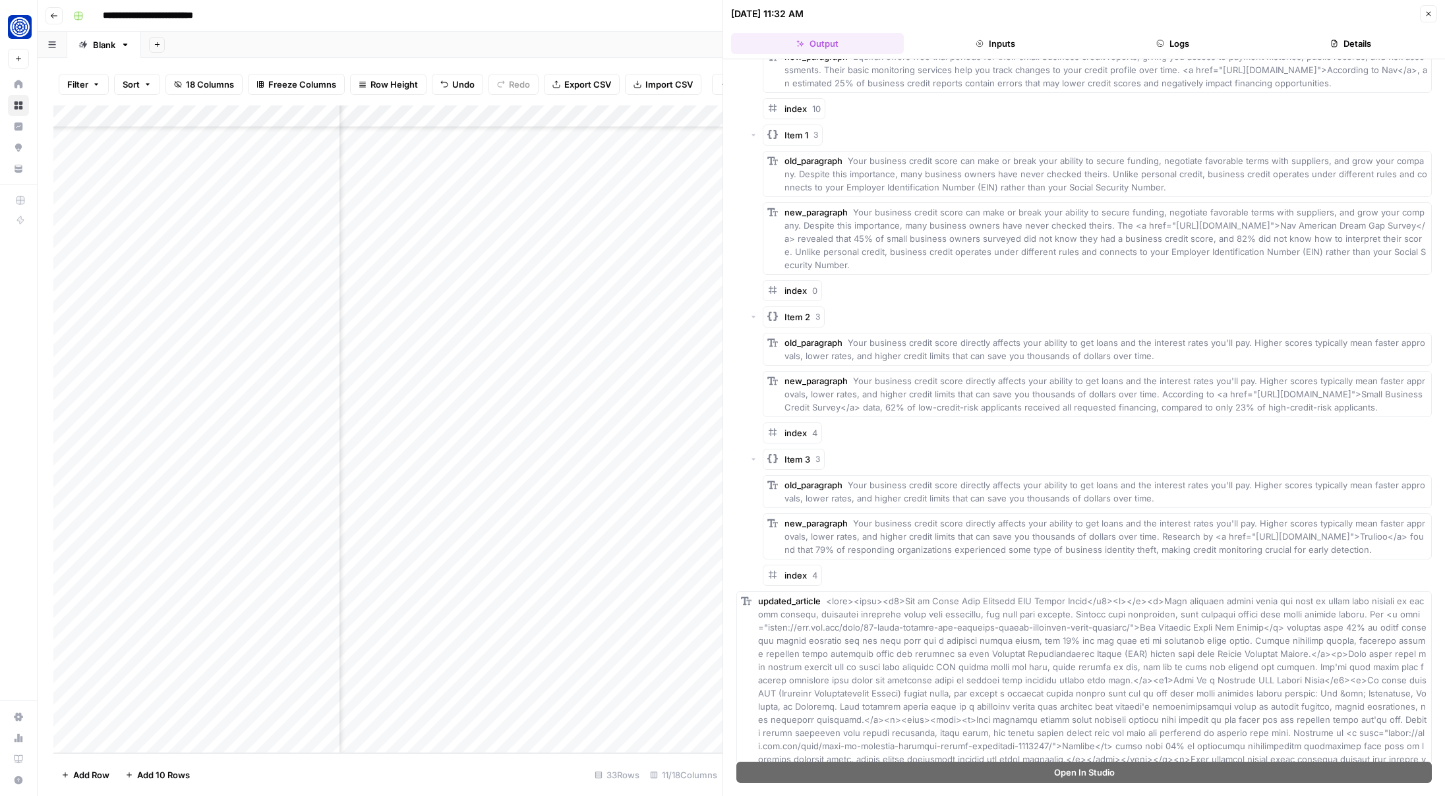
click at [1431, 13] on icon "button" at bounding box center [1428, 14] width 8 height 8
